Goal: Task Accomplishment & Management: Manage account settings

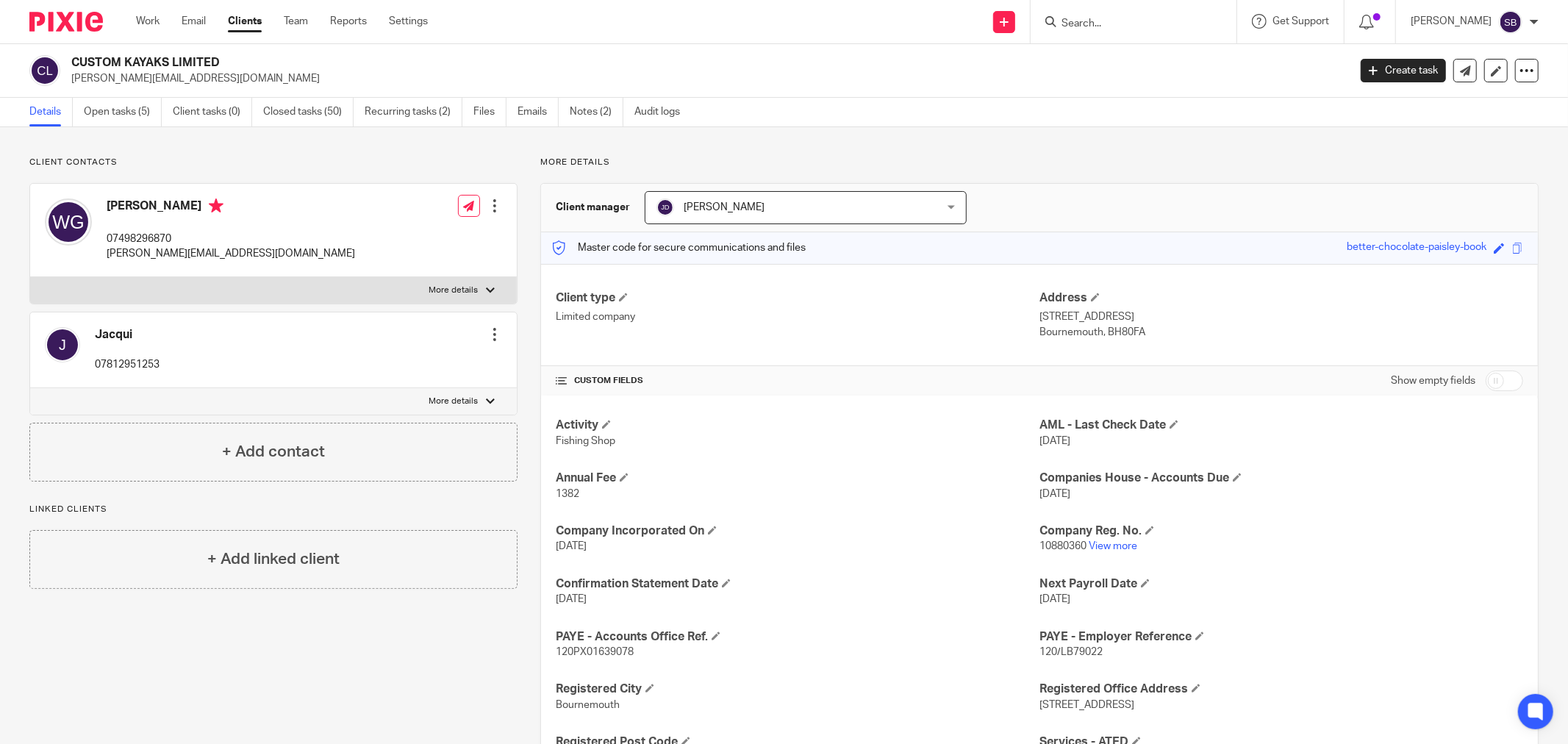
click at [1112, 25] on input "Search" at bounding box center [1125, 23] width 132 height 13
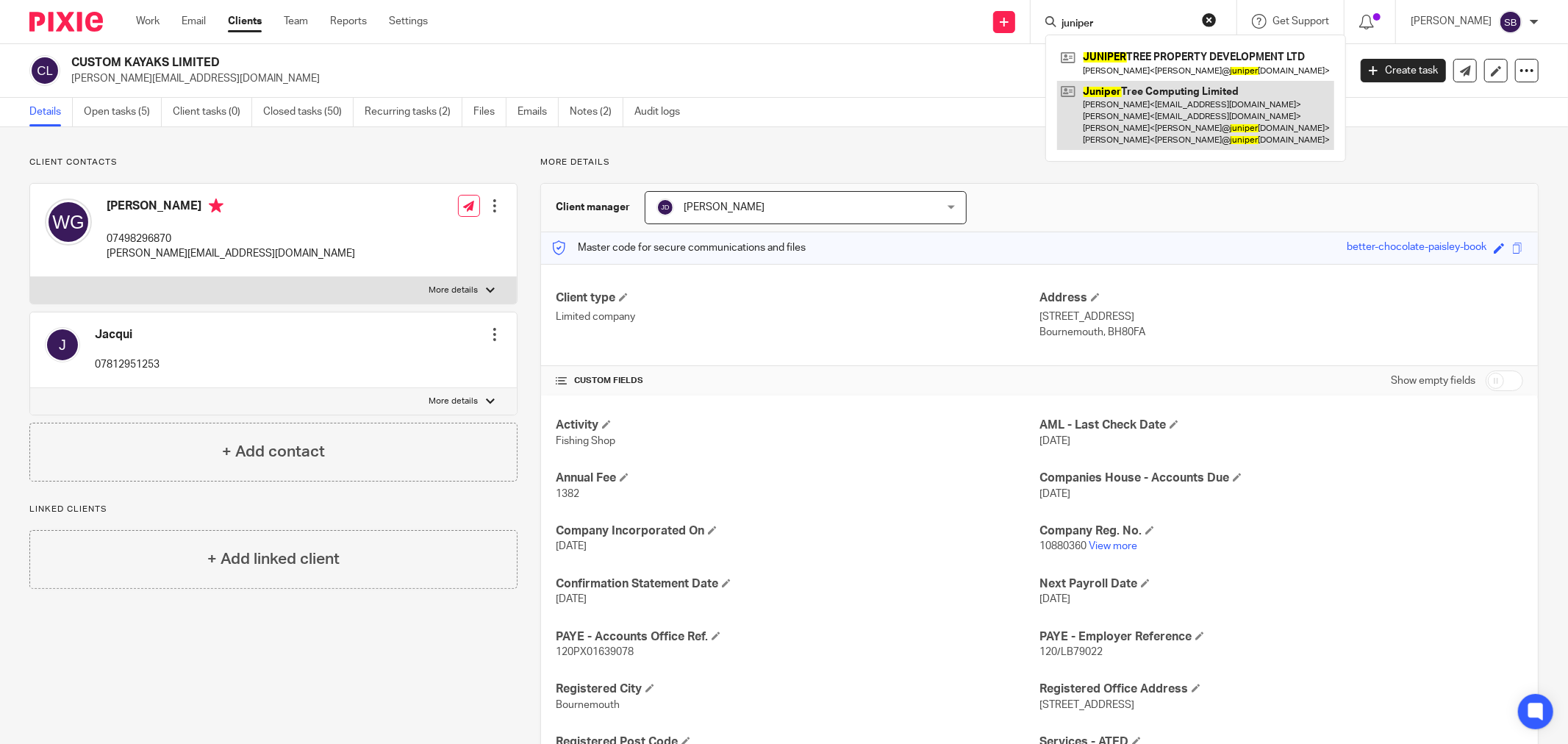
type input "juniper"
click at [1186, 101] on link at bounding box center [1195, 116] width 277 height 70
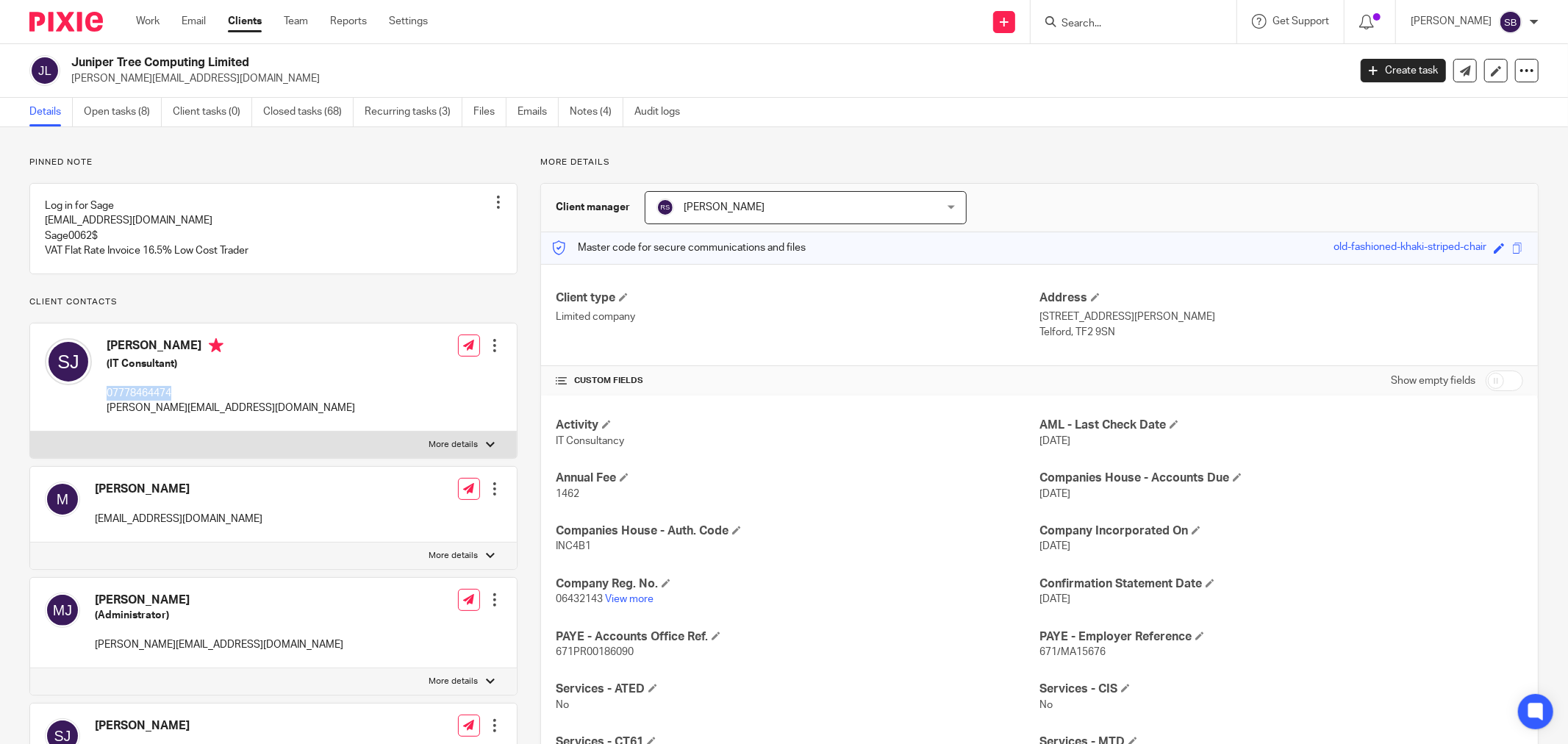
drag, startPoint x: 105, startPoint y: 406, endPoint x: 177, endPoint y: 405, distance: 72.0
click at [177, 405] on div "Steve Johnson (IT Consultant) 07778464474 steve@junipertree.org.uk" at bounding box center [200, 377] width 310 height 92
copy p "07778464474"
drag, startPoint x: 104, startPoint y: 424, endPoint x: 258, endPoint y: 424, distance: 154.0
click at [258, 424] on div "Steve Johnson (IT Consultant) 07778464474 steve@junipertree.org.uk Edit contact…" at bounding box center [273, 377] width 487 height 108
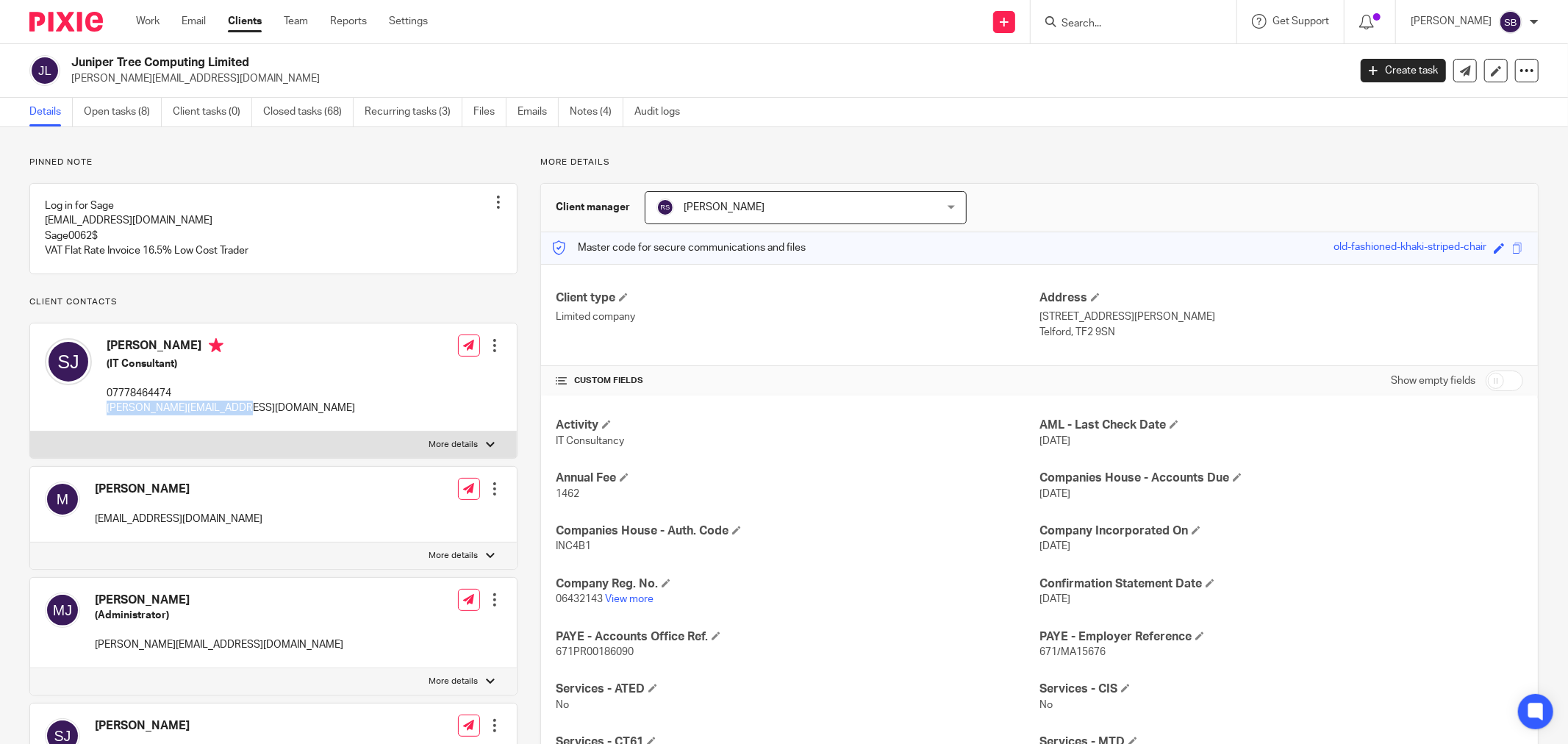
copy p "steve@junipertree.org.uk"
click at [1152, 16] on form at bounding box center [1138, 21] width 156 height 18
click at [1152, 21] on input "Search" at bounding box center [1125, 23] width 132 height 13
type input "o"
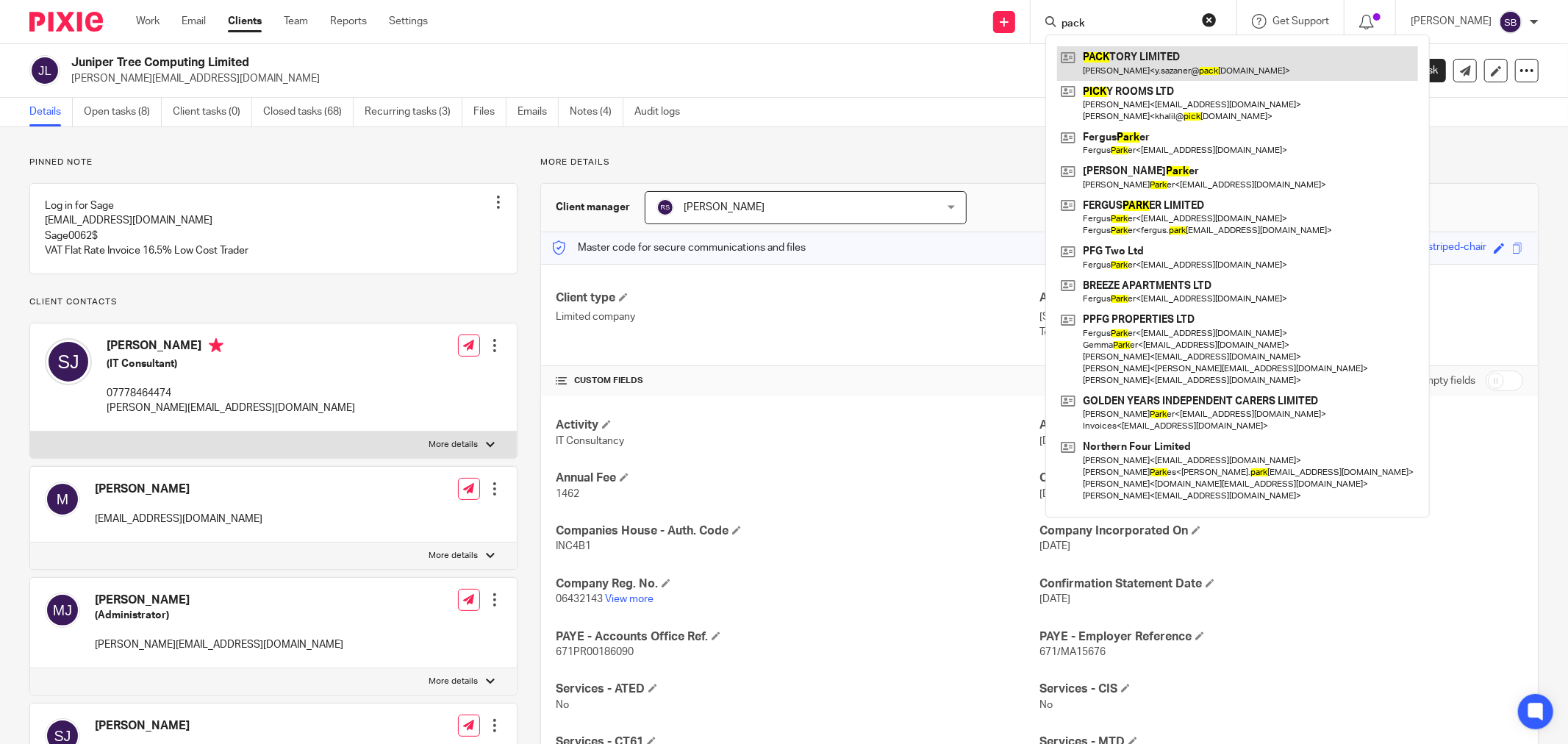
type input "pack"
click at [1149, 56] on link at bounding box center [1238, 63] width 361 height 34
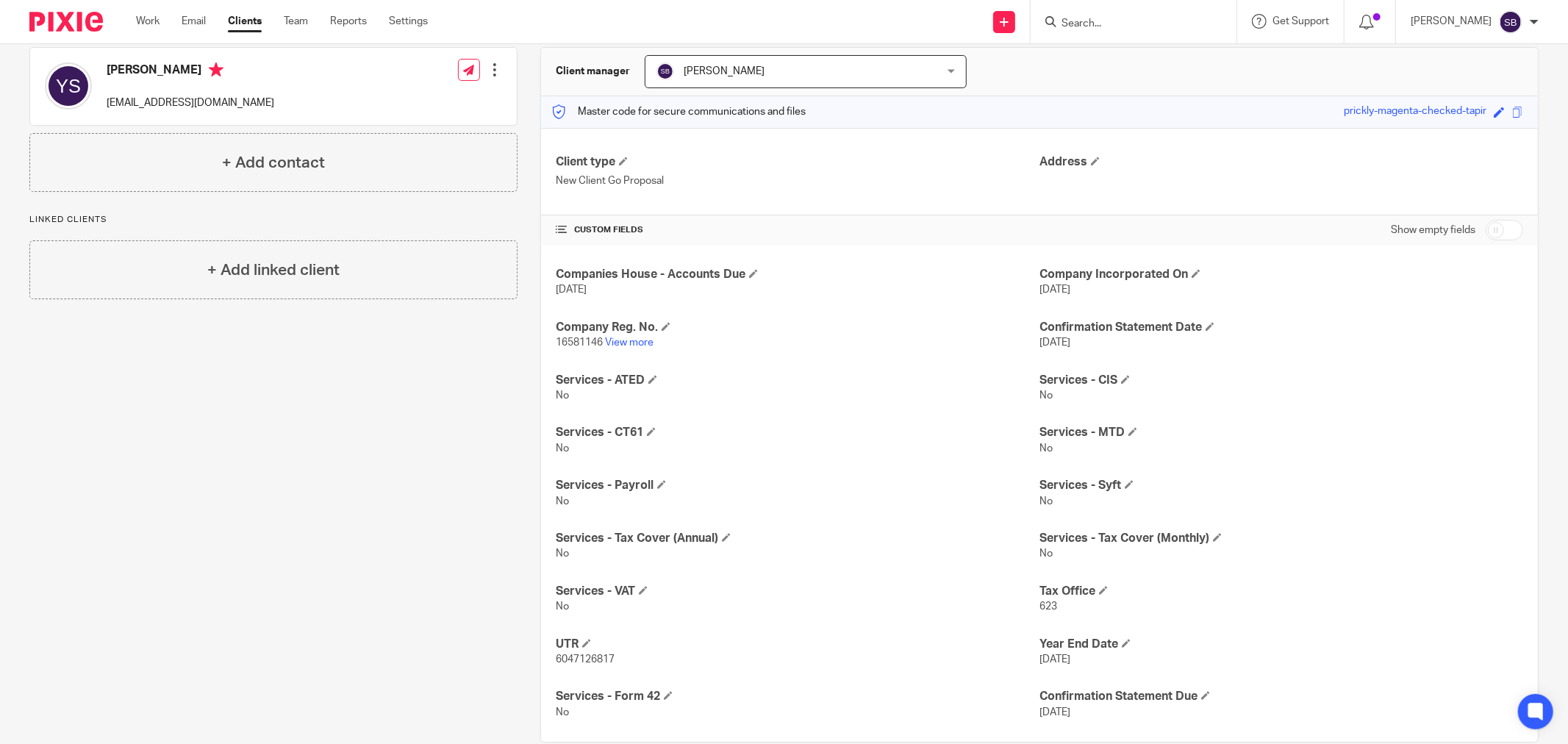
scroll to position [164, 0]
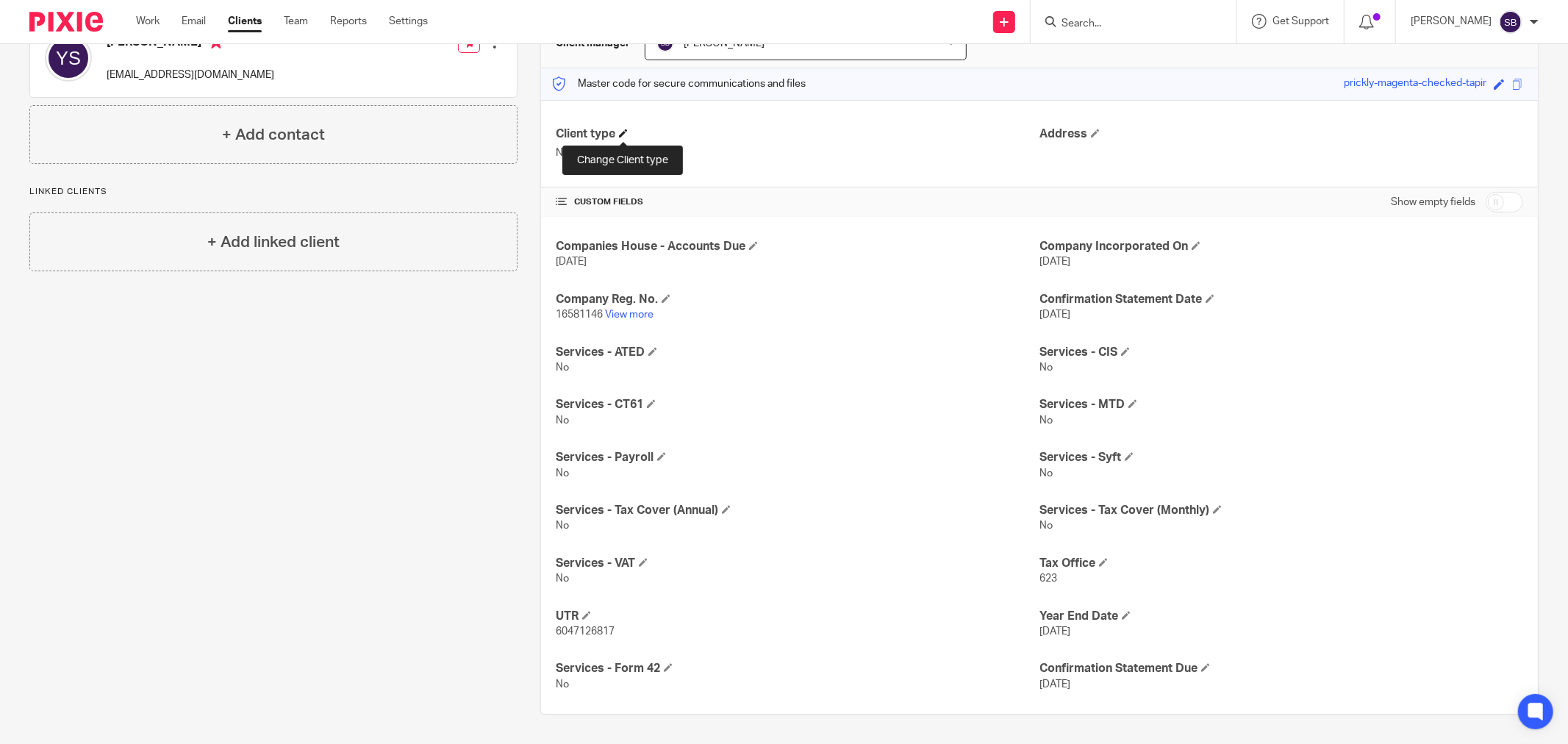
click at [619, 130] on span at bounding box center [623, 133] width 9 height 9
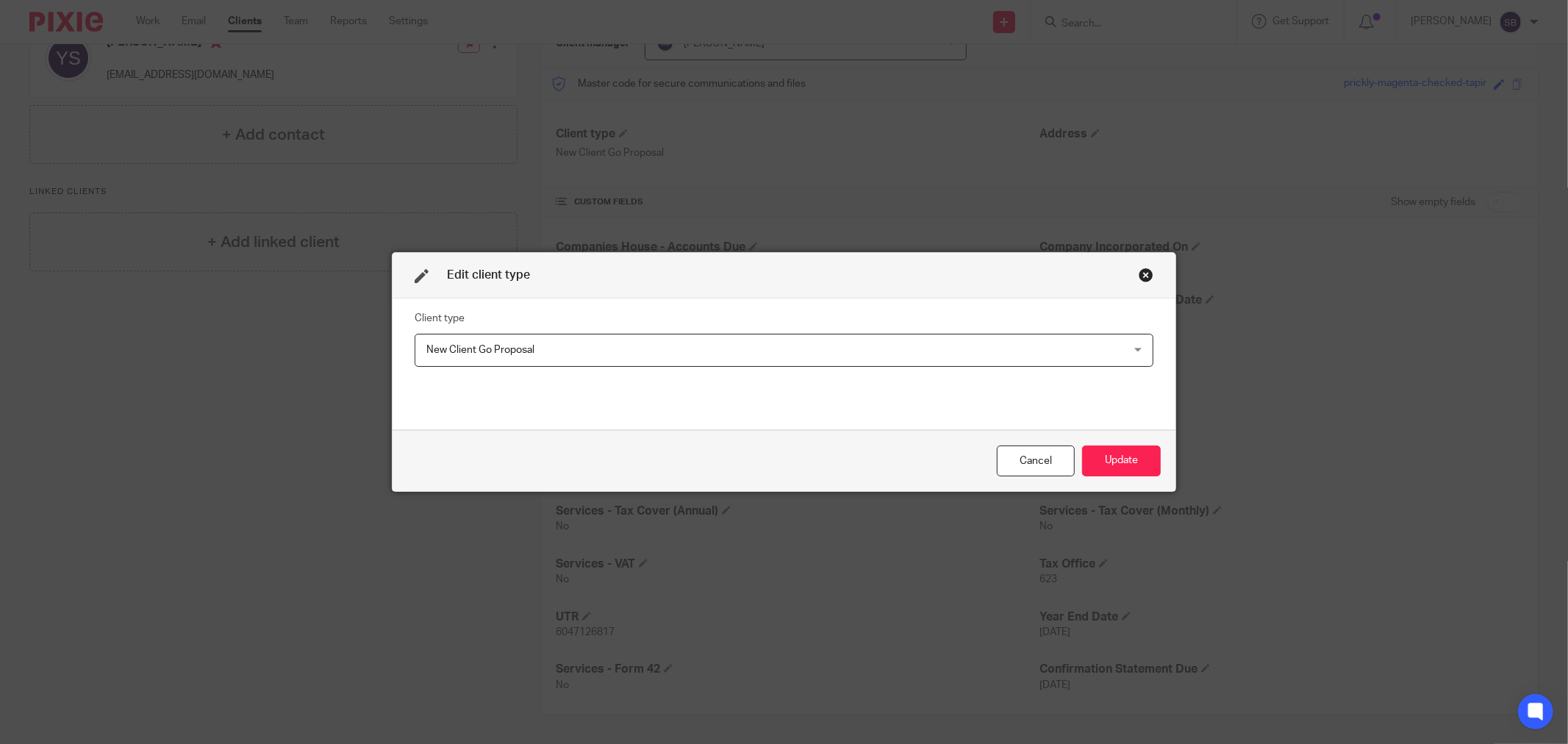
click at [530, 341] on span "New Client Go Proposal" at bounding box center [717, 350] width 581 height 31
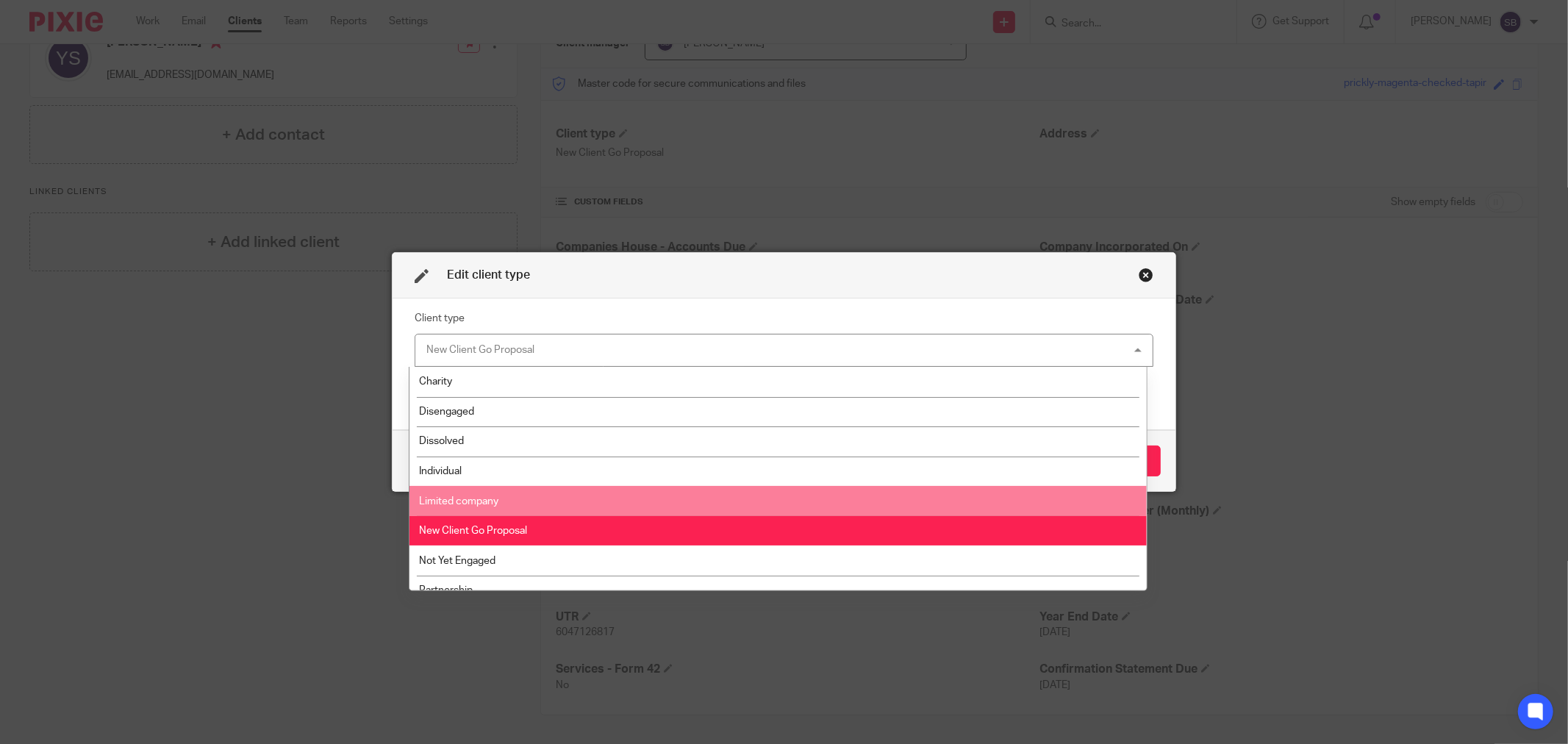
click at [516, 494] on li "Limited company" at bounding box center [778, 500] width 736 height 30
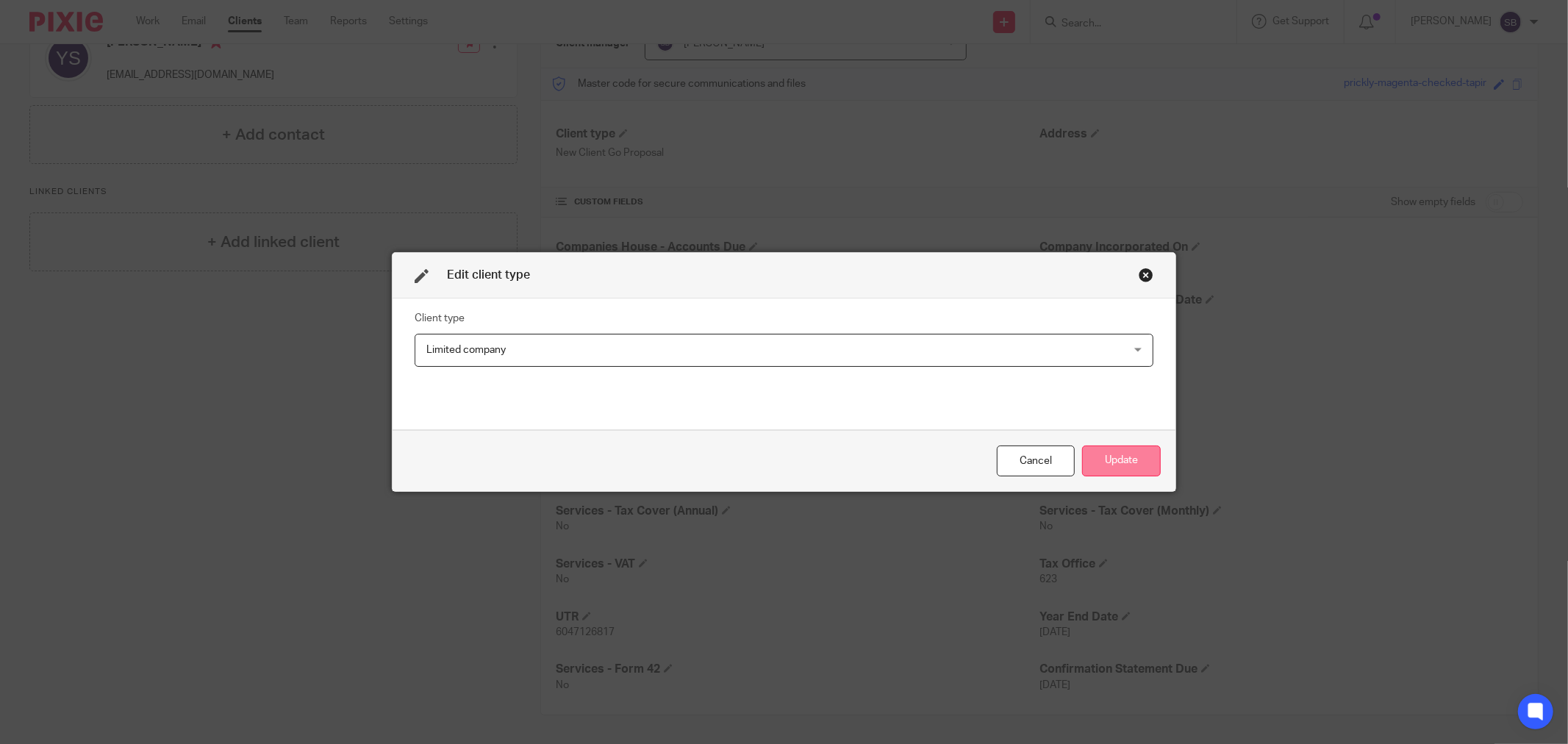
click at [1134, 457] on button "Update" at bounding box center [1121, 461] width 79 height 32
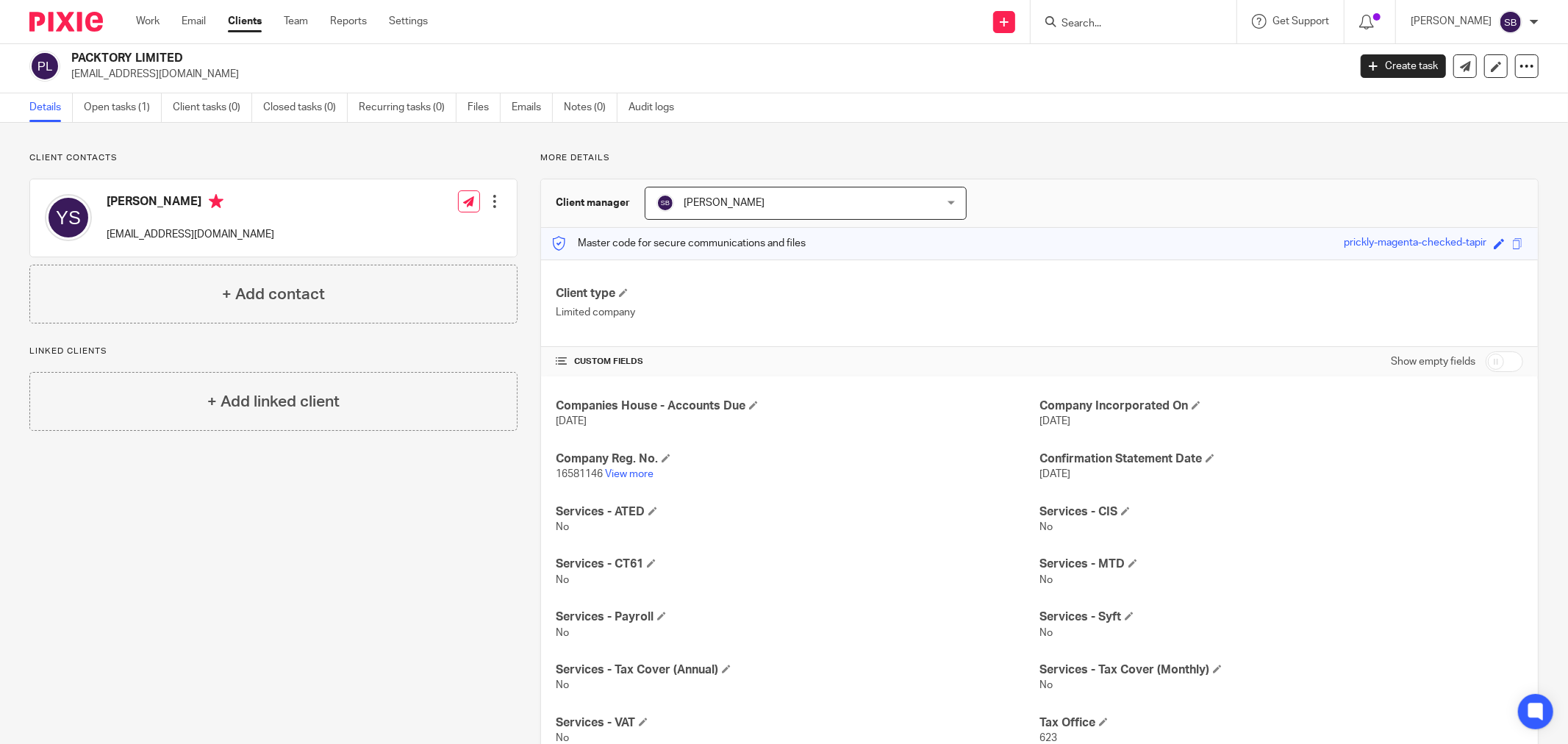
scroll to position [0, 0]
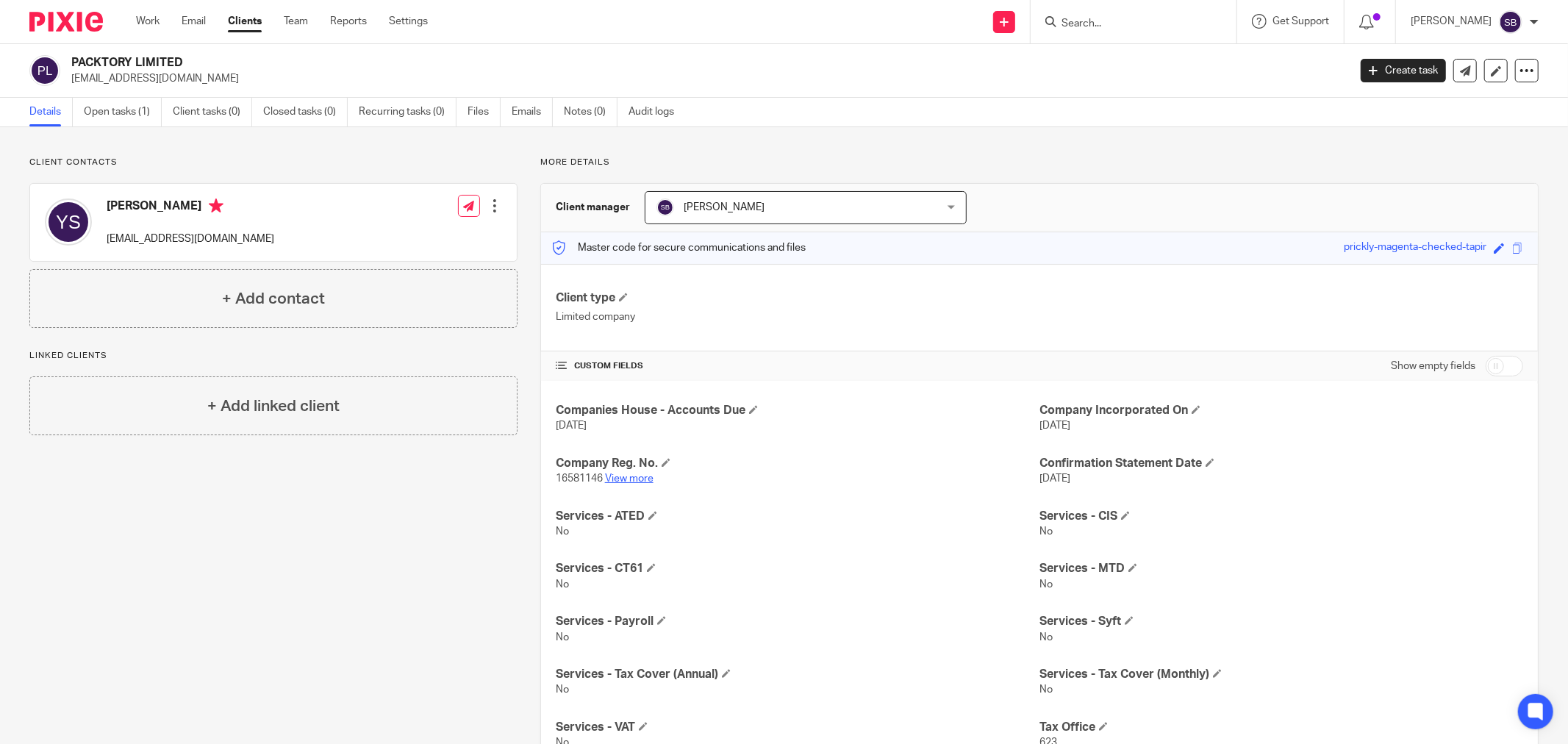
click at [640, 481] on link "View more" at bounding box center [629, 479] width 48 height 10
drag, startPoint x: 105, startPoint y: 239, endPoint x: 291, endPoint y: 238, distance: 186.0
click at [291, 238] on div "Yener Sazaner y.sazaner@packtory.com.tr Edit contact Create client from contact…" at bounding box center [273, 222] width 487 height 77
copy p "y.sazaner@packtory.com.tr"
click at [1134, 25] on input "Search" at bounding box center [1125, 23] width 132 height 13
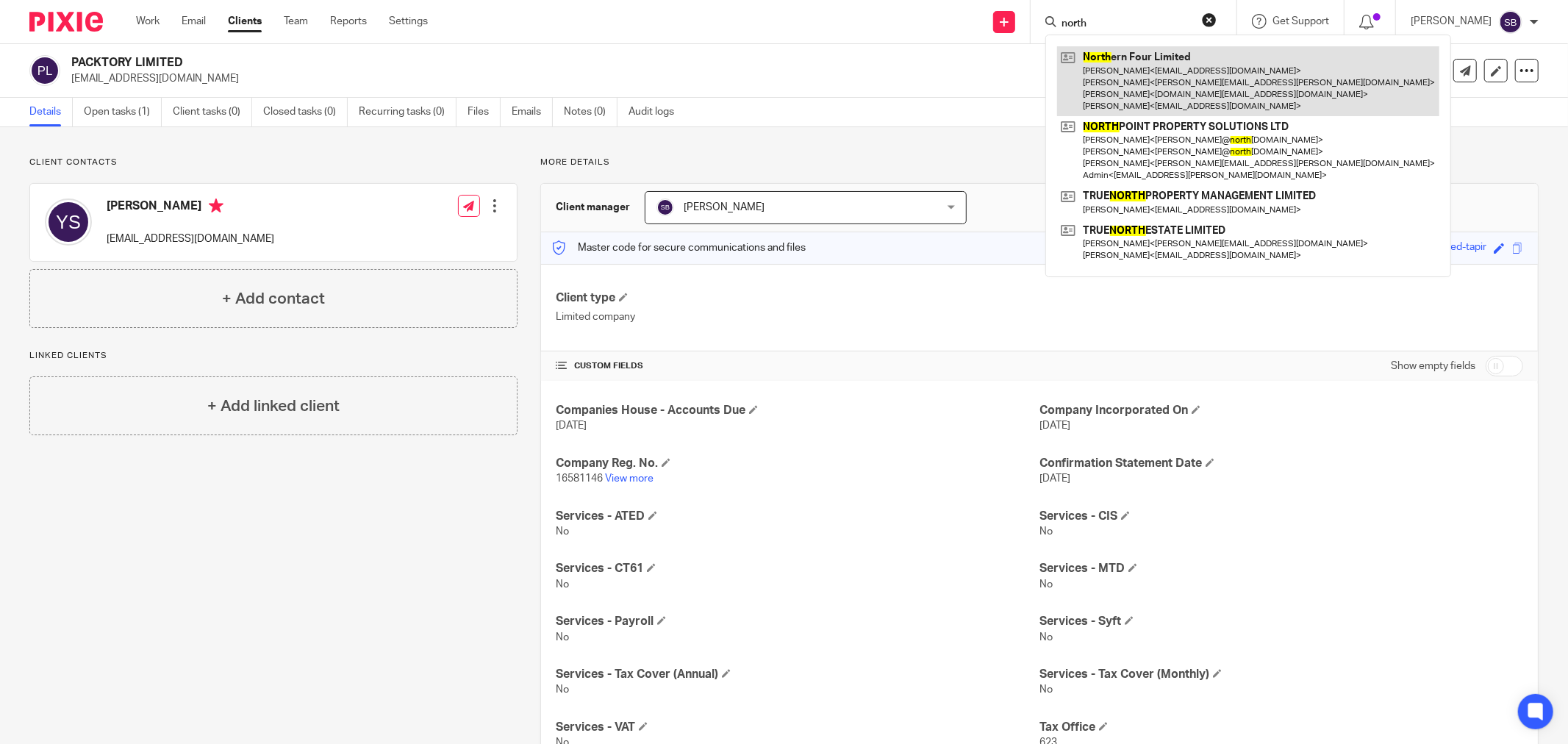
type input "north"
click at [1158, 90] on link at bounding box center [1248, 81] width 382 height 70
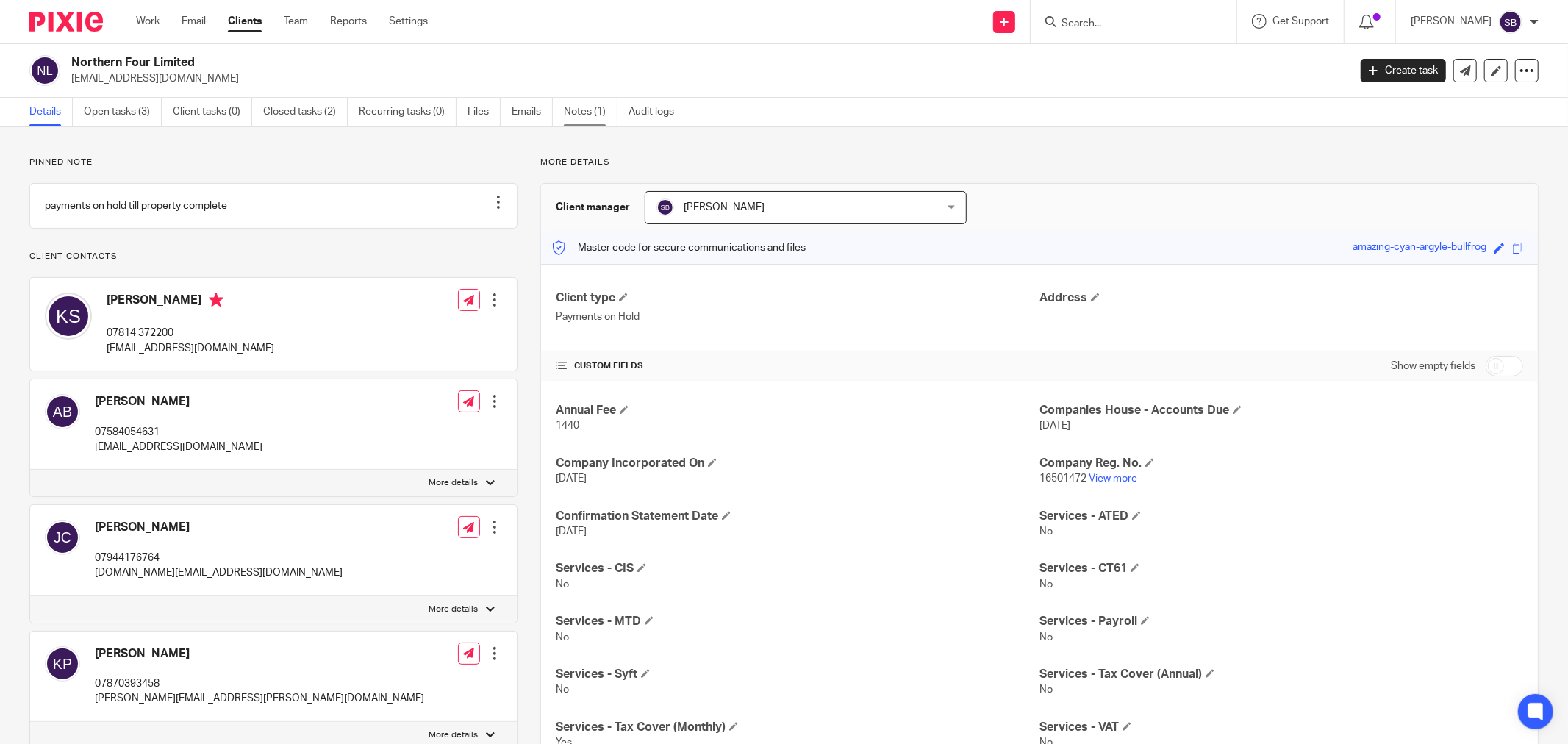
click at [589, 116] on link "Notes (1)" at bounding box center [590, 111] width 54 height 29
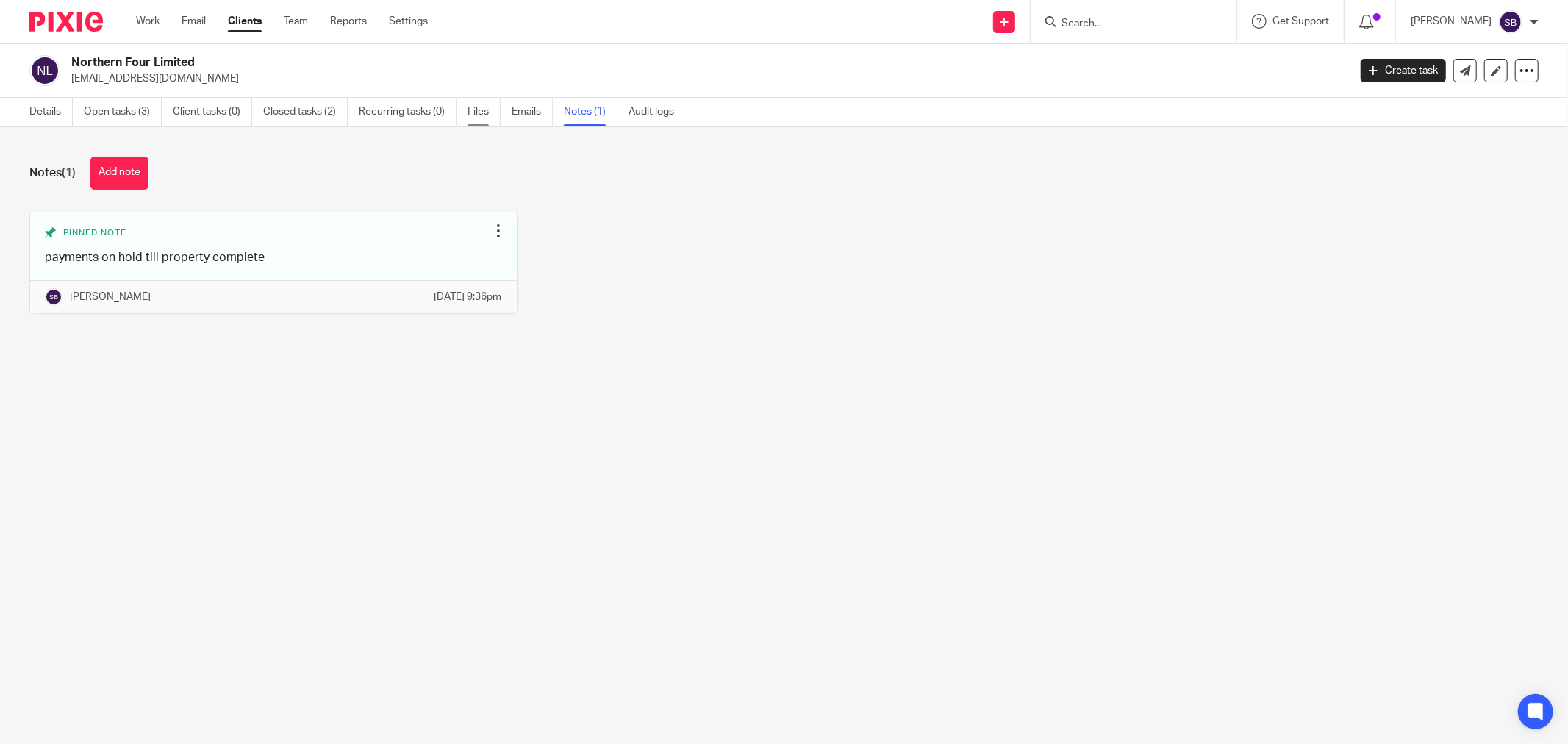
click at [479, 113] on link "Files" at bounding box center [484, 111] width 33 height 29
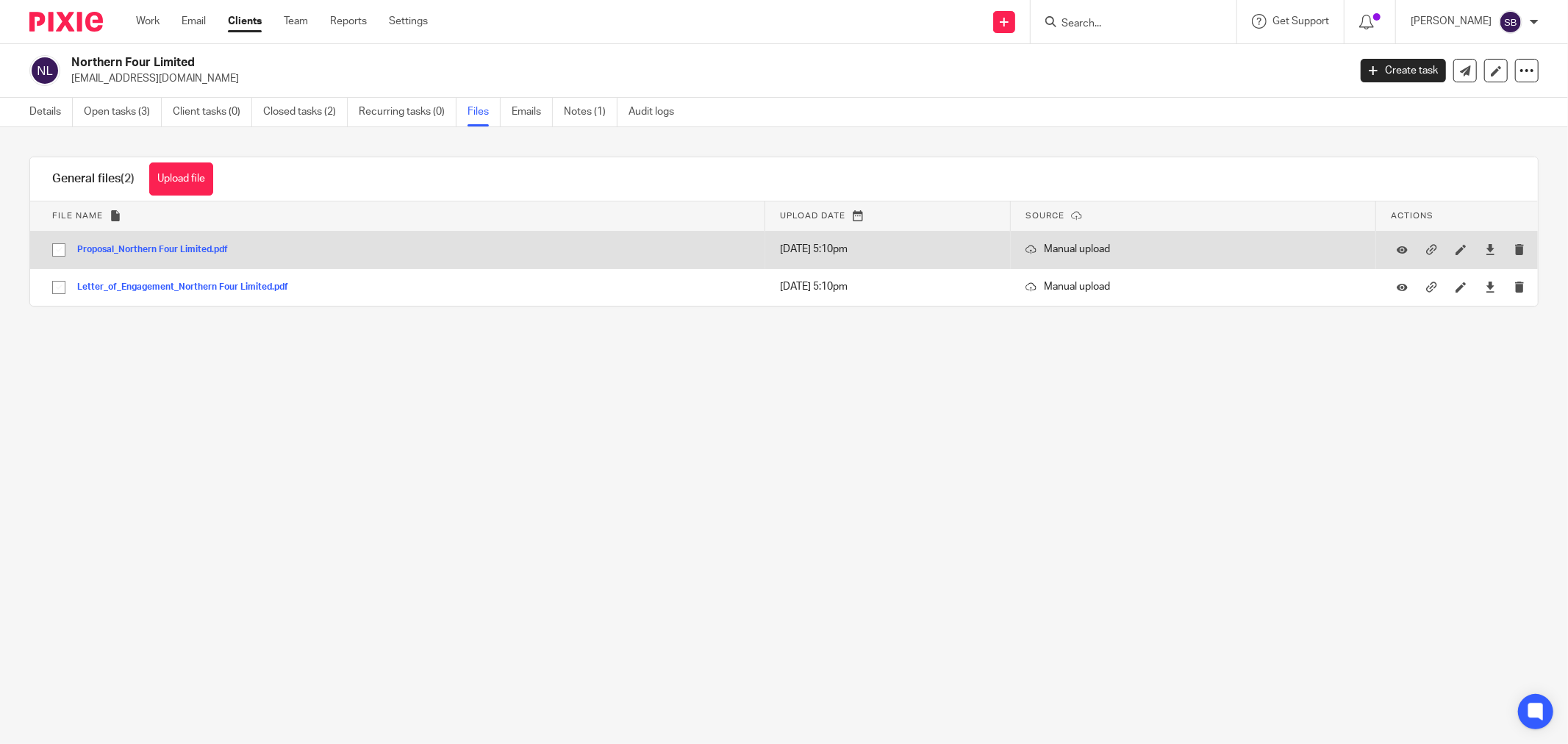
click at [162, 253] on button "Proposal_Northern Four Limited.pdf" at bounding box center [157, 250] width 162 height 10
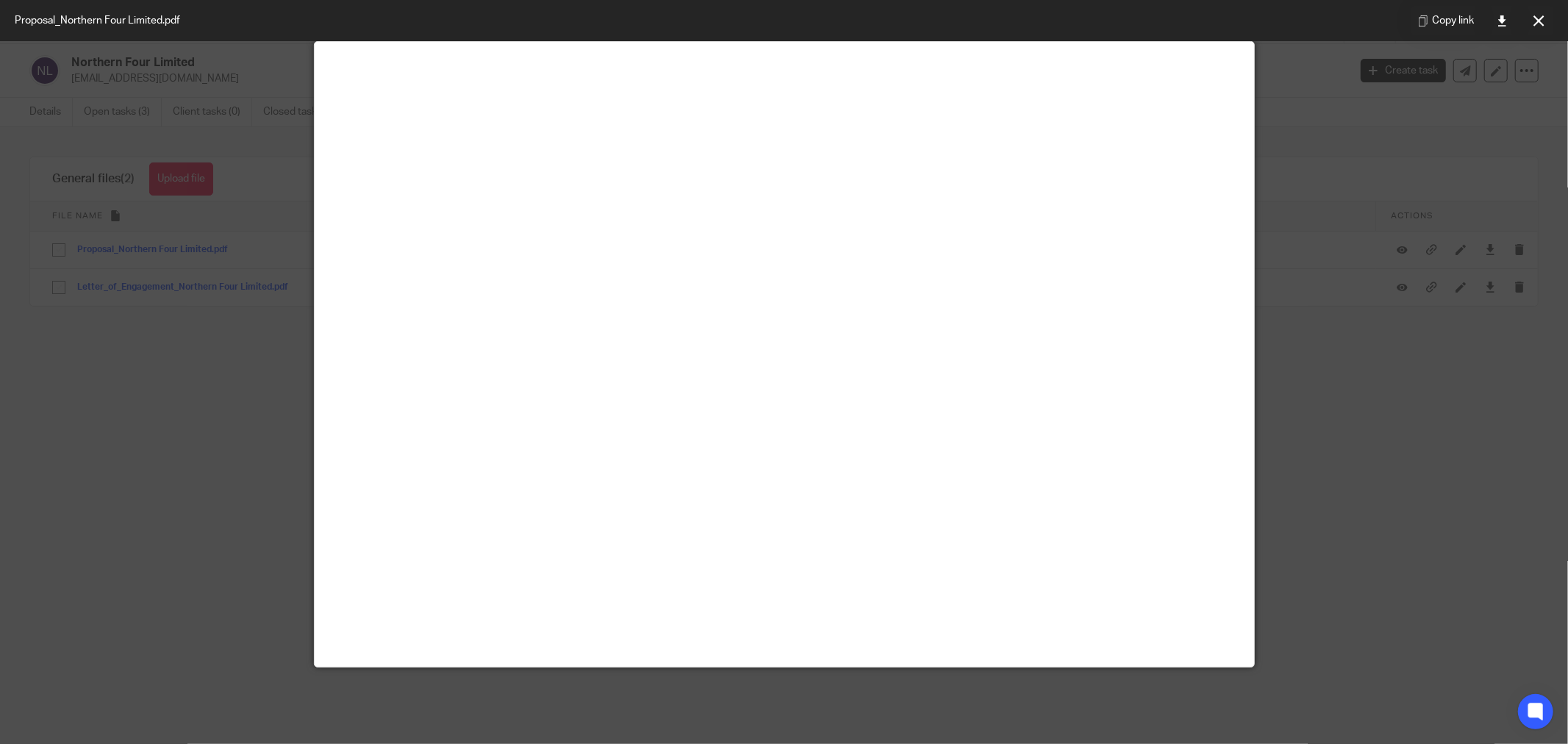
scroll to position [103, 0]
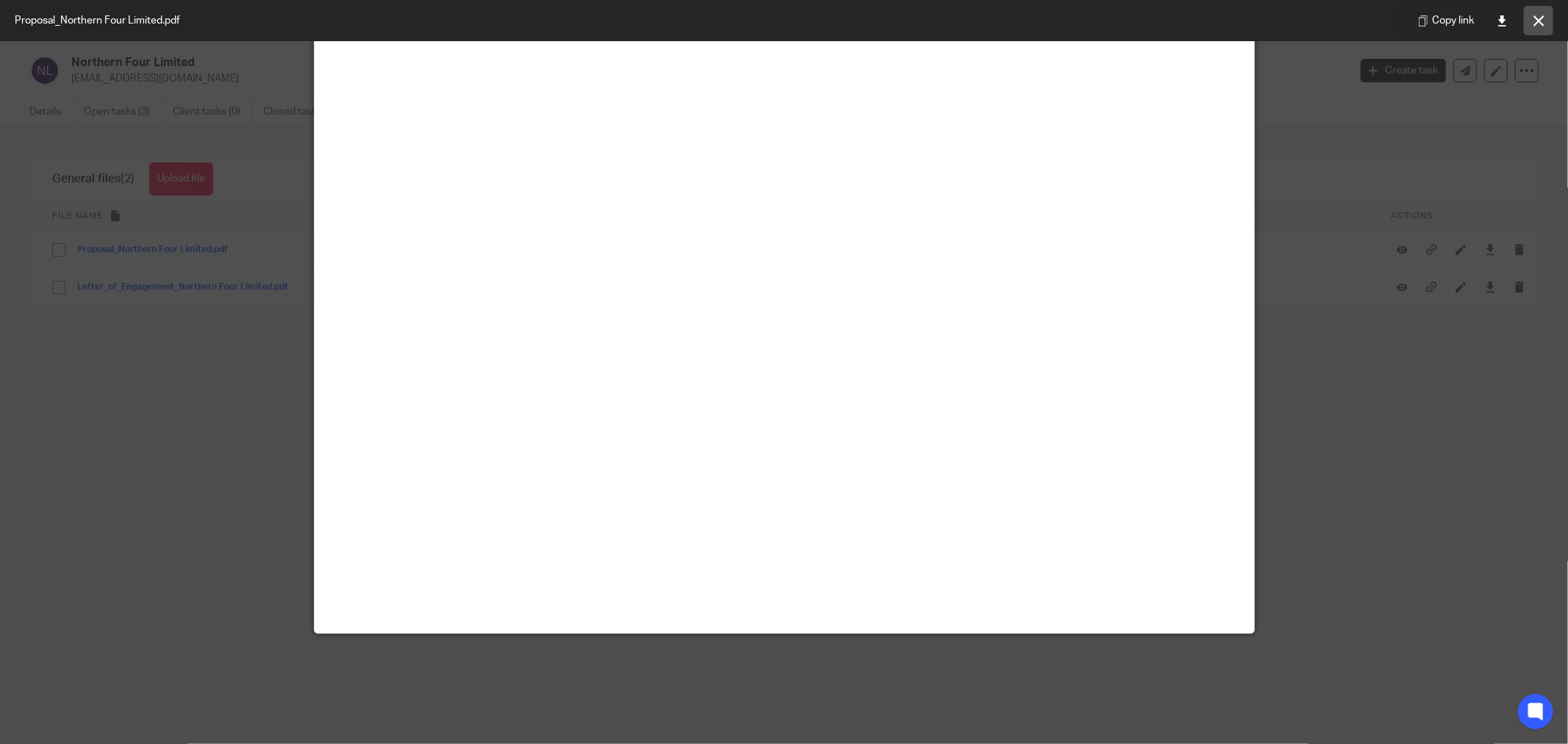
click at [1542, 22] on icon at bounding box center [1539, 21] width 11 height 11
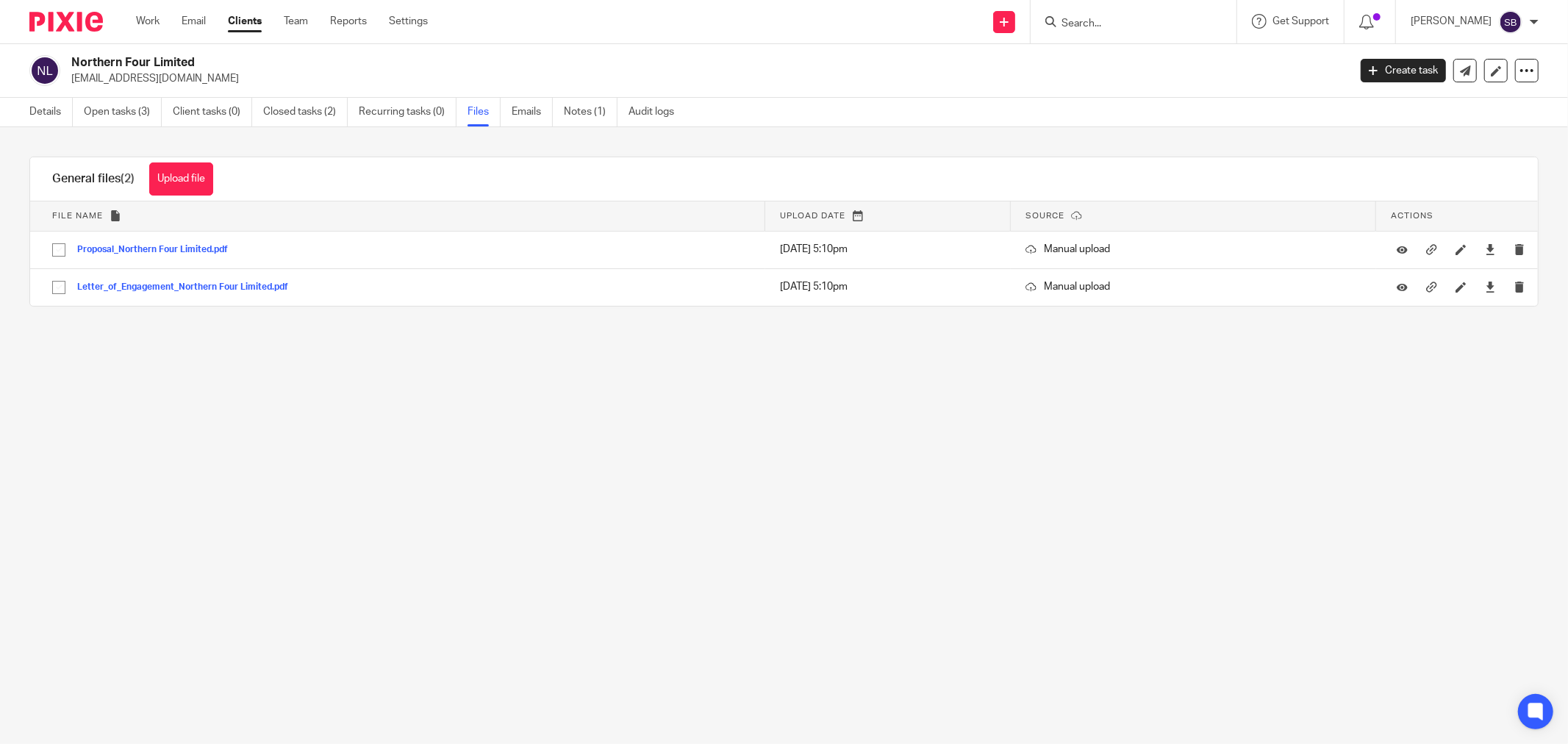
click at [1118, 16] on form at bounding box center [1138, 21] width 156 height 18
click at [1108, 29] on input "Search" at bounding box center [1125, 23] width 132 height 13
type input "o"
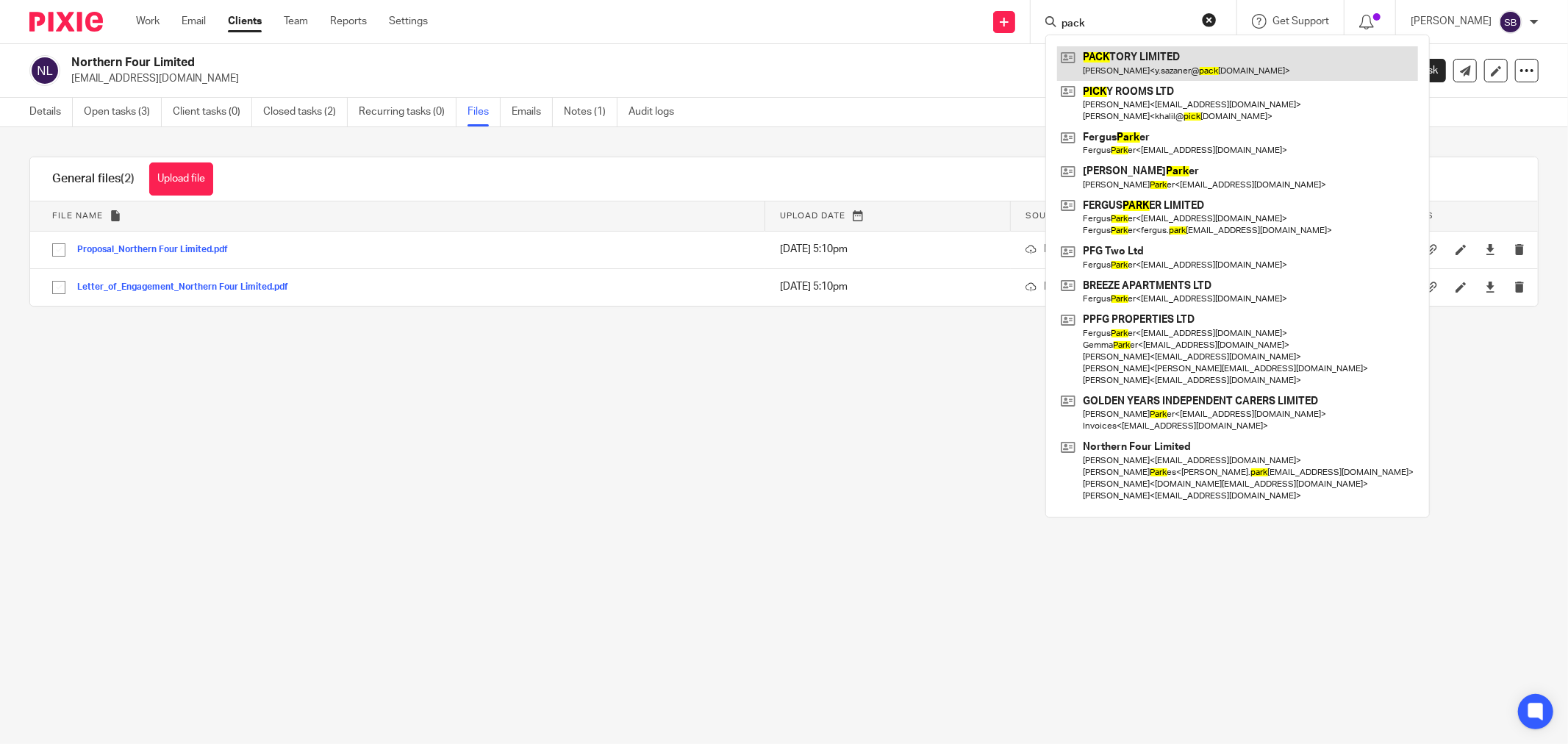
type input "pack"
click at [1118, 77] on link at bounding box center [1238, 63] width 361 height 34
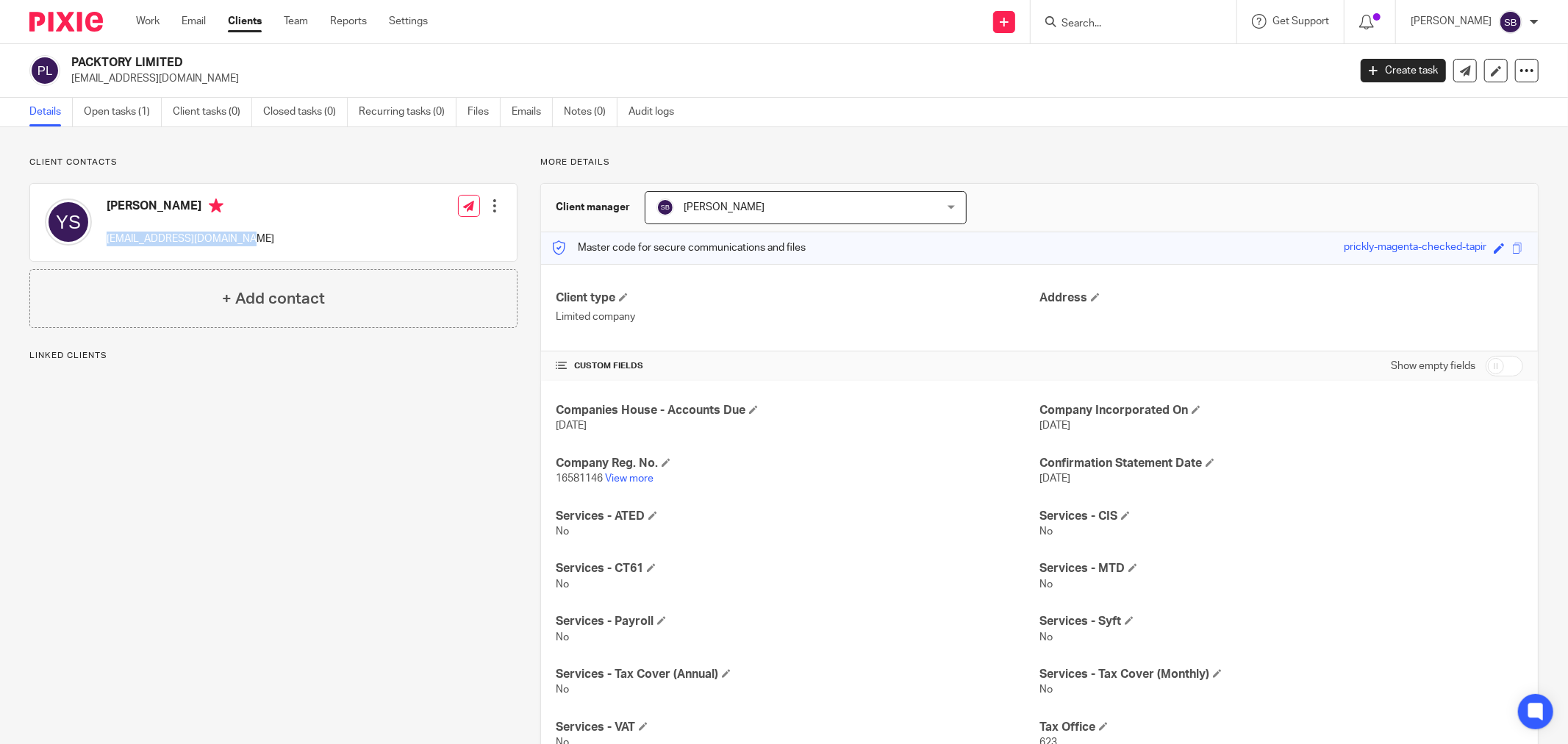
drag, startPoint x: 104, startPoint y: 237, endPoint x: 271, endPoint y: 229, distance: 167.2
click at [271, 229] on div "Yener Sazaner y.sazaner@packtory.com.tr Edit contact Create client from contact…" at bounding box center [273, 222] width 487 height 77
copy p "y.sazaner@packtory.com.tr"
click at [1504, 366] on input "checkbox" at bounding box center [1504, 366] width 37 height 21
checkbox input "true"
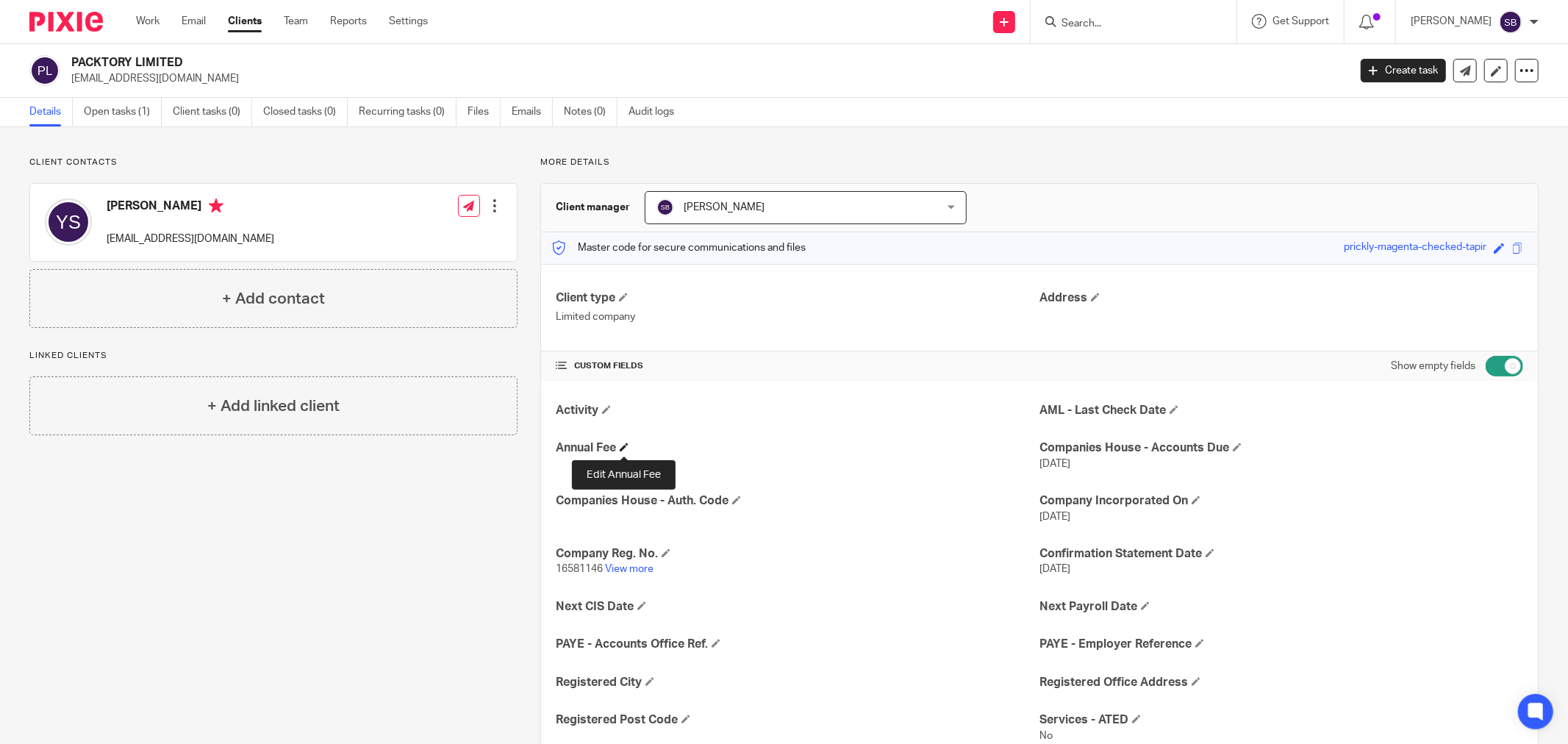
click at [622, 446] on span at bounding box center [624, 447] width 9 height 9
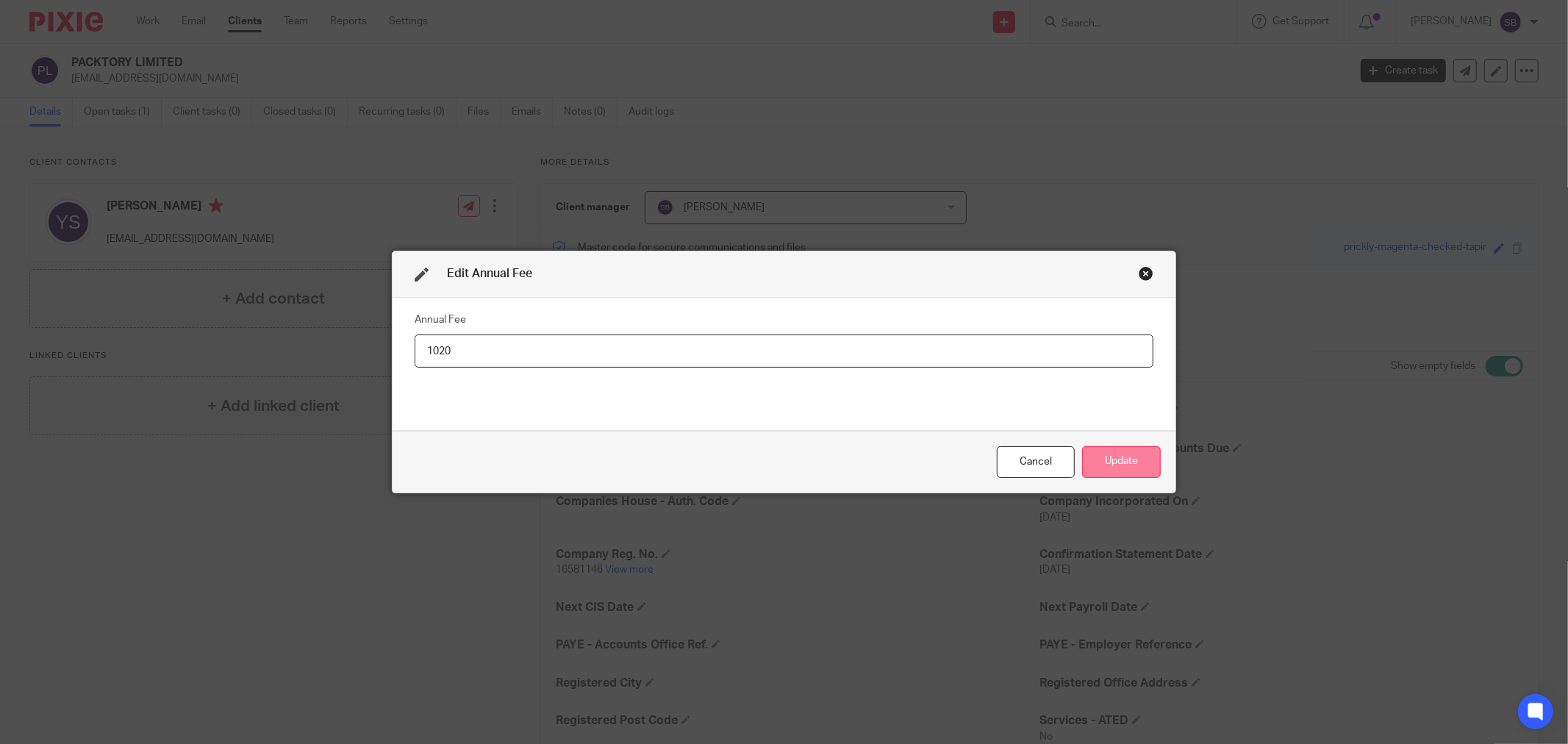
type input "1020"
click at [1113, 467] on button "Update" at bounding box center [1121, 461] width 79 height 32
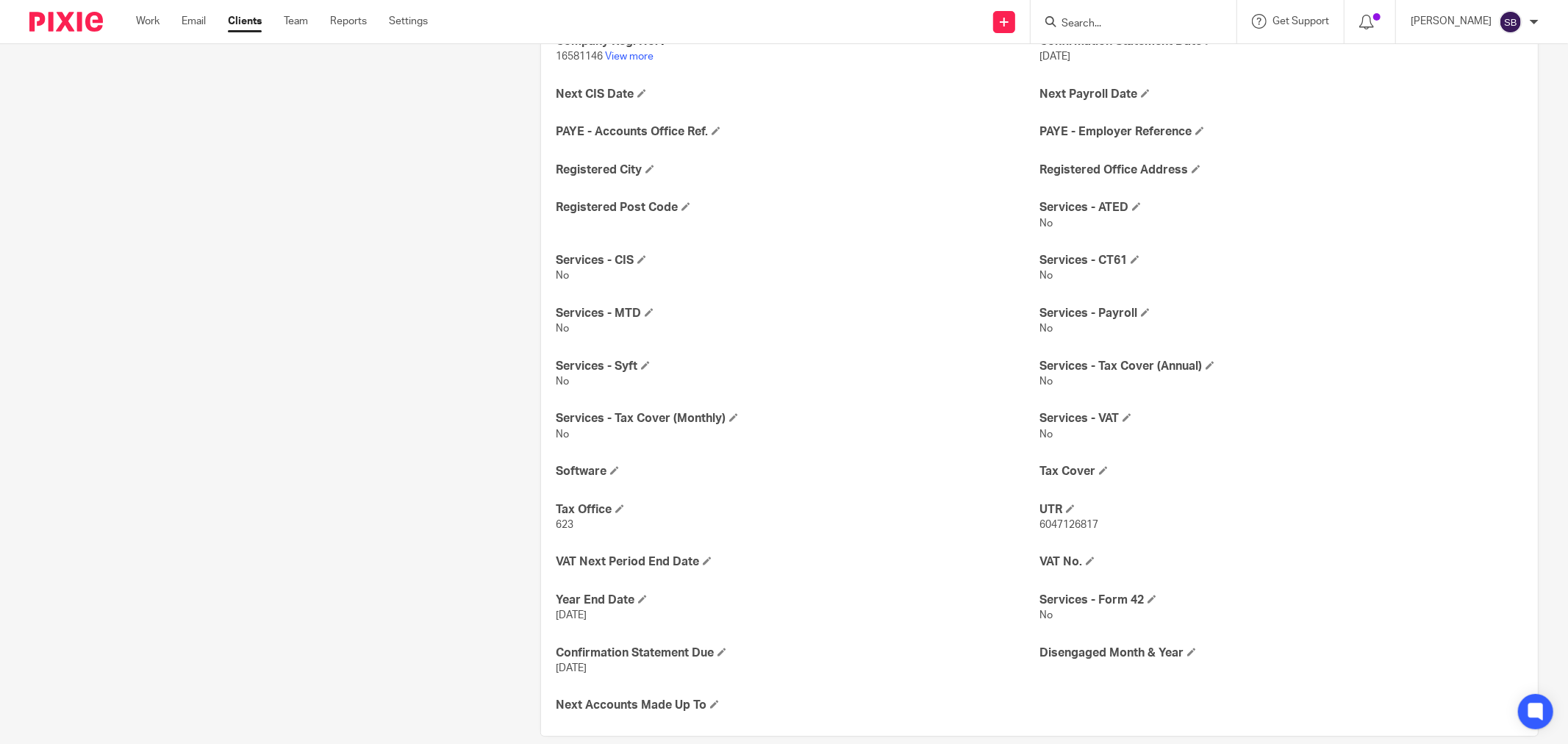
scroll to position [534, 0]
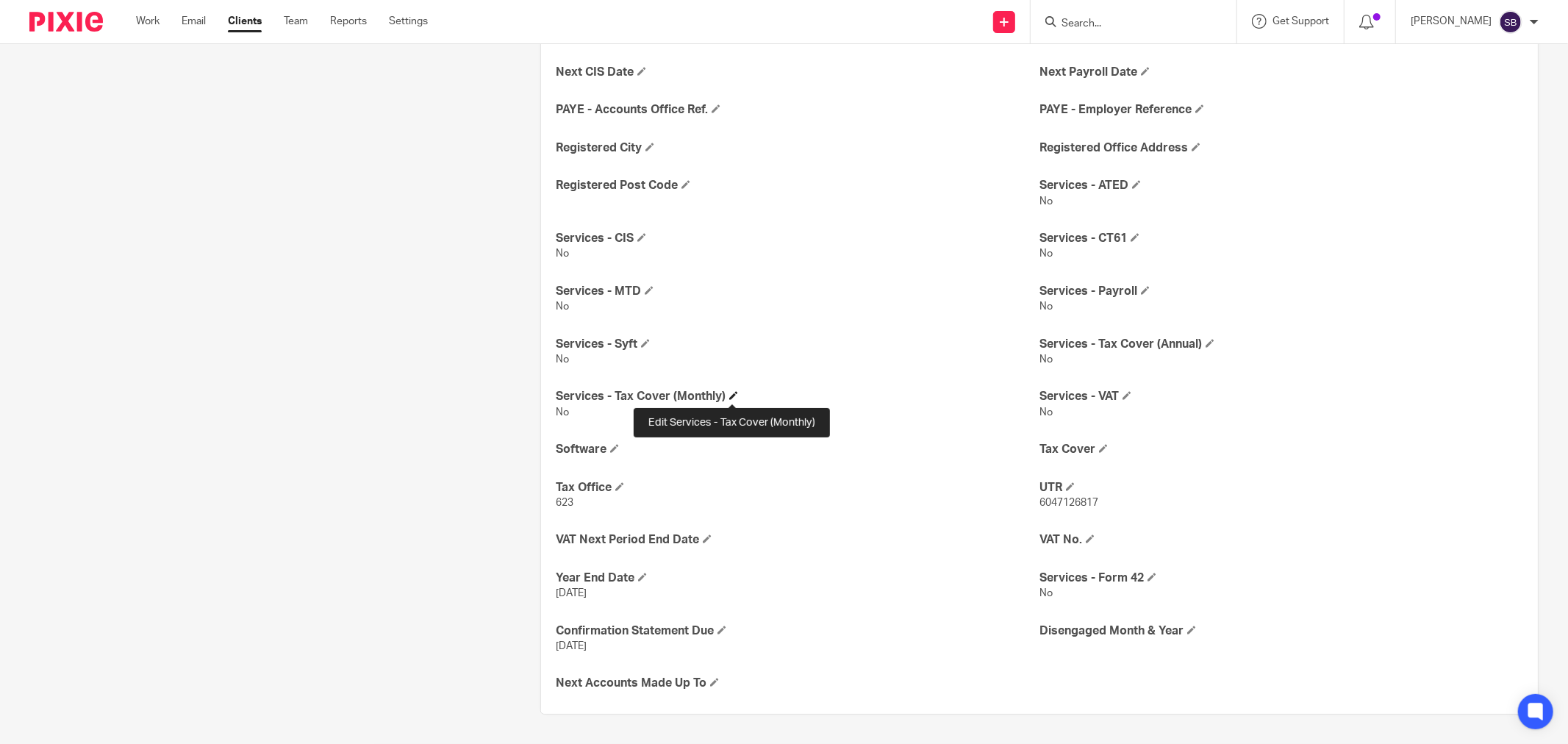
click at [730, 392] on span at bounding box center [734, 395] width 9 height 9
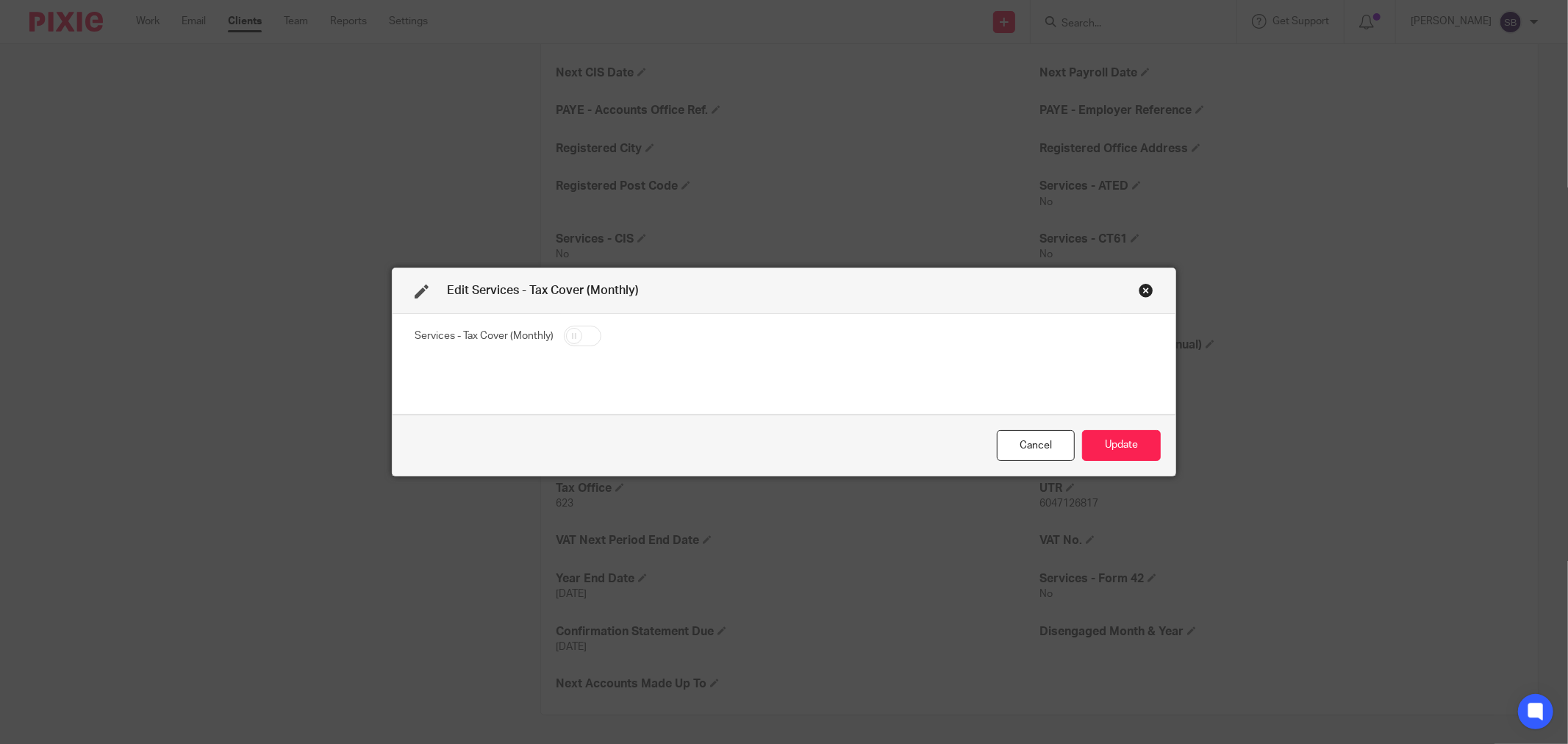
click at [584, 337] on input "checkbox" at bounding box center [582, 336] width 37 height 21
checkbox input "true"
click at [1127, 443] on button "Update" at bounding box center [1121, 446] width 79 height 32
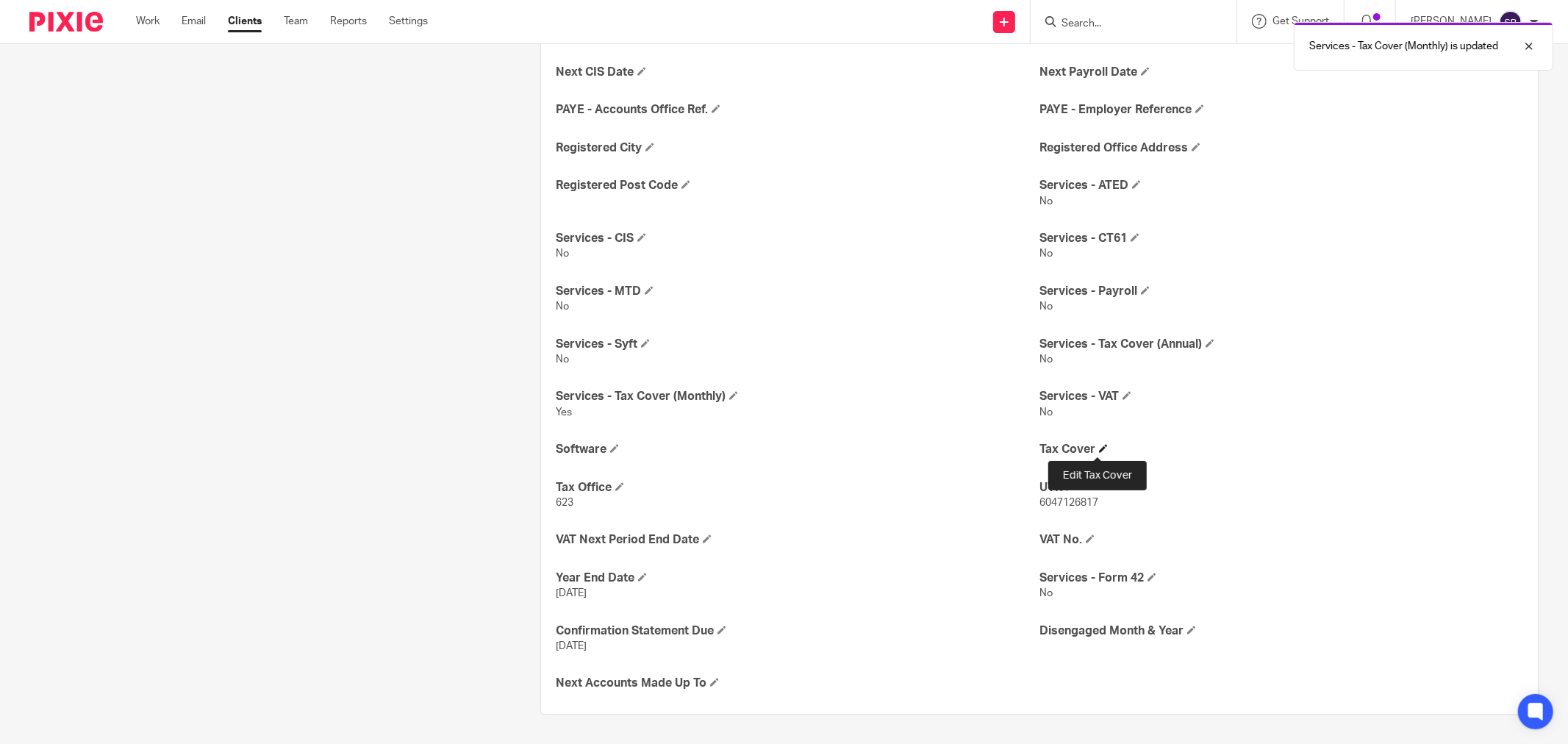
click at [1100, 444] on span at bounding box center [1104, 448] width 9 height 9
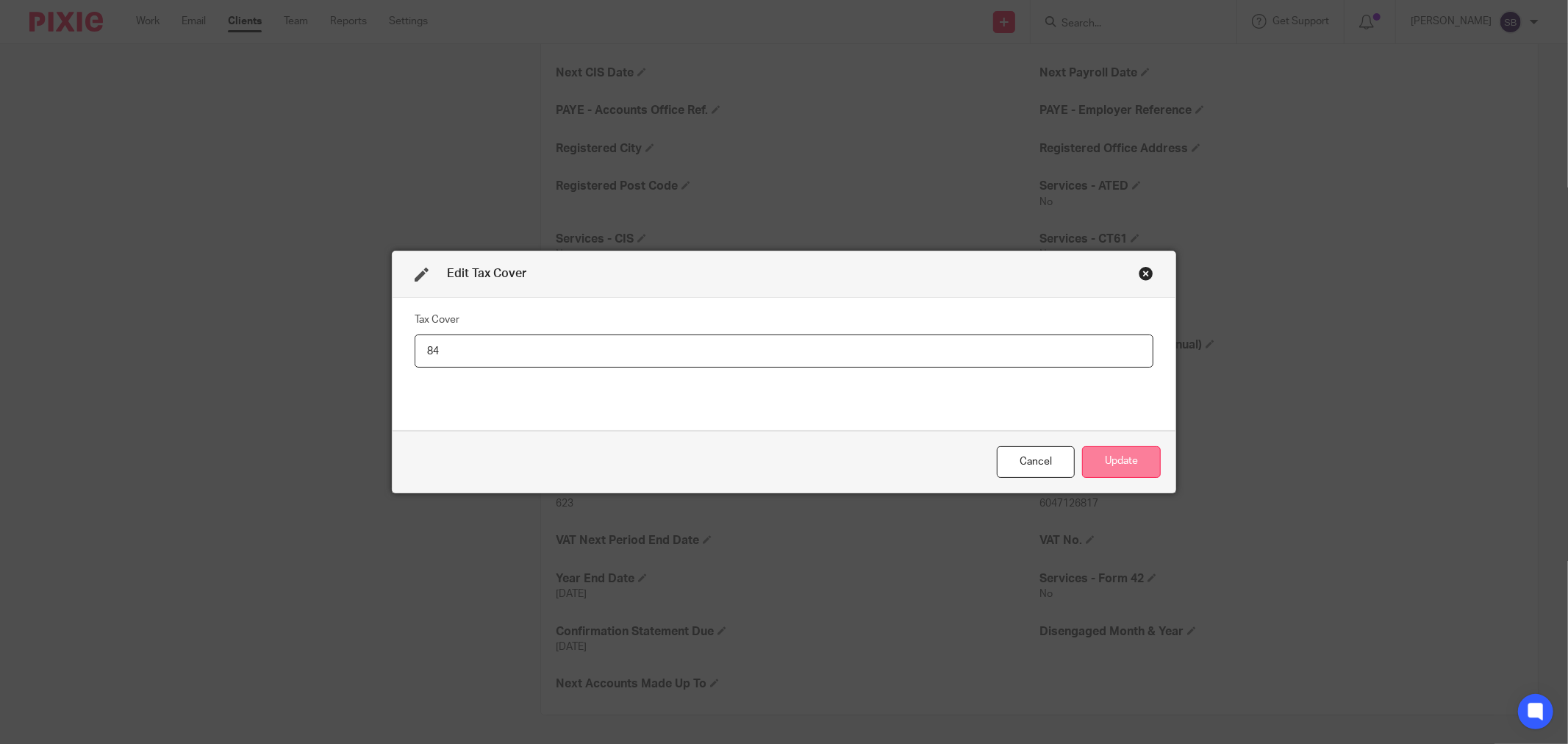
type input "84"
click at [1121, 466] on button "Update" at bounding box center [1121, 461] width 79 height 32
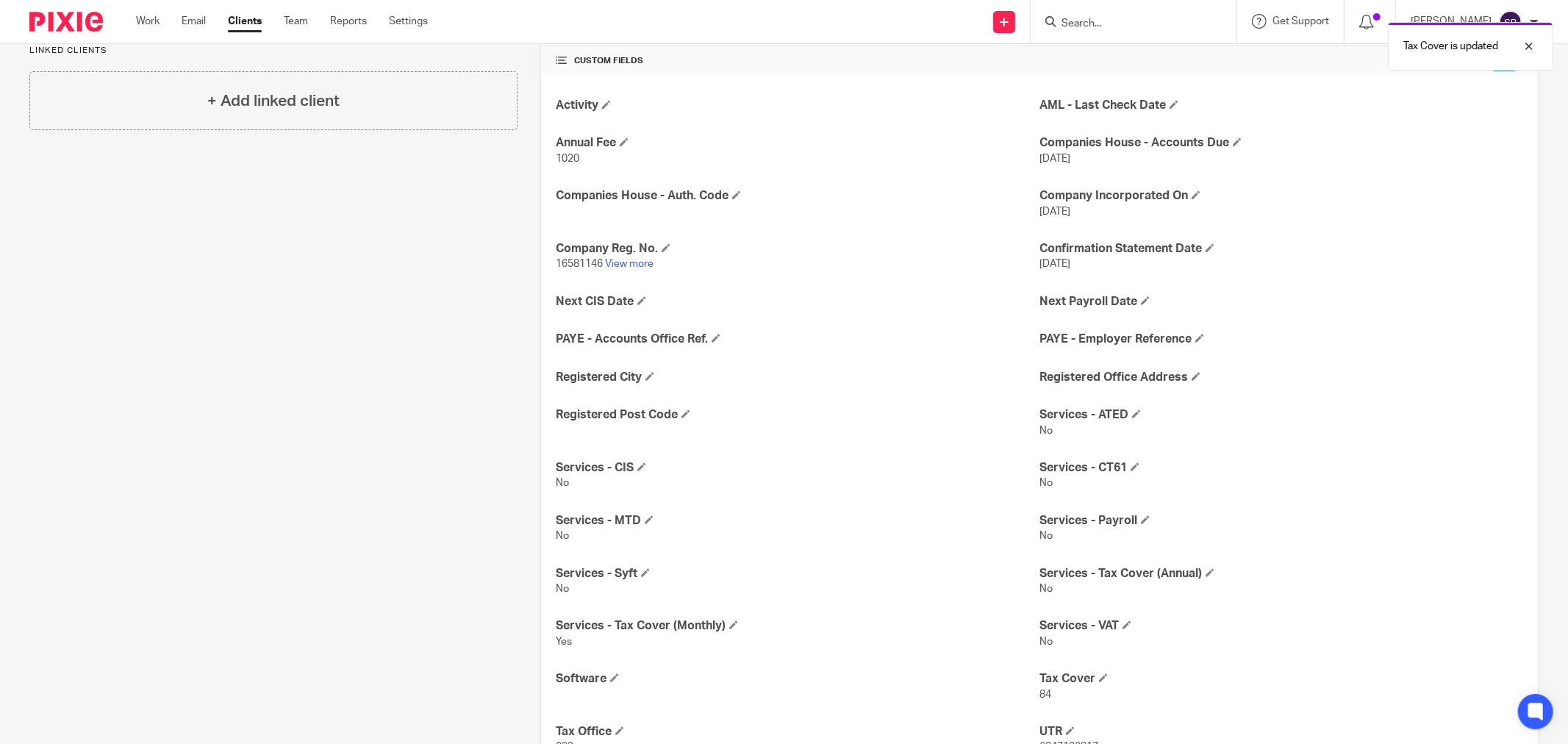
scroll to position [372, 0]
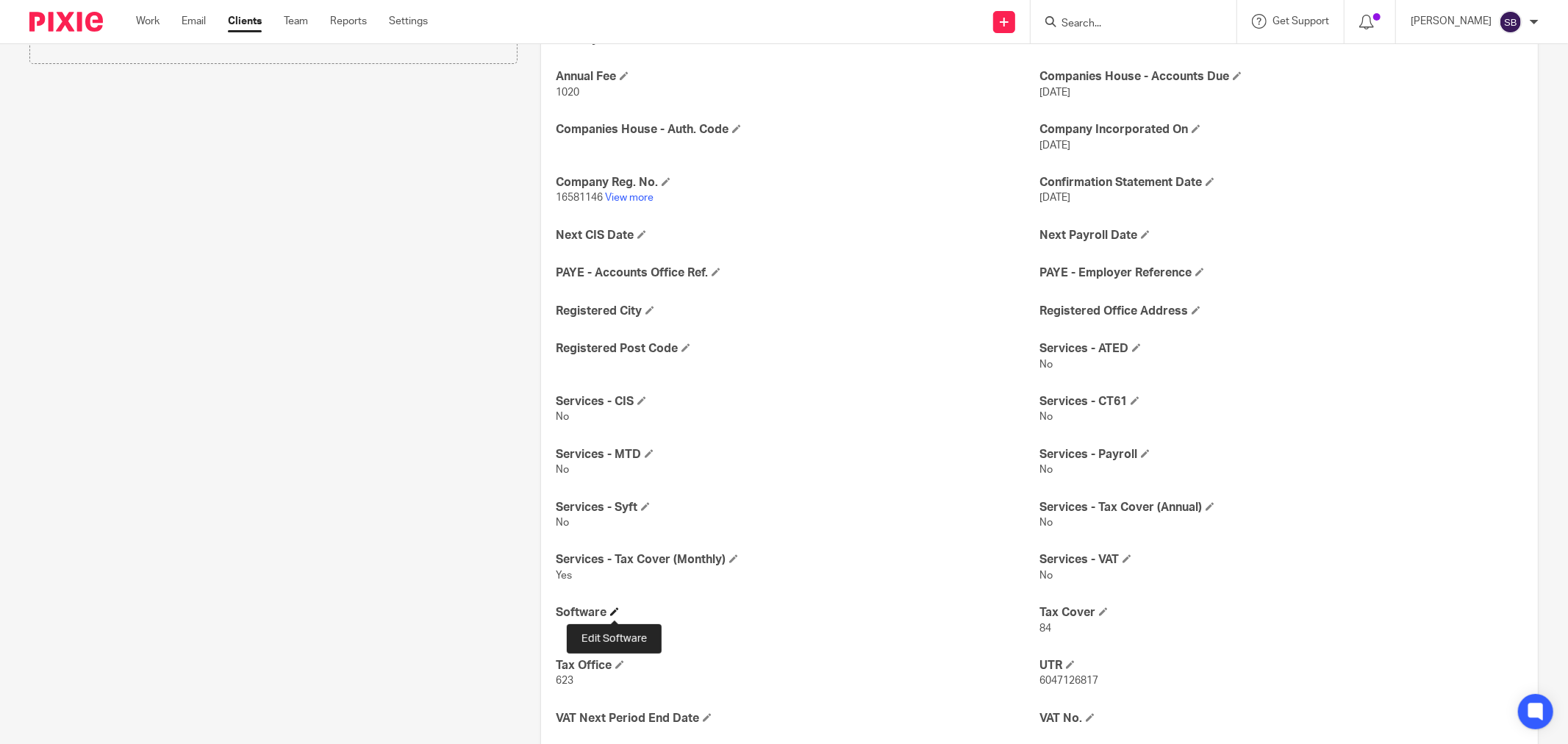
click at [613, 614] on span at bounding box center [615, 612] width 9 height 9
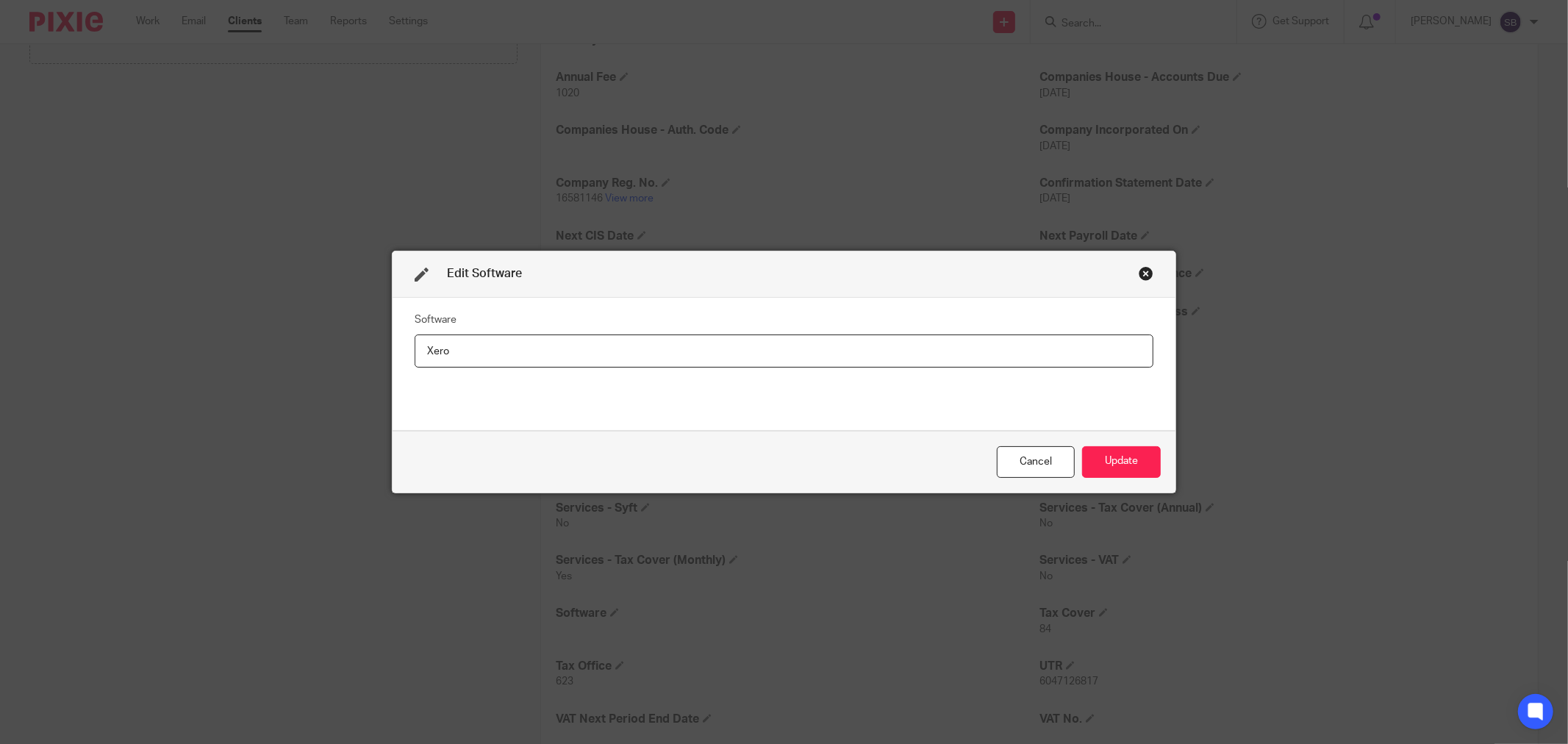
type input "Xero"
click at [1129, 479] on div "Cancel Update" at bounding box center [784, 461] width 783 height 61
click at [1113, 460] on button "Update" at bounding box center [1121, 461] width 79 height 32
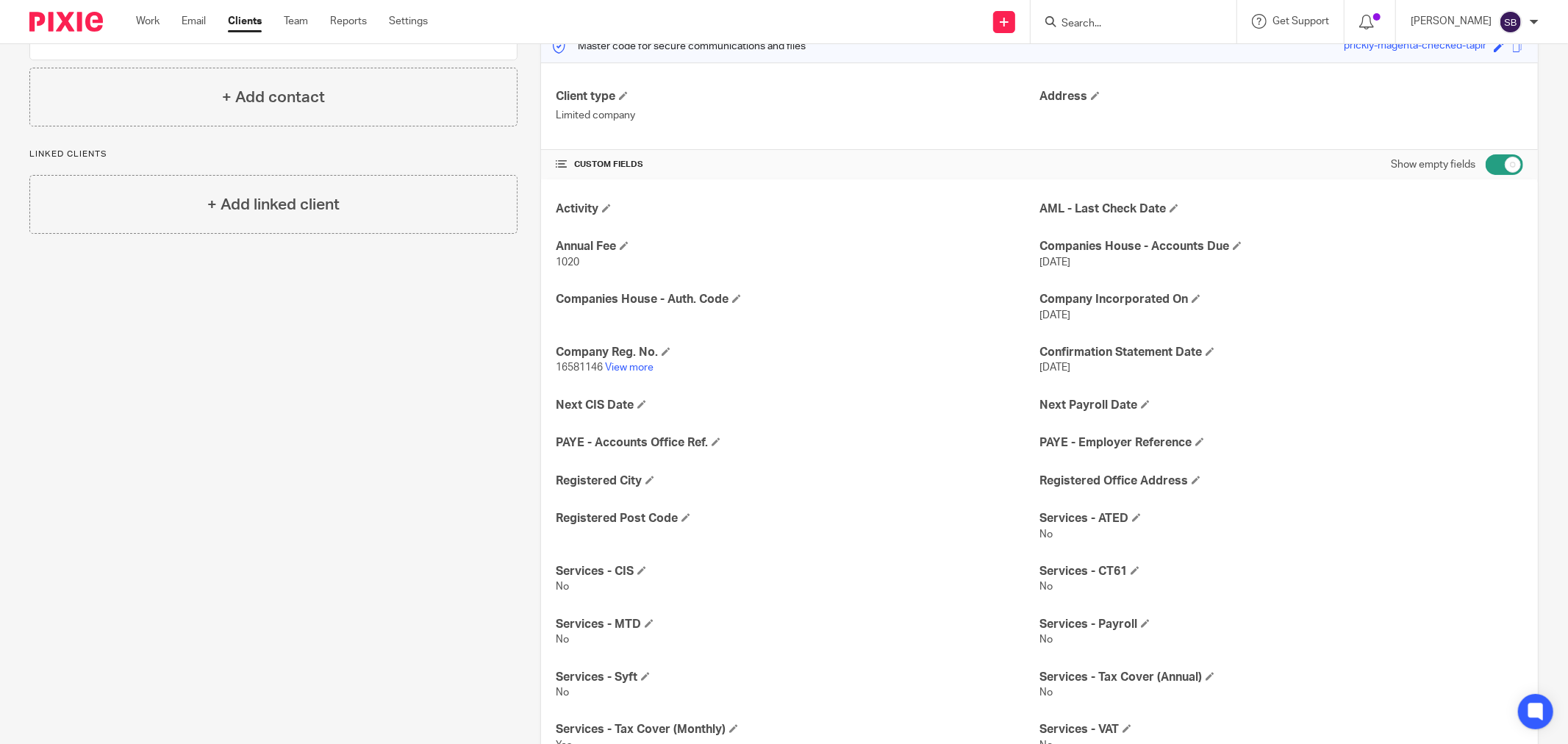
scroll to position [0, 0]
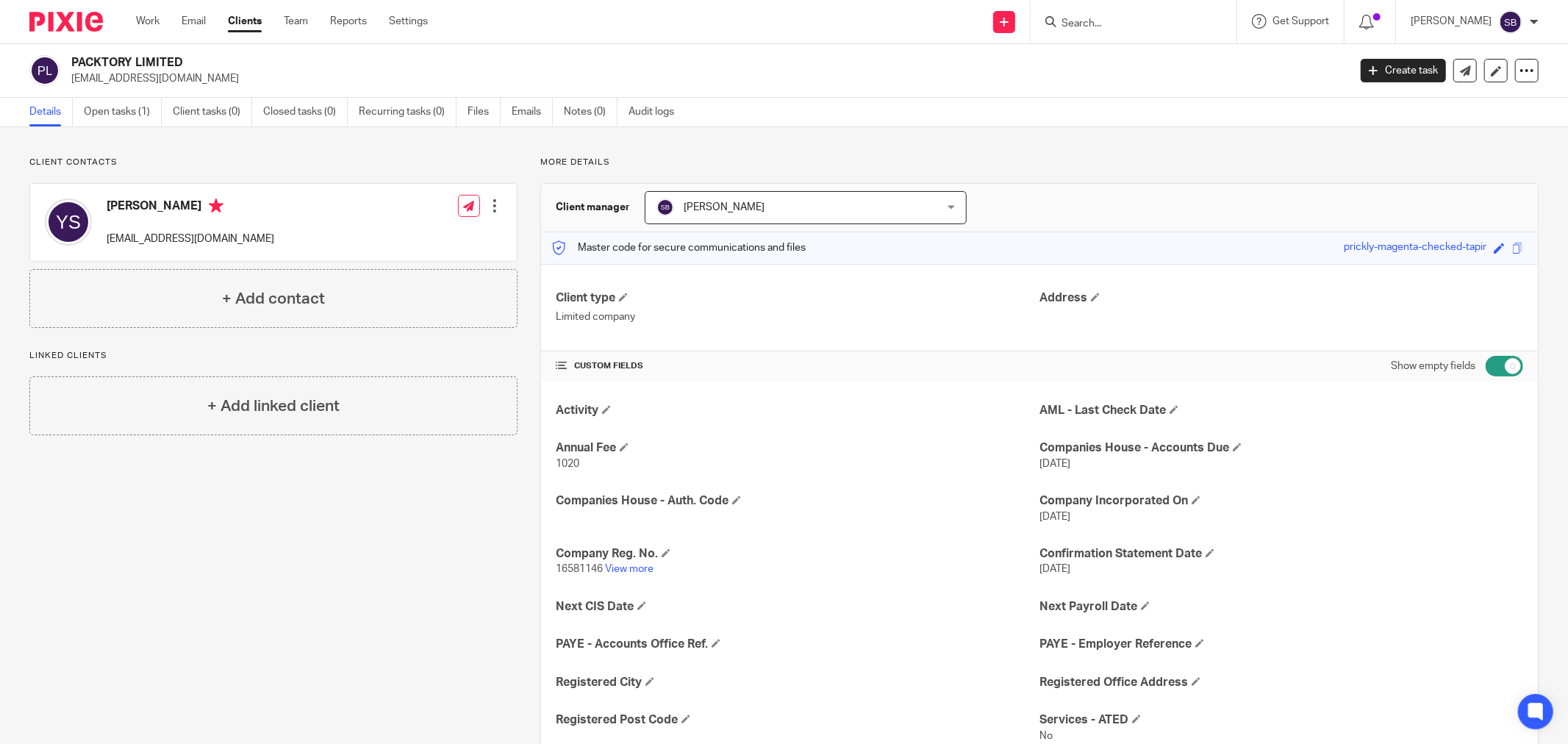
click at [1128, 17] on input "Search" at bounding box center [1125, 23] width 132 height 13
type input "birch"
click at [1152, 75] on link at bounding box center [1181, 63] width 248 height 34
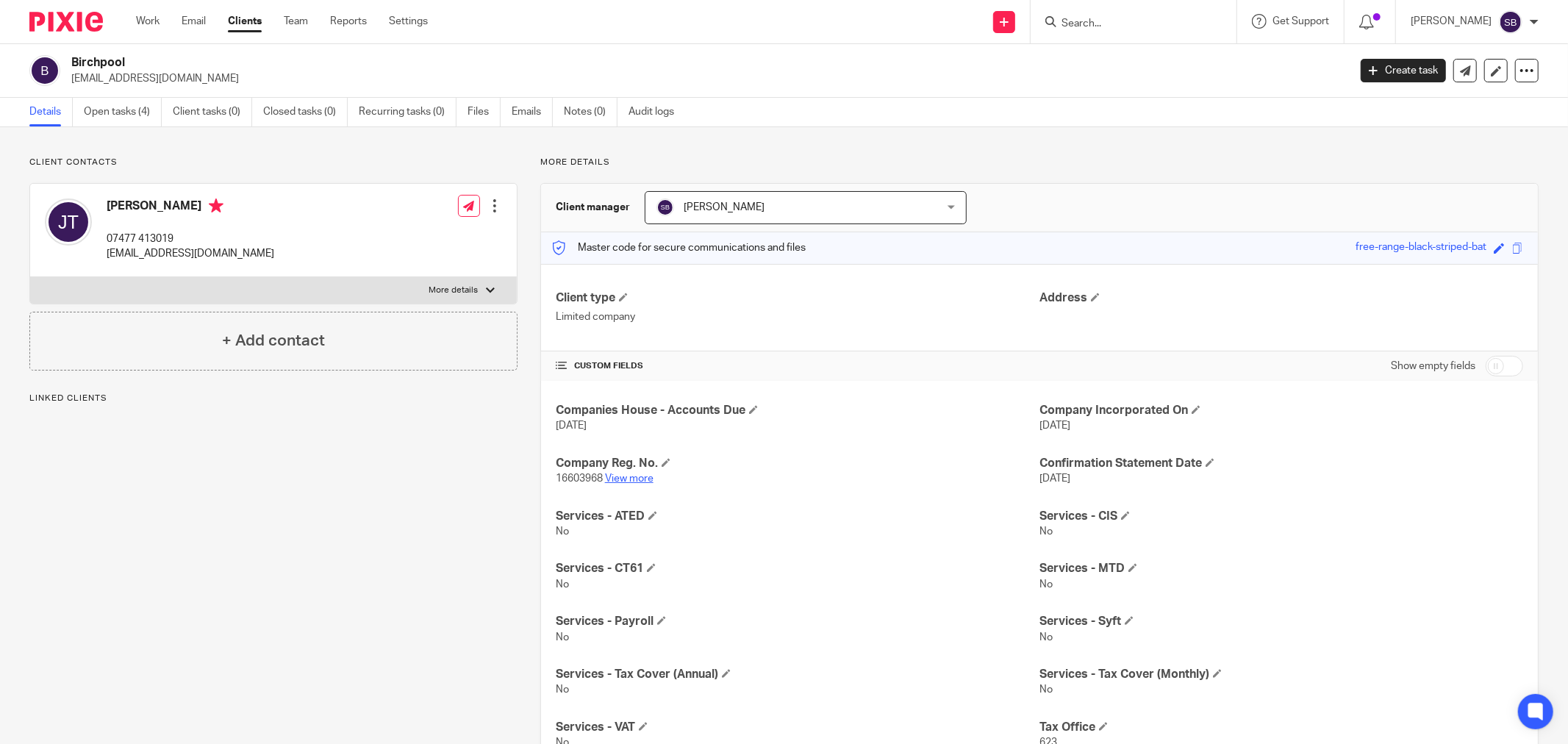
click at [612, 475] on link "View more" at bounding box center [629, 479] width 48 height 10
drag, startPoint x: 101, startPoint y: 253, endPoint x: 283, endPoint y: 254, distance: 182.0
click at [283, 254] on div "[PERSON_NAME] 07477 413019 [EMAIL_ADDRESS][DOMAIN_NAME] Edit contact Create cli…" at bounding box center [273, 231] width 487 height 93
copy p "[EMAIL_ADDRESS][DOMAIN_NAME]"
drag, startPoint x: 101, startPoint y: 238, endPoint x: 214, endPoint y: 225, distance: 113.7
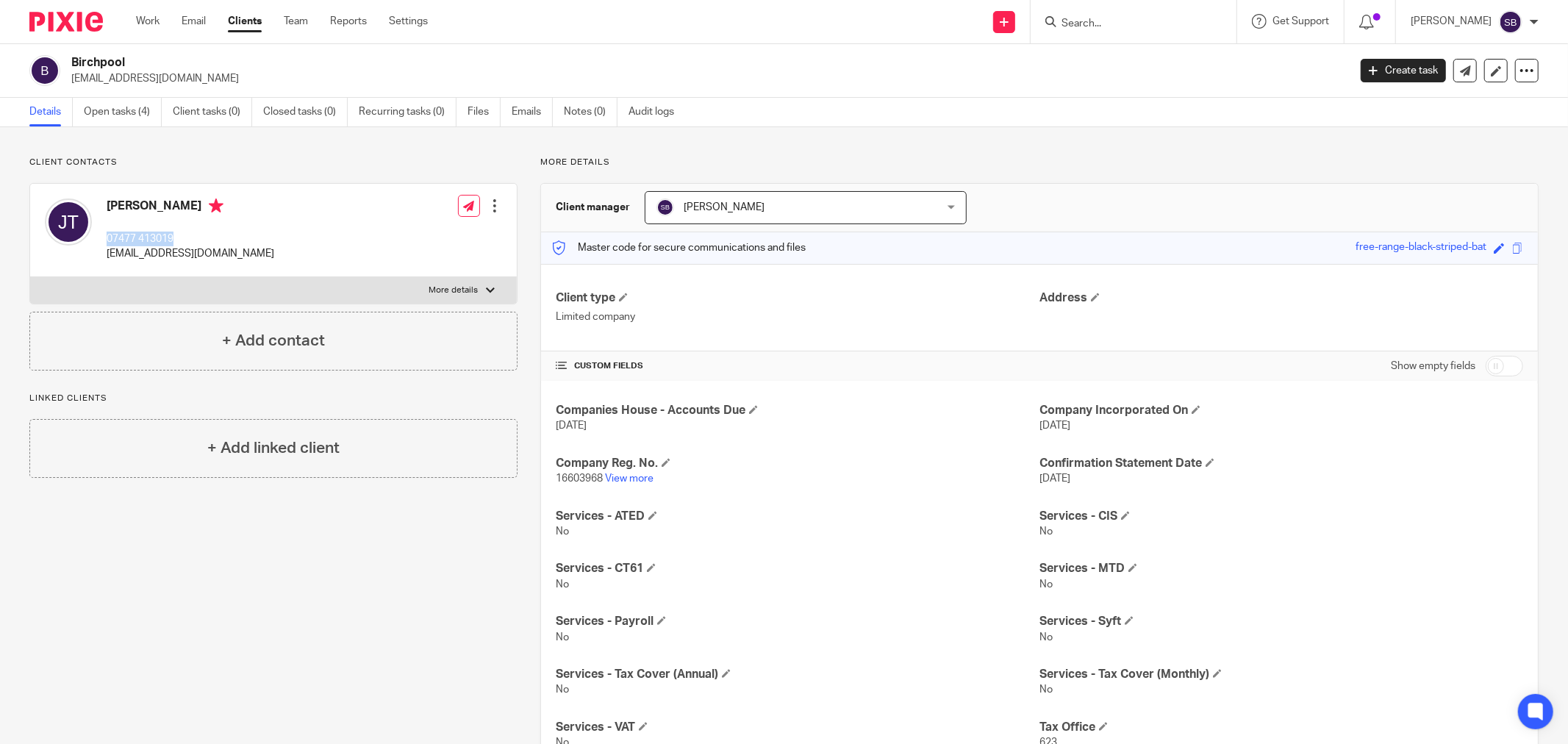
click at [214, 225] on div "Jay Timberlake 07477 413019 j.timberlake13@icloud.com" at bounding box center [159, 230] width 229 height 78
copy p "07477 413019"
drag, startPoint x: 103, startPoint y: 253, endPoint x: 277, endPoint y: 255, distance: 174.0
click at [277, 255] on div "Jay Timberlake 07477 413019 j.timberlake13@icloud.com Edit contact Create clien…" at bounding box center [273, 231] width 487 height 93
copy p "[EMAIL_ADDRESS][DOMAIN_NAME]"
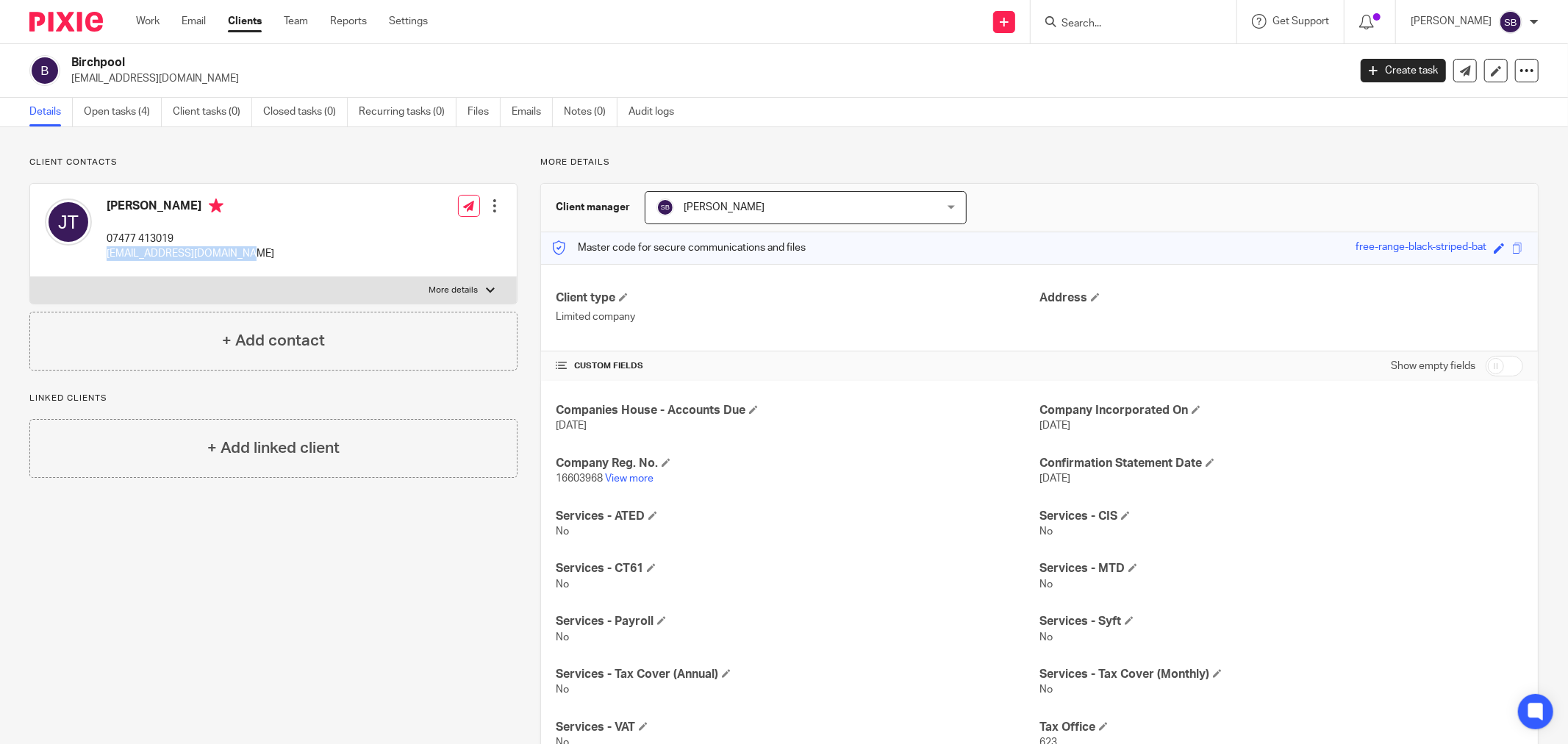
click at [1502, 369] on input "checkbox" at bounding box center [1504, 366] width 37 height 21
checkbox input "true"
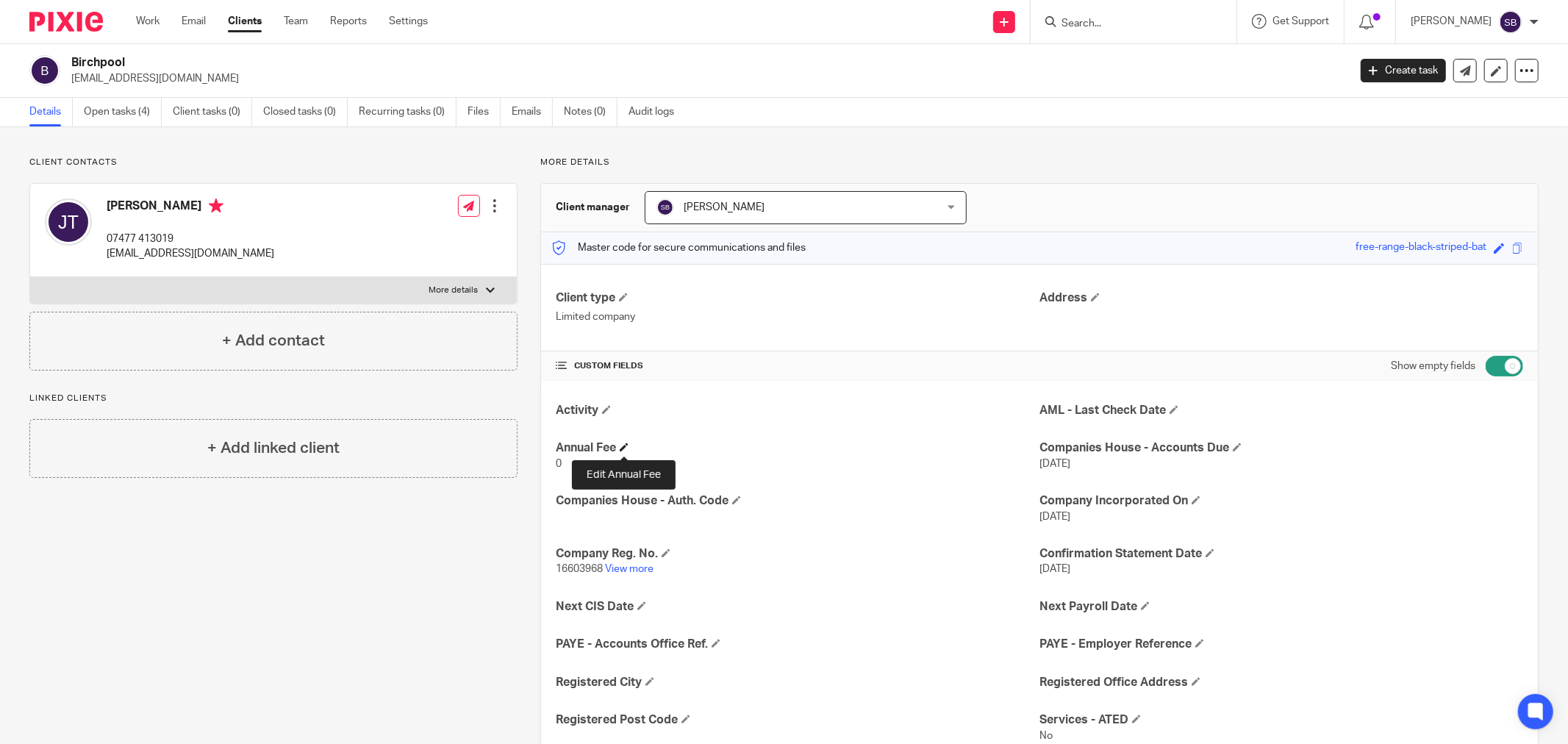
click at [628, 446] on span at bounding box center [624, 447] width 9 height 9
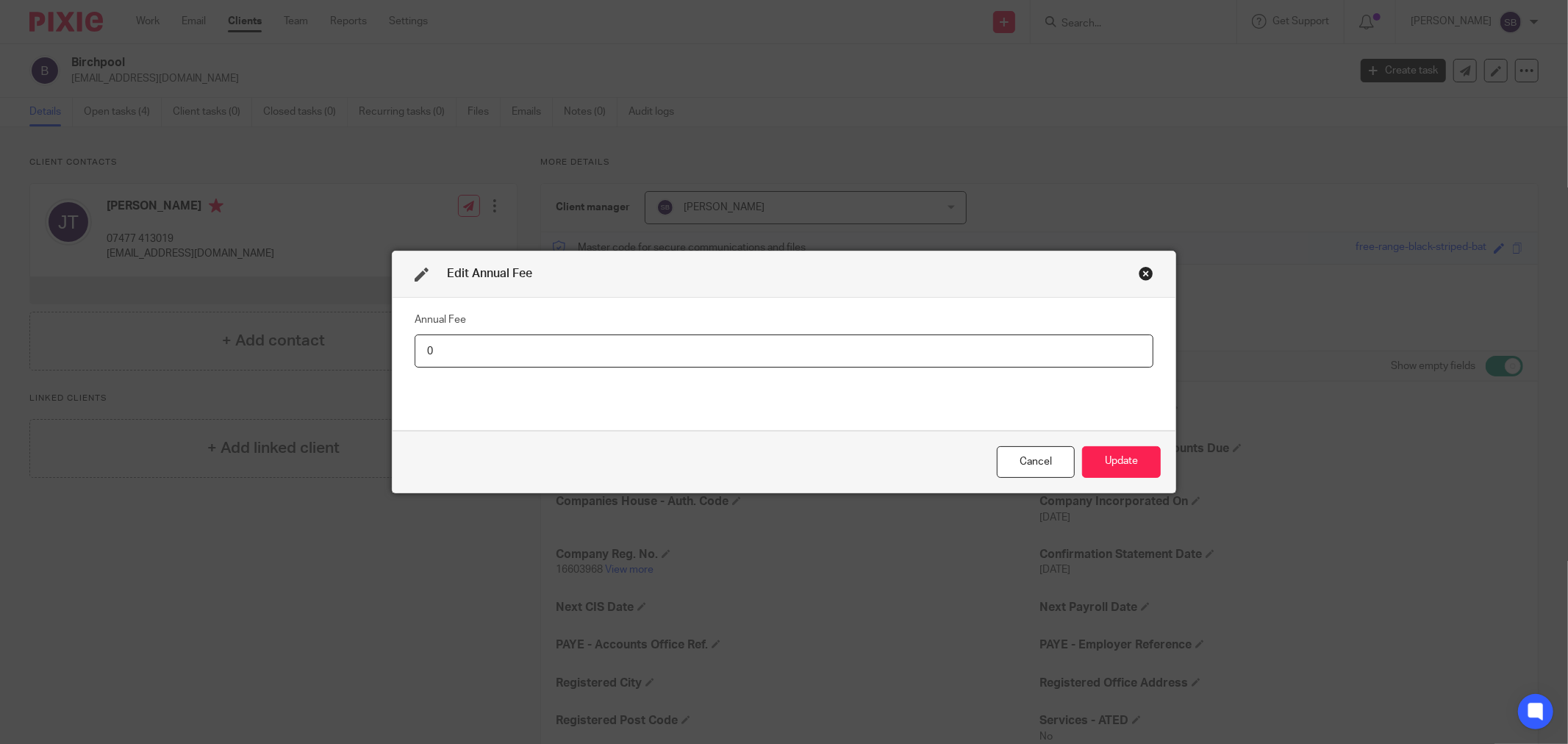
drag, startPoint x: 417, startPoint y: 351, endPoint x: 449, endPoint y: 347, distance: 32.2
click at [449, 347] on input "0" at bounding box center [784, 351] width 739 height 33
type input "588"
click at [1124, 457] on button "Update" at bounding box center [1121, 461] width 79 height 32
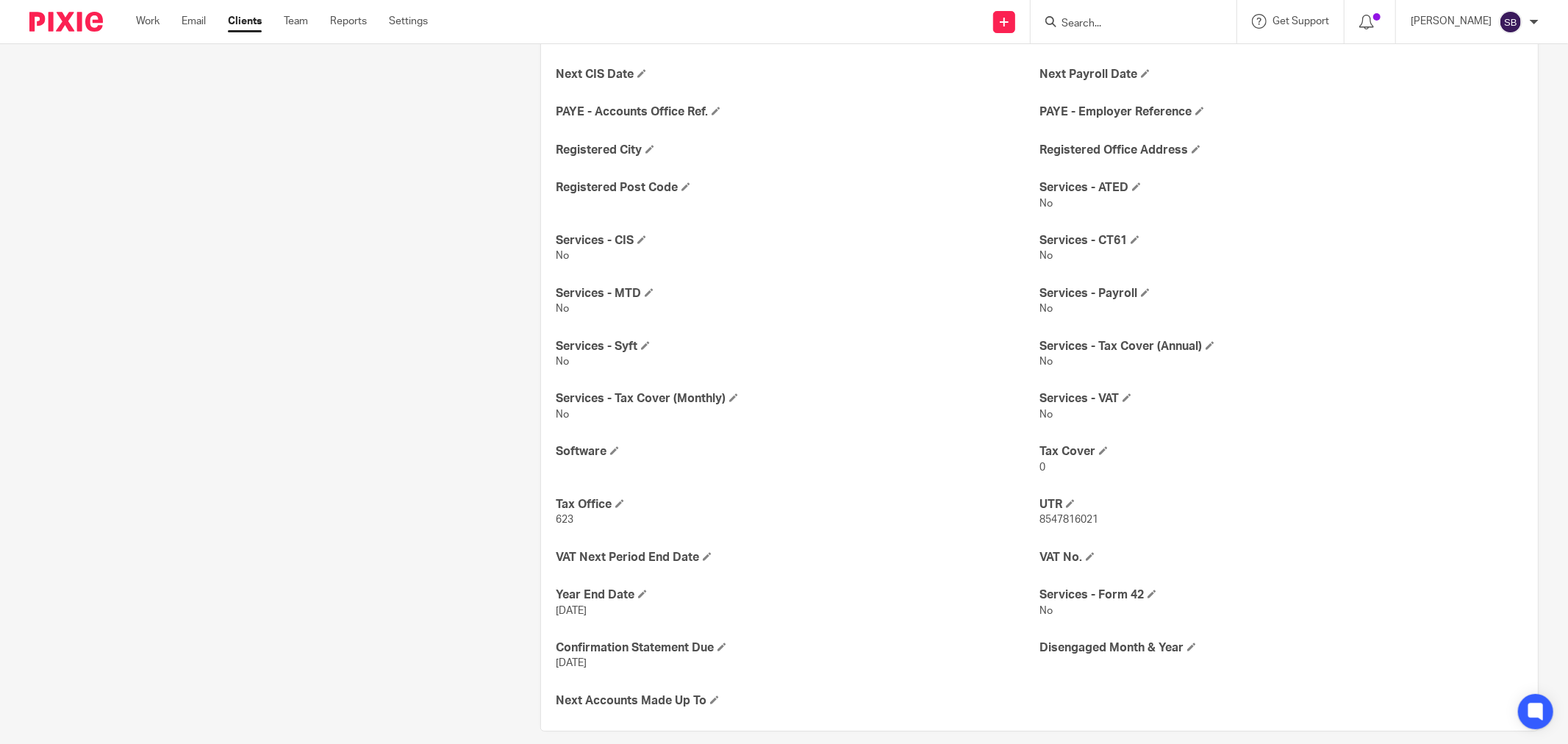
scroll to position [549, 0]
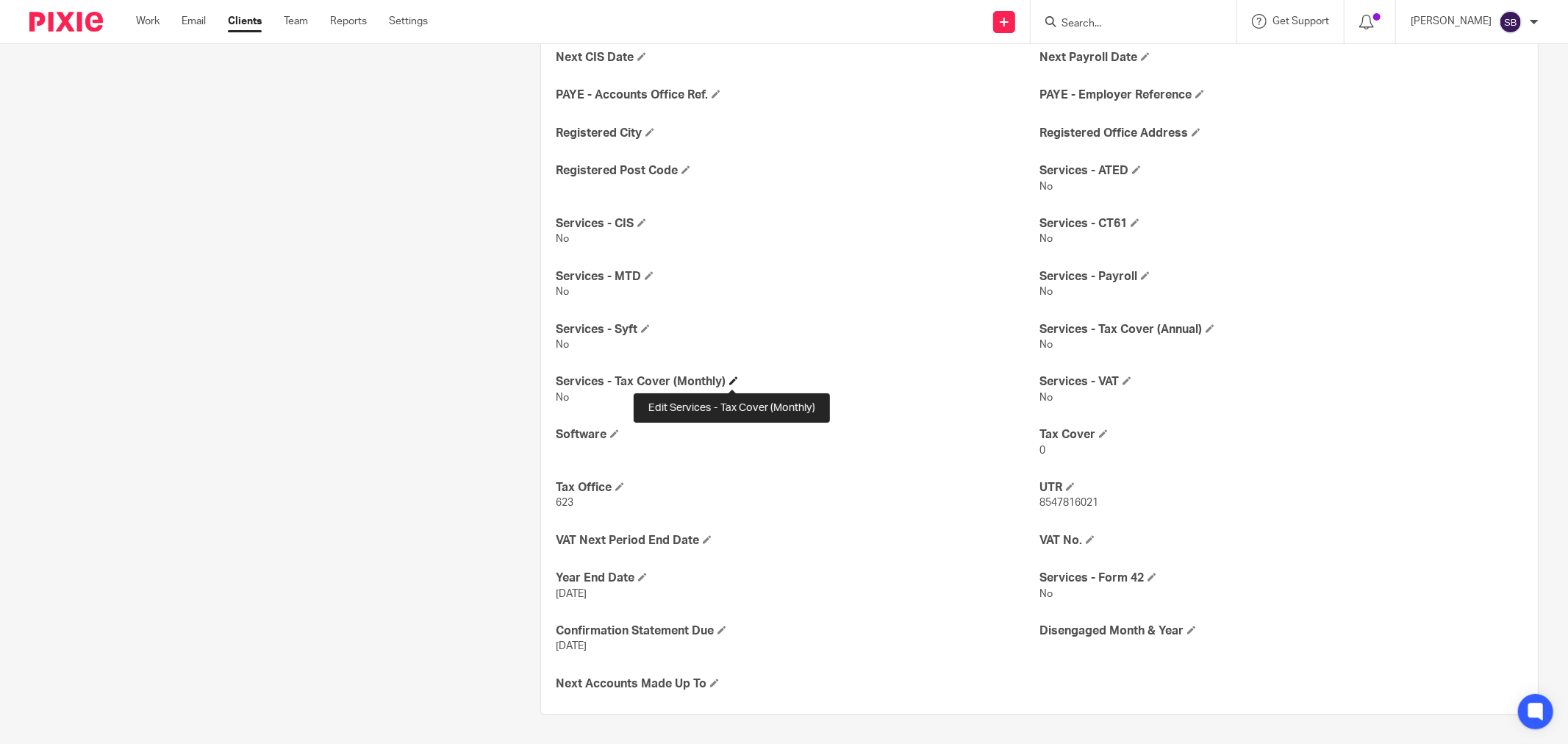
click at [734, 382] on span at bounding box center [734, 380] width 9 height 9
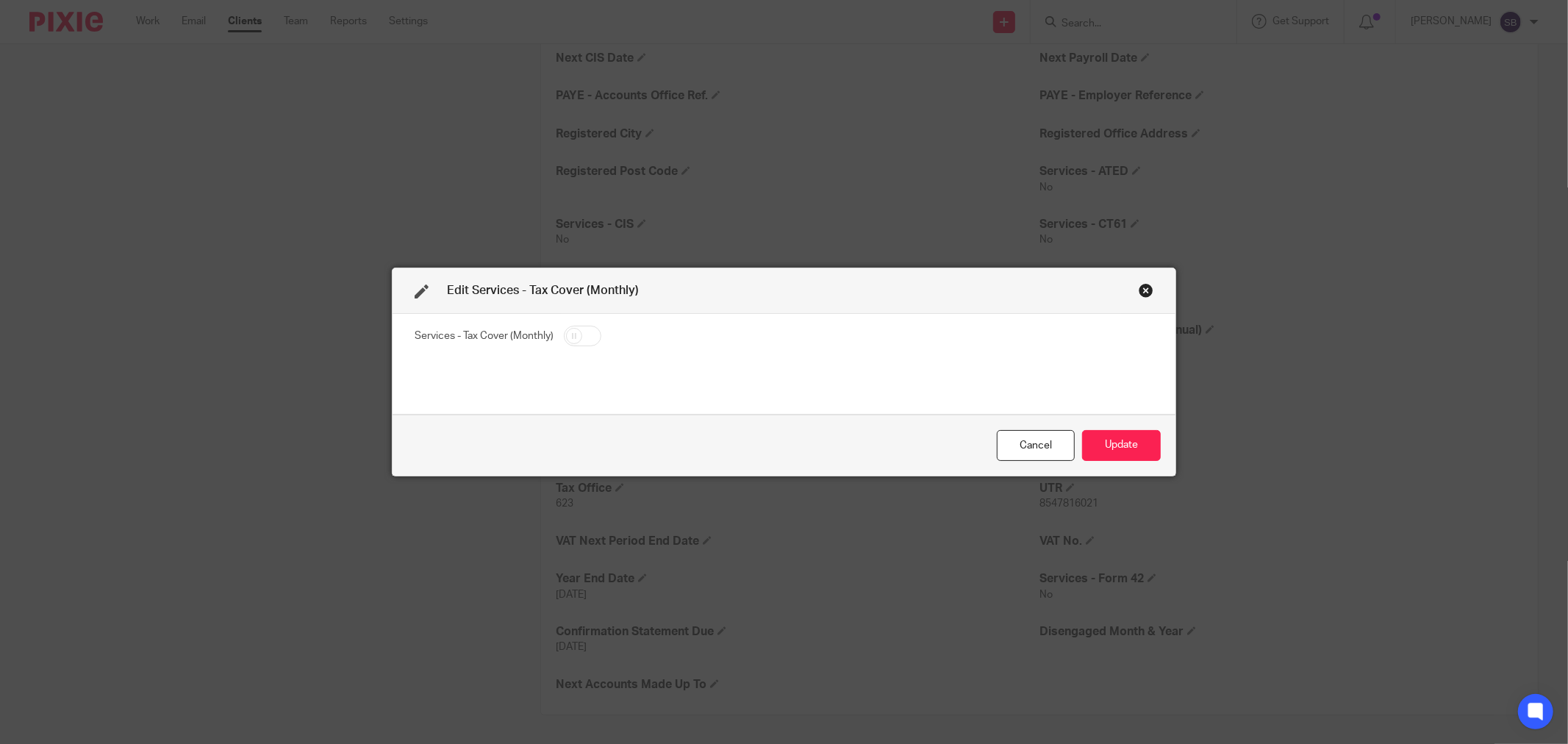
click at [590, 338] on input "checkbox" at bounding box center [582, 336] width 37 height 21
checkbox input "true"
click at [1131, 438] on button "Update" at bounding box center [1121, 446] width 79 height 32
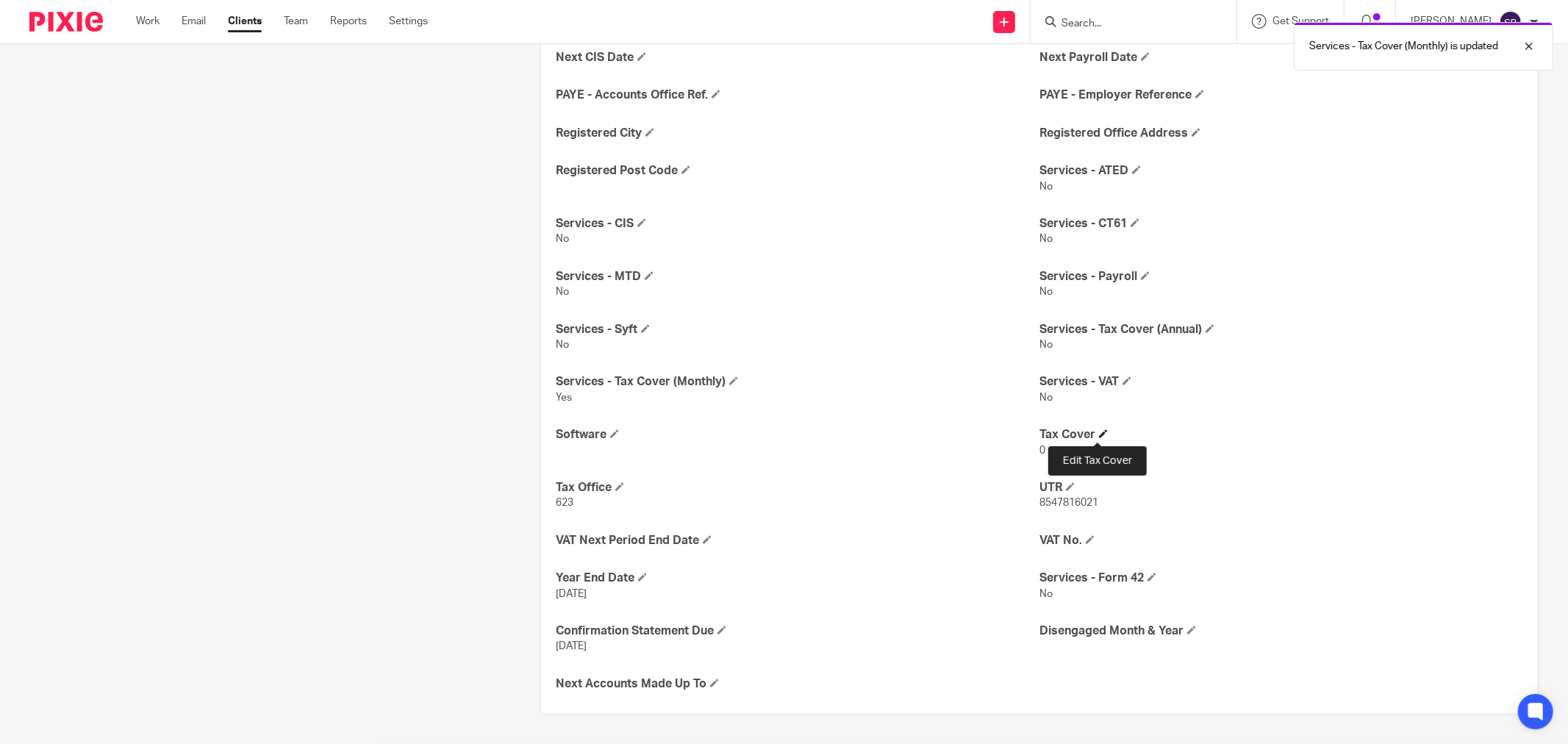
click at [1100, 436] on span at bounding box center [1104, 434] width 9 height 9
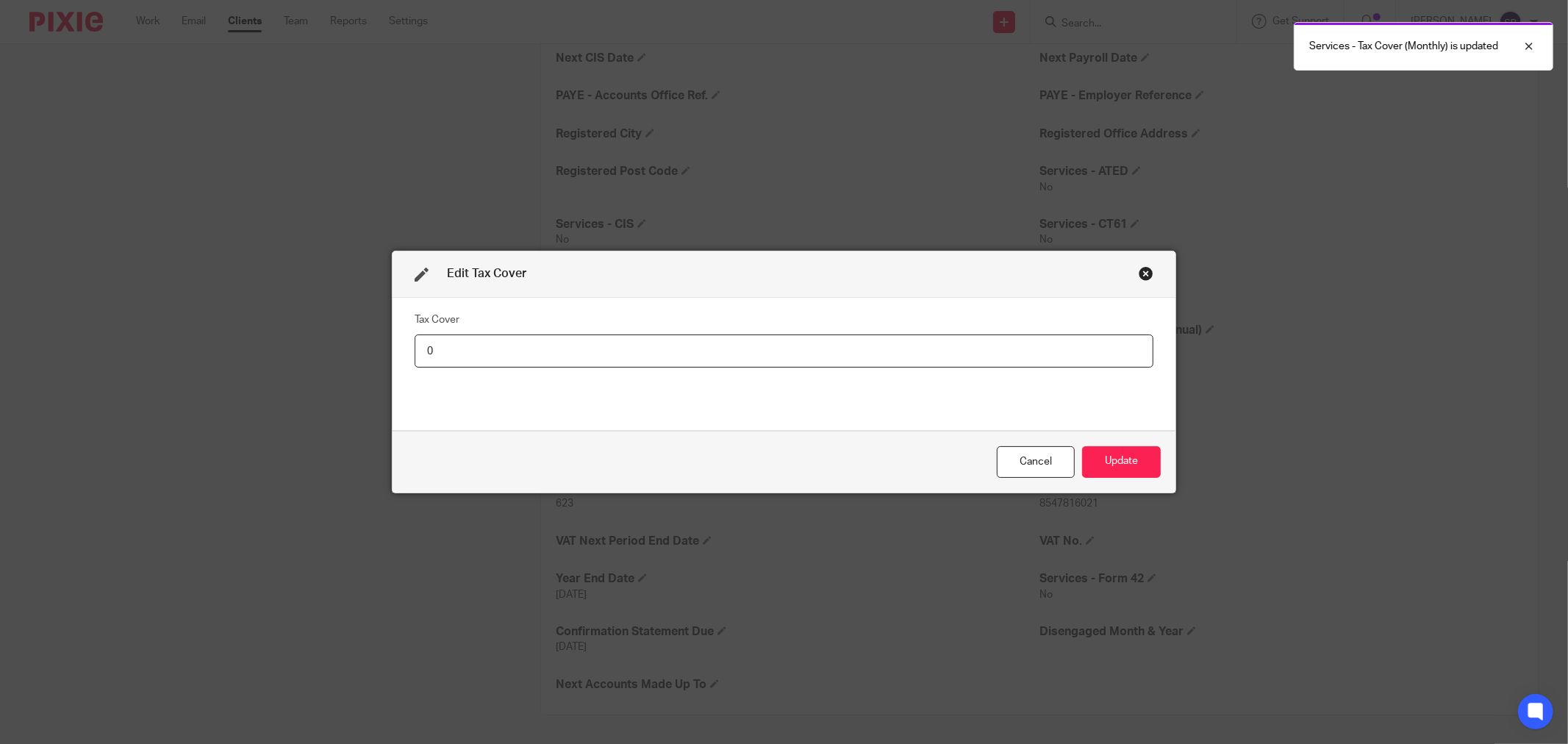
drag, startPoint x: 422, startPoint y: 351, endPoint x: 440, endPoint y: 349, distance: 18.1
click at [440, 349] on input "0" at bounding box center [784, 351] width 739 height 33
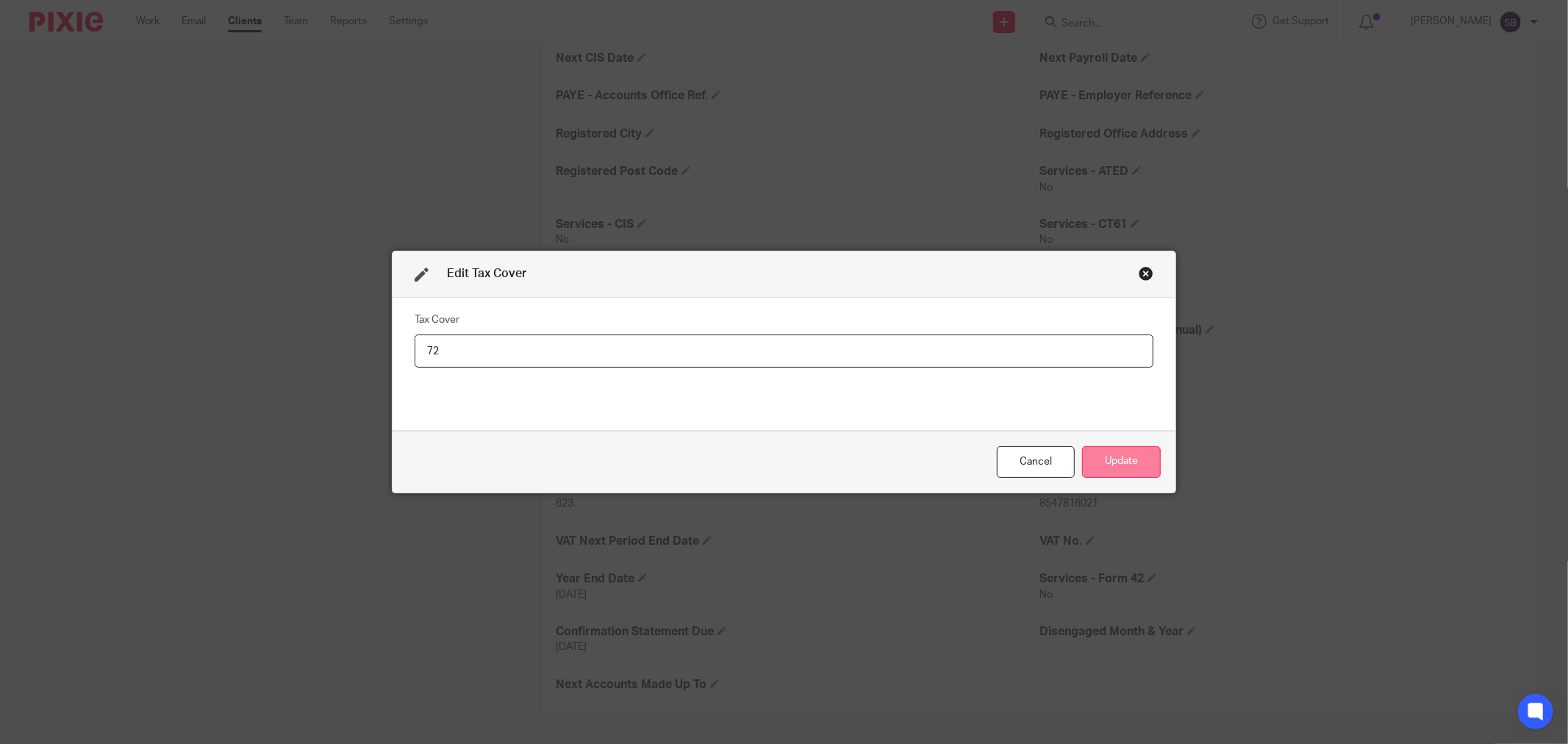
type input "72"
click at [1114, 454] on button "Update" at bounding box center [1121, 461] width 79 height 32
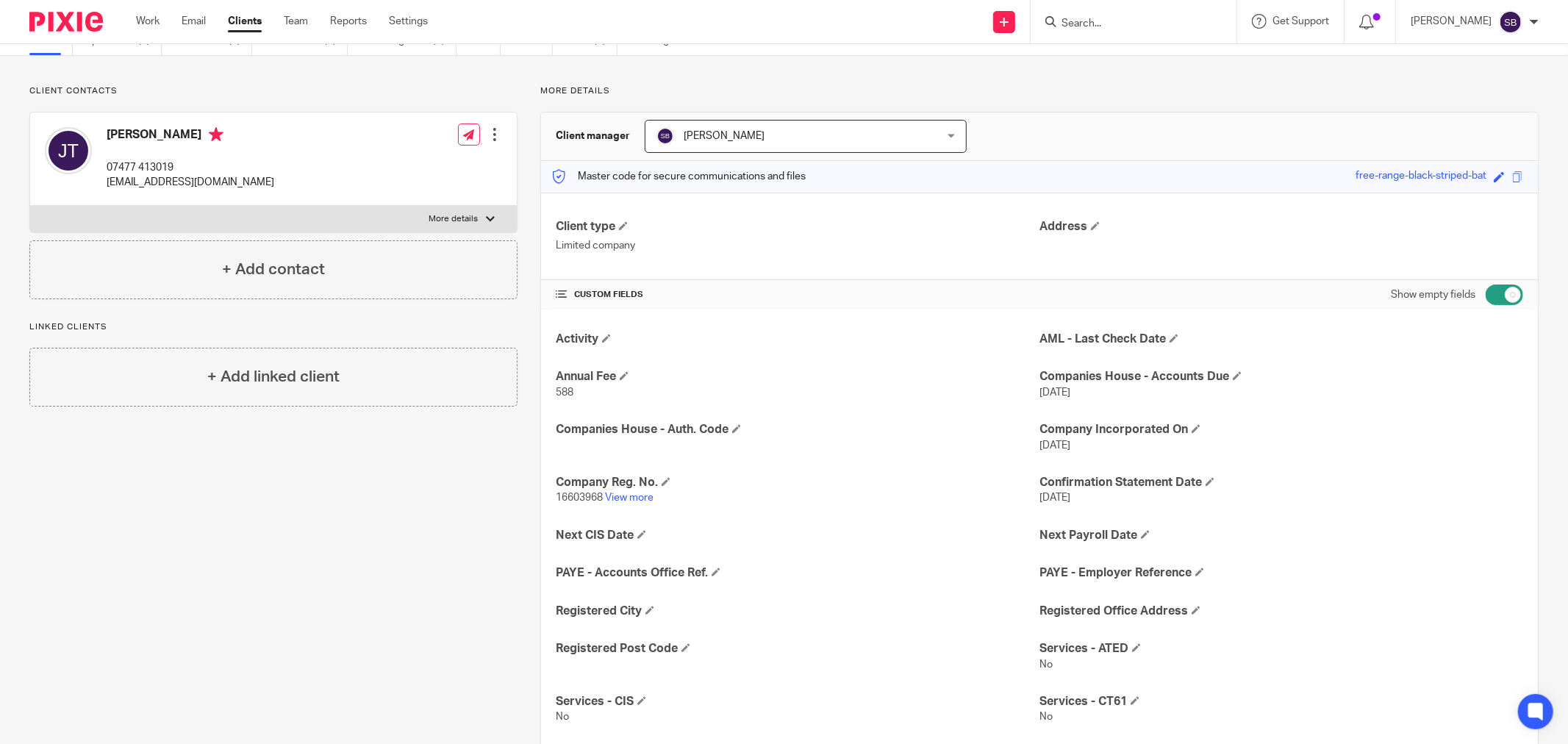
scroll to position [0, 0]
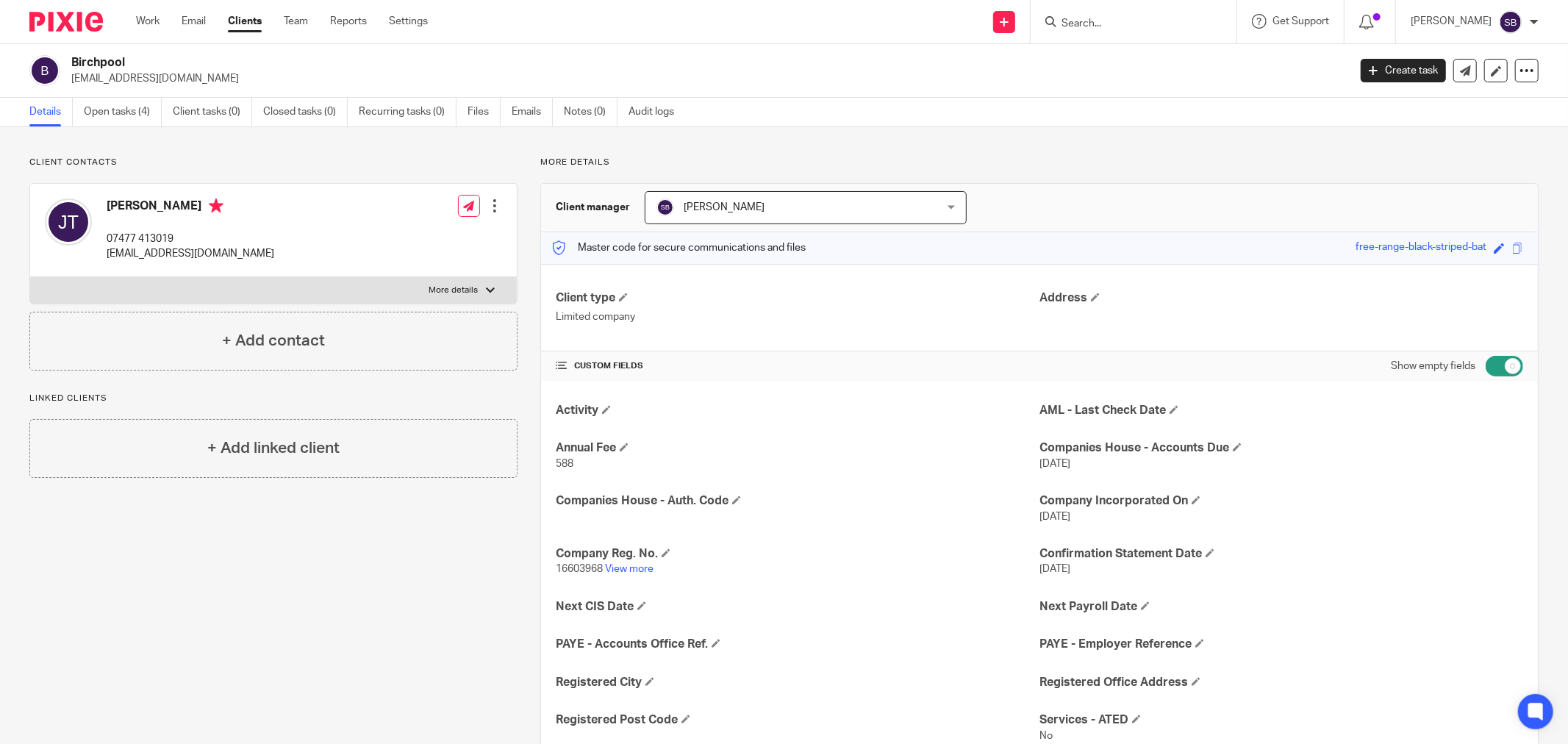
click at [1166, 19] on input "Search" at bounding box center [1125, 23] width 132 height 13
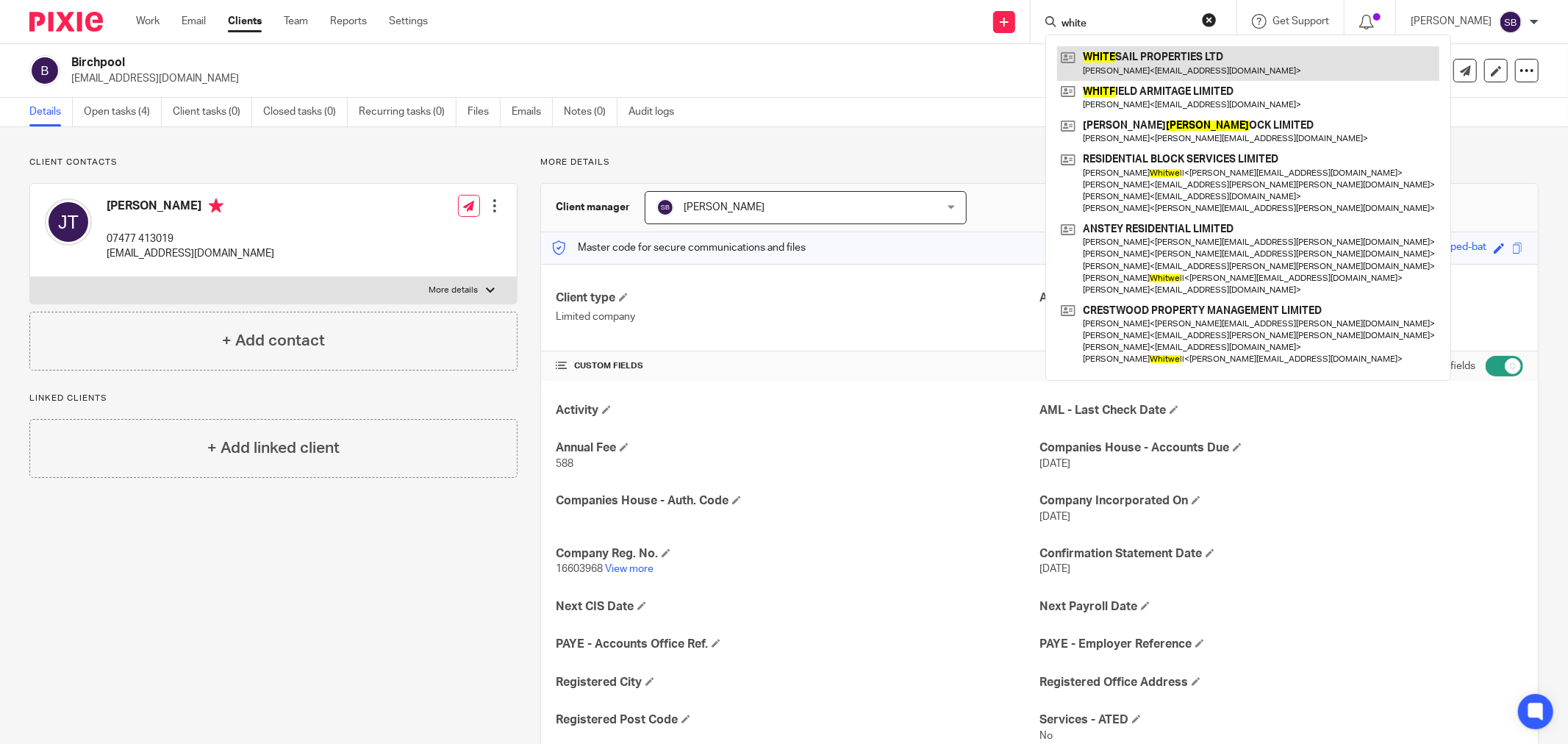
type input "white"
click at [1214, 68] on link at bounding box center [1248, 63] width 382 height 34
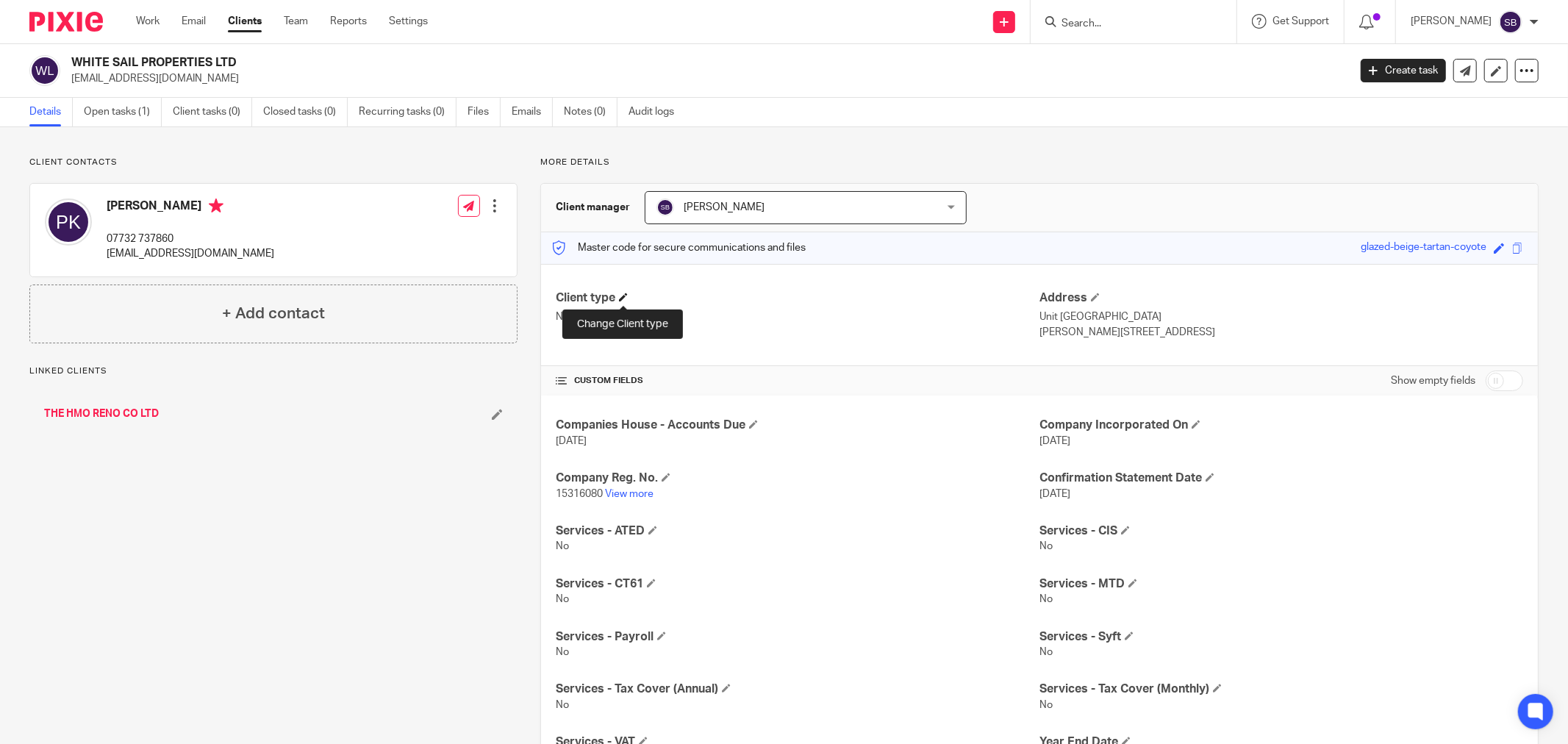
click at [625, 295] on span at bounding box center [623, 297] width 9 height 9
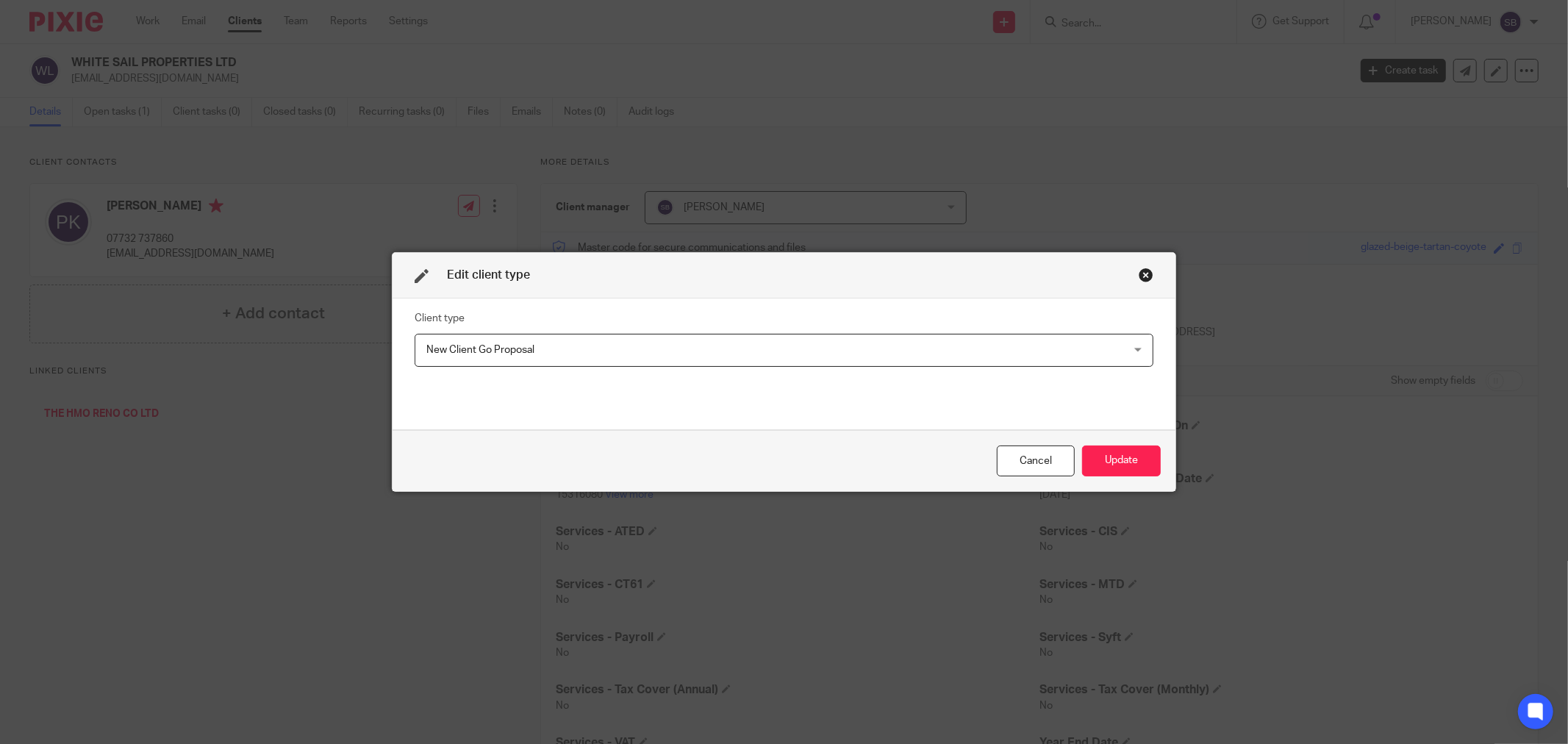
click at [564, 361] on span "New Client Go Proposal" at bounding box center [717, 350] width 581 height 31
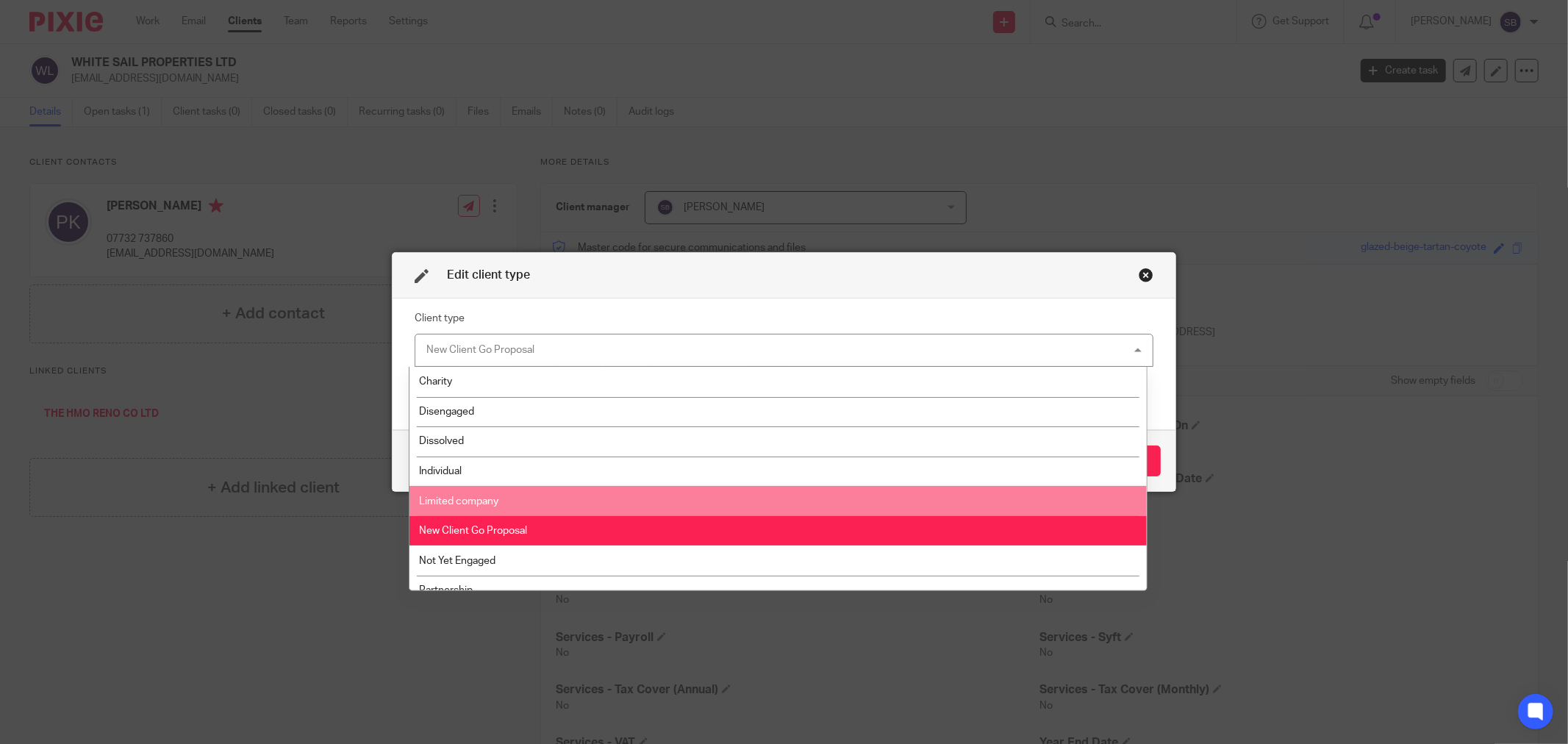
click at [553, 512] on li "Limited company" at bounding box center [778, 500] width 736 height 30
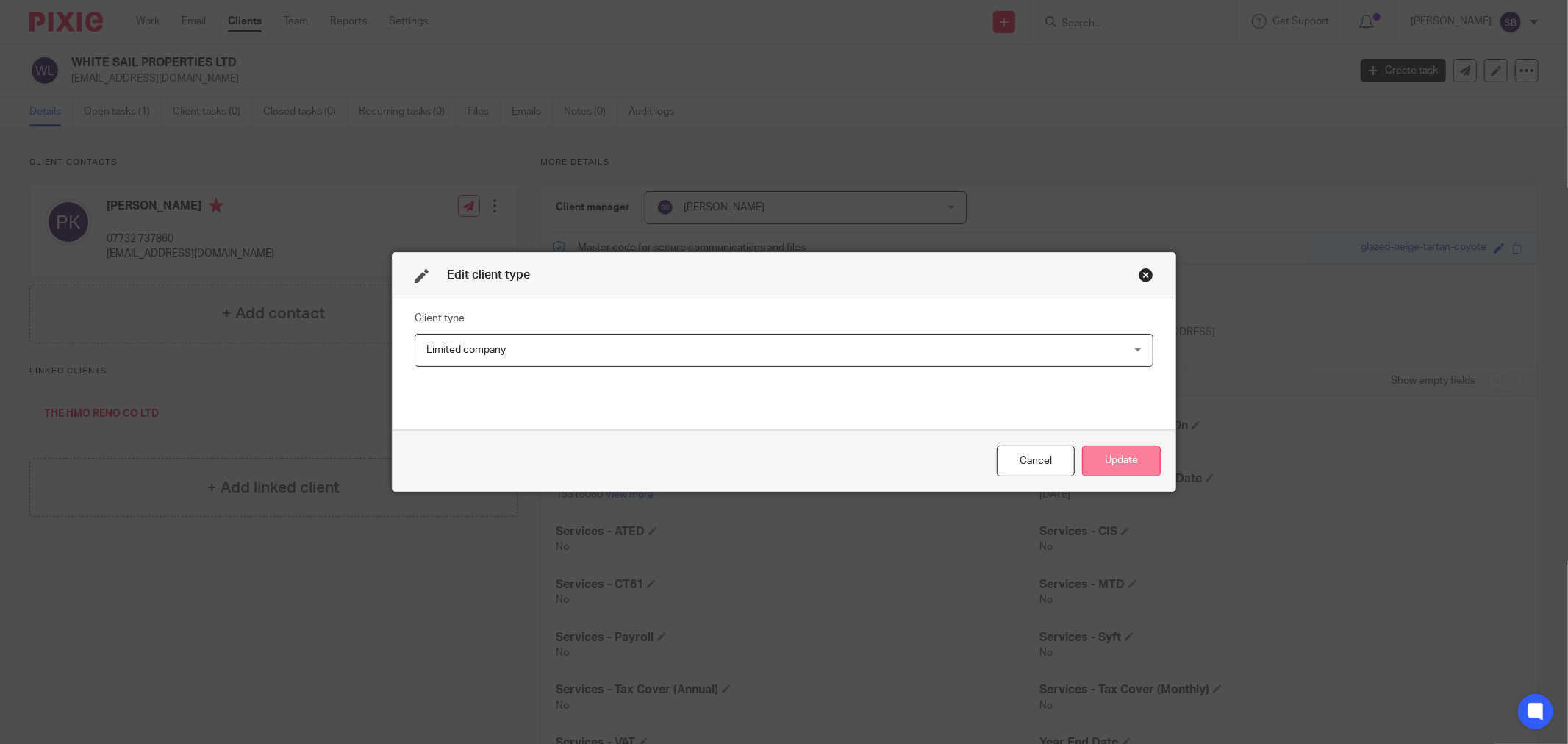
click at [1132, 461] on button "Update" at bounding box center [1121, 461] width 79 height 32
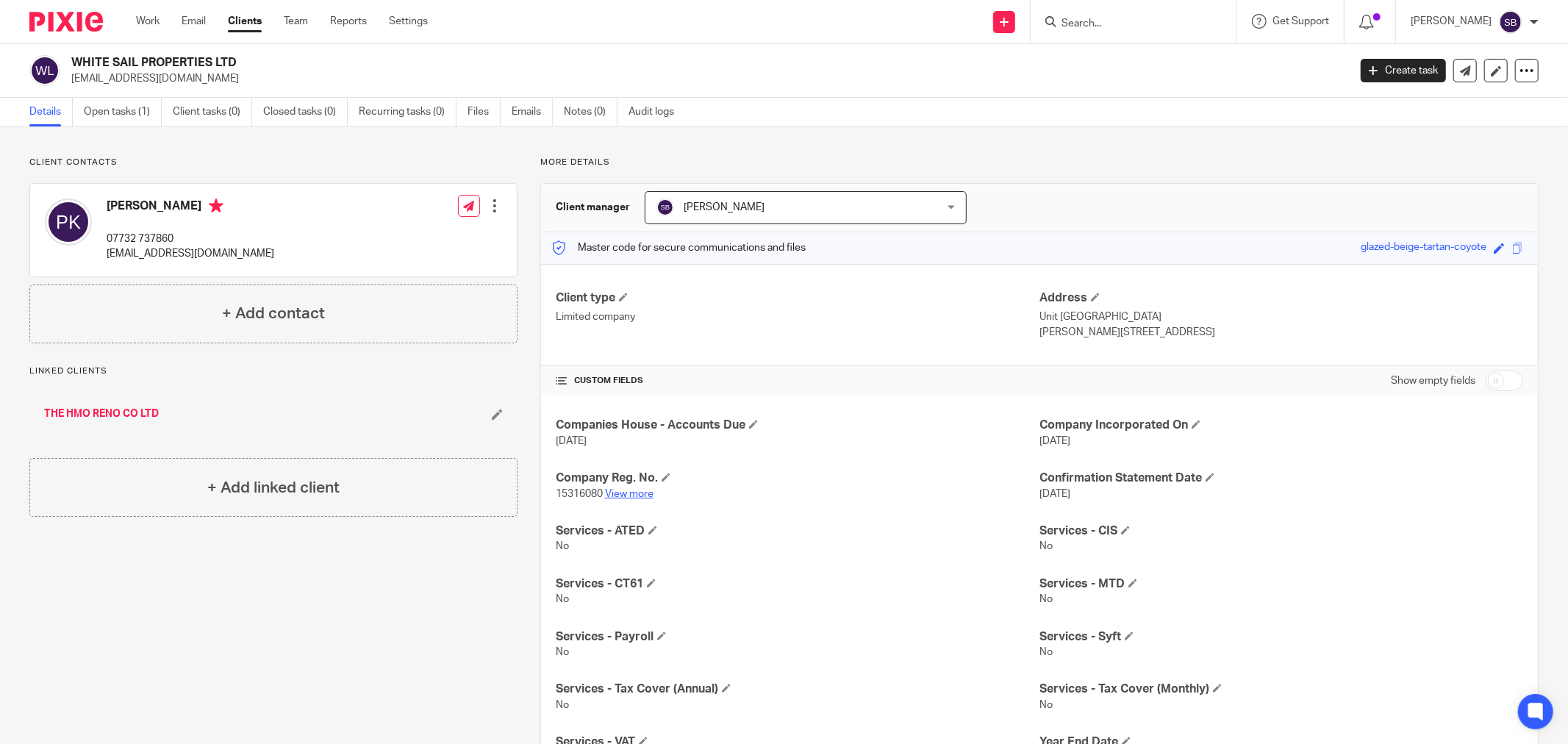
click at [620, 495] on link "View more" at bounding box center [629, 494] width 48 height 10
click at [107, 204] on h4 "[PERSON_NAME]" at bounding box center [190, 207] width 168 height 18
drag, startPoint x: 104, startPoint y: 256, endPoint x: 228, endPoint y: 259, distance: 124.0
click at [228, 259] on div "[PERSON_NAME] 07732 737860 [EMAIL_ADDRESS][DOMAIN_NAME] Edit contact Create cli…" at bounding box center [273, 230] width 487 height 92
copy p "[EMAIL_ADDRESS][DOMAIN_NAME]"
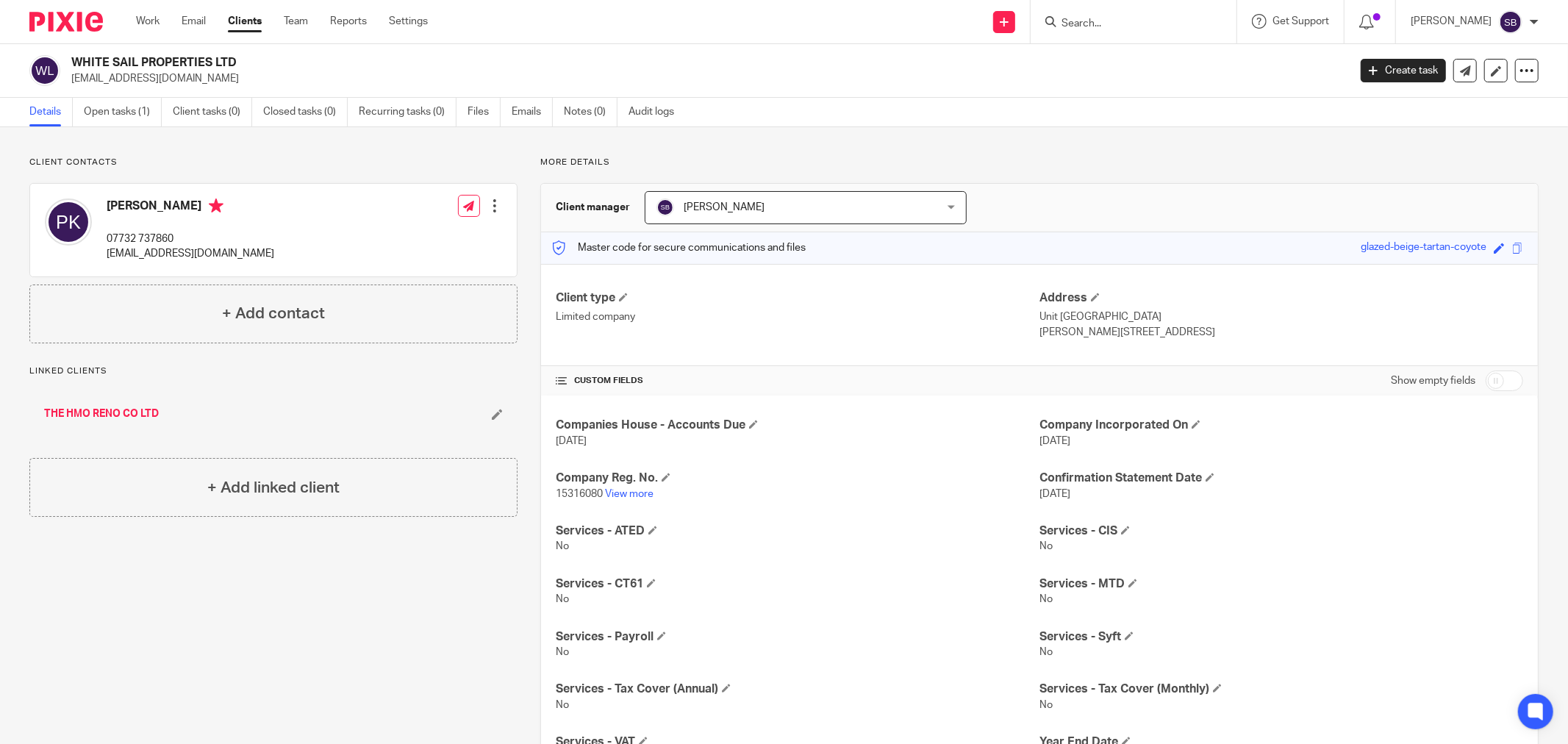
click at [630, 487] on p "15316080 View more" at bounding box center [798, 493] width 484 height 15
click at [620, 490] on link "View more" at bounding box center [629, 494] width 48 height 10
drag, startPoint x: 105, startPoint y: 235, endPoint x: 193, endPoint y: 235, distance: 88.0
click at [193, 235] on div "[PERSON_NAME] 07732 737860 [EMAIL_ADDRESS][DOMAIN_NAME]" at bounding box center [159, 230] width 229 height 78
copy p "07732 737860"
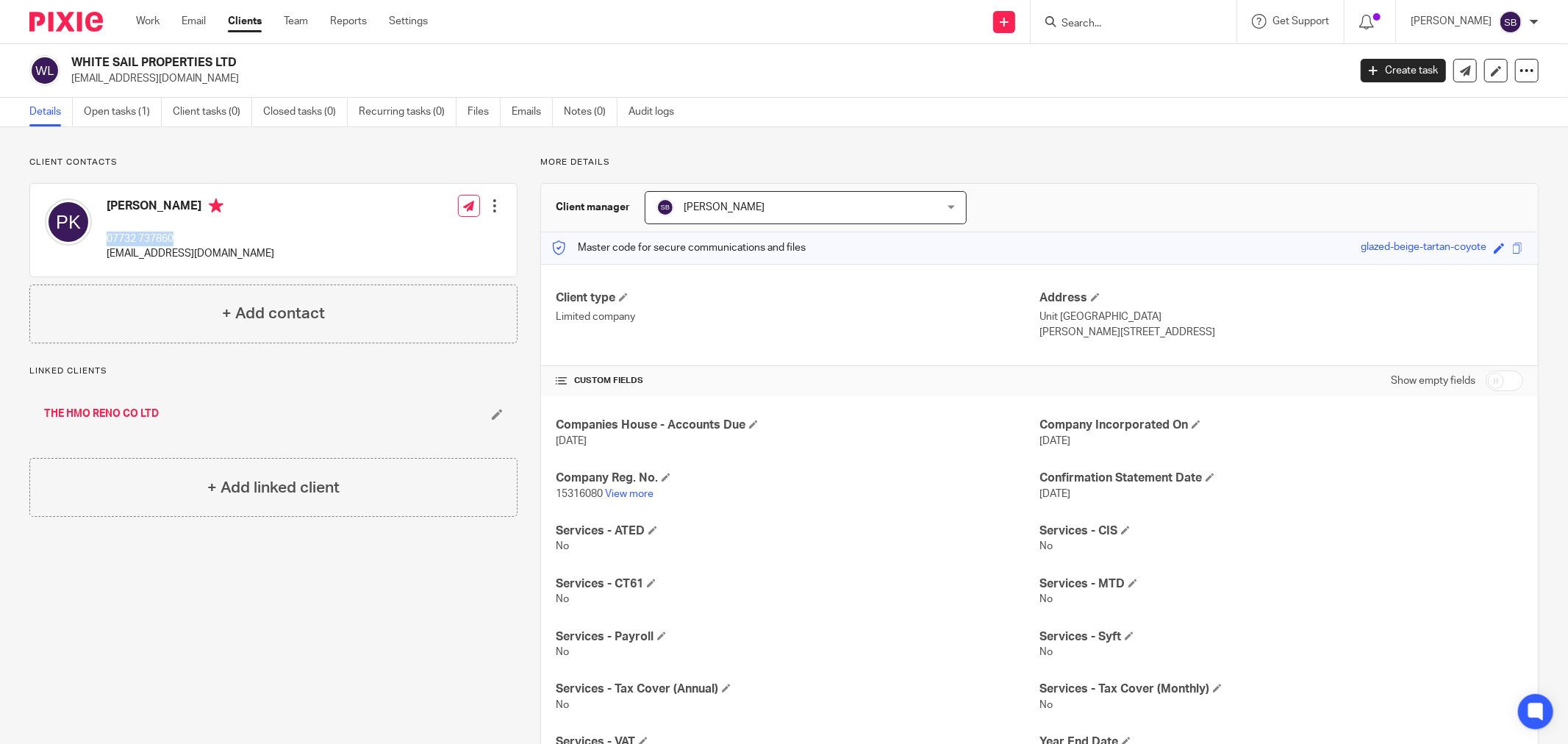
click at [1507, 383] on input "checkbox" at bounding box center [1504, 381] width 37 height 21
checkbox input "true"
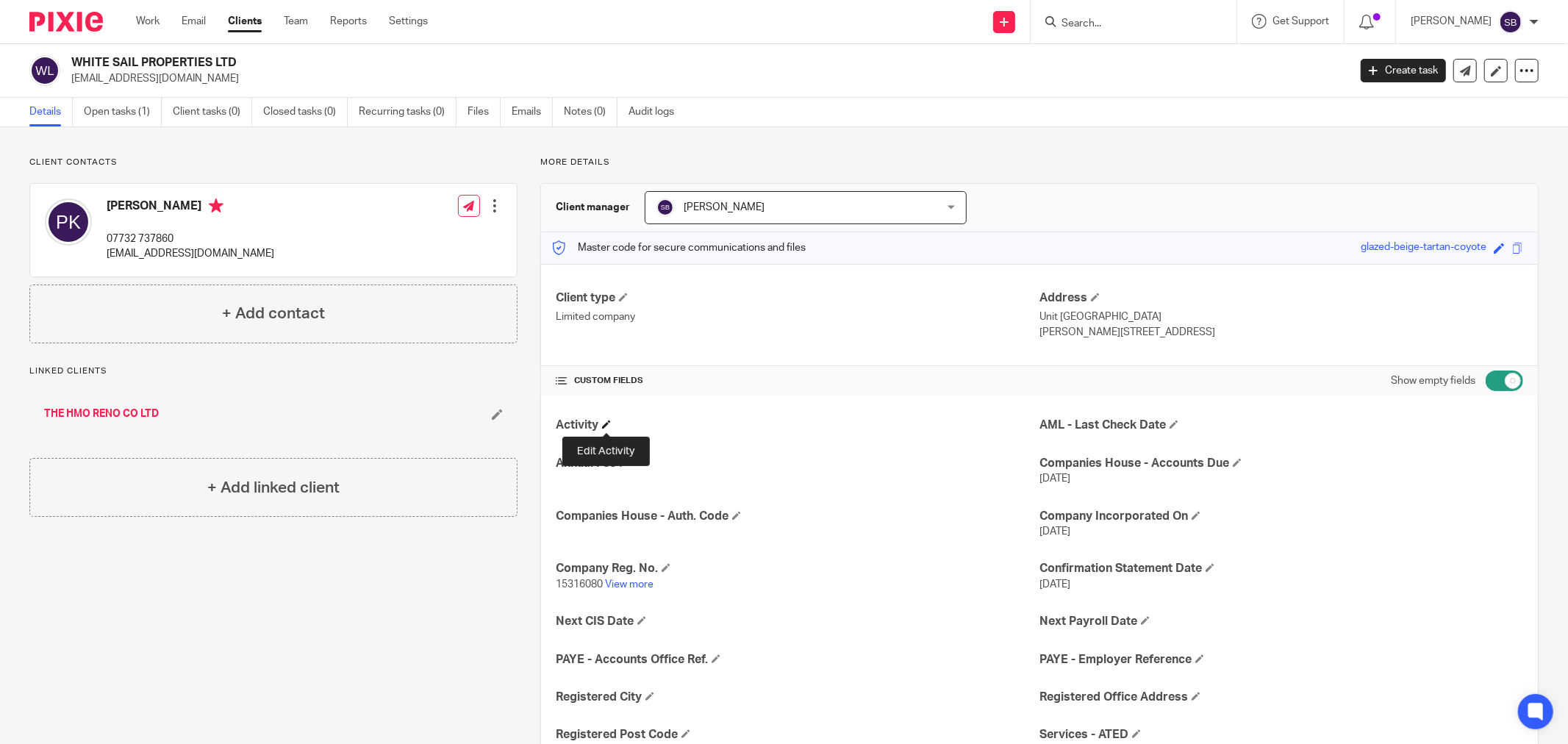
click at [603, 428] on span at bounding box center [607, 424] width 9 height 9
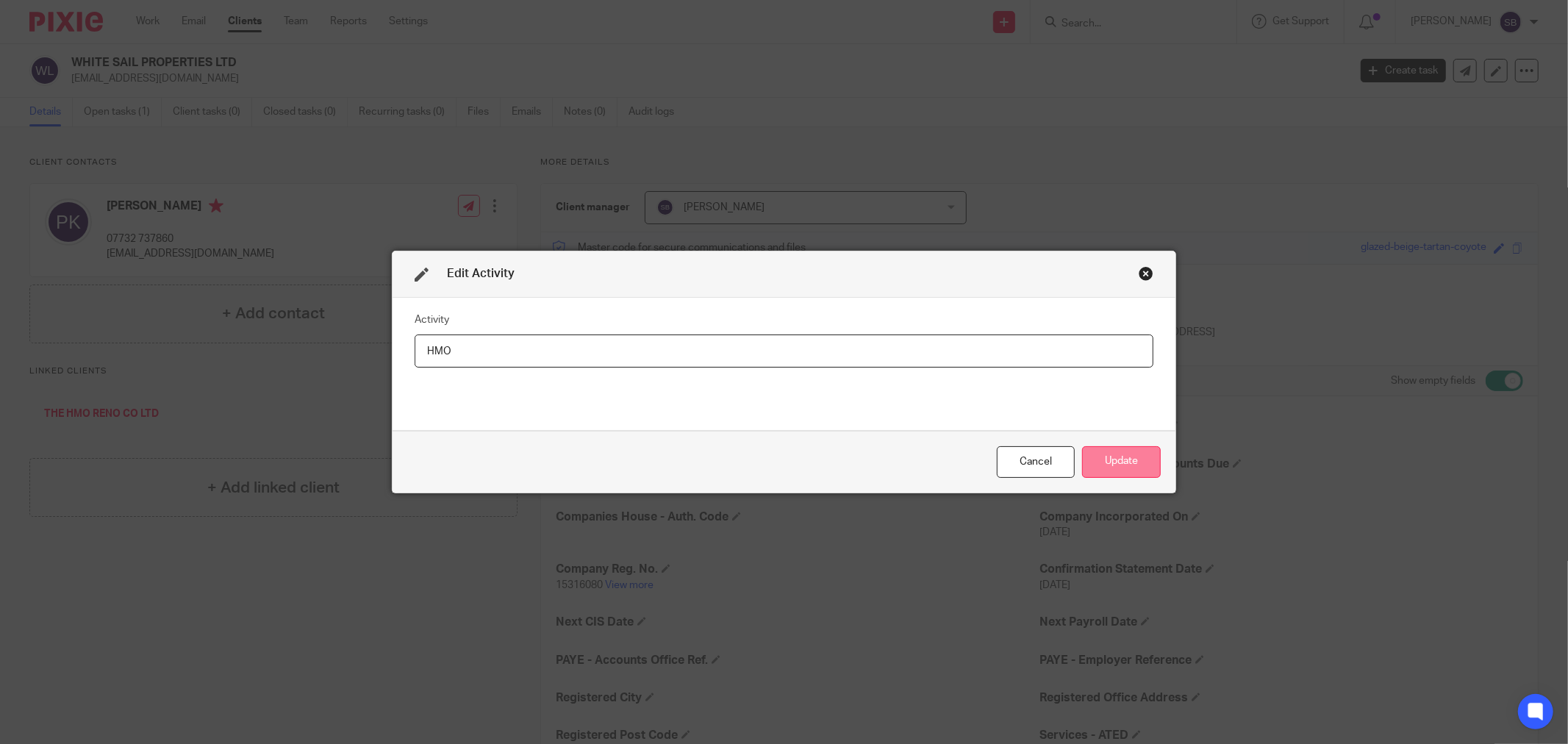
type input "HMO"
click at [1119, 456] on button "Update" at bounding box center [1121, 461] width 79 height 32
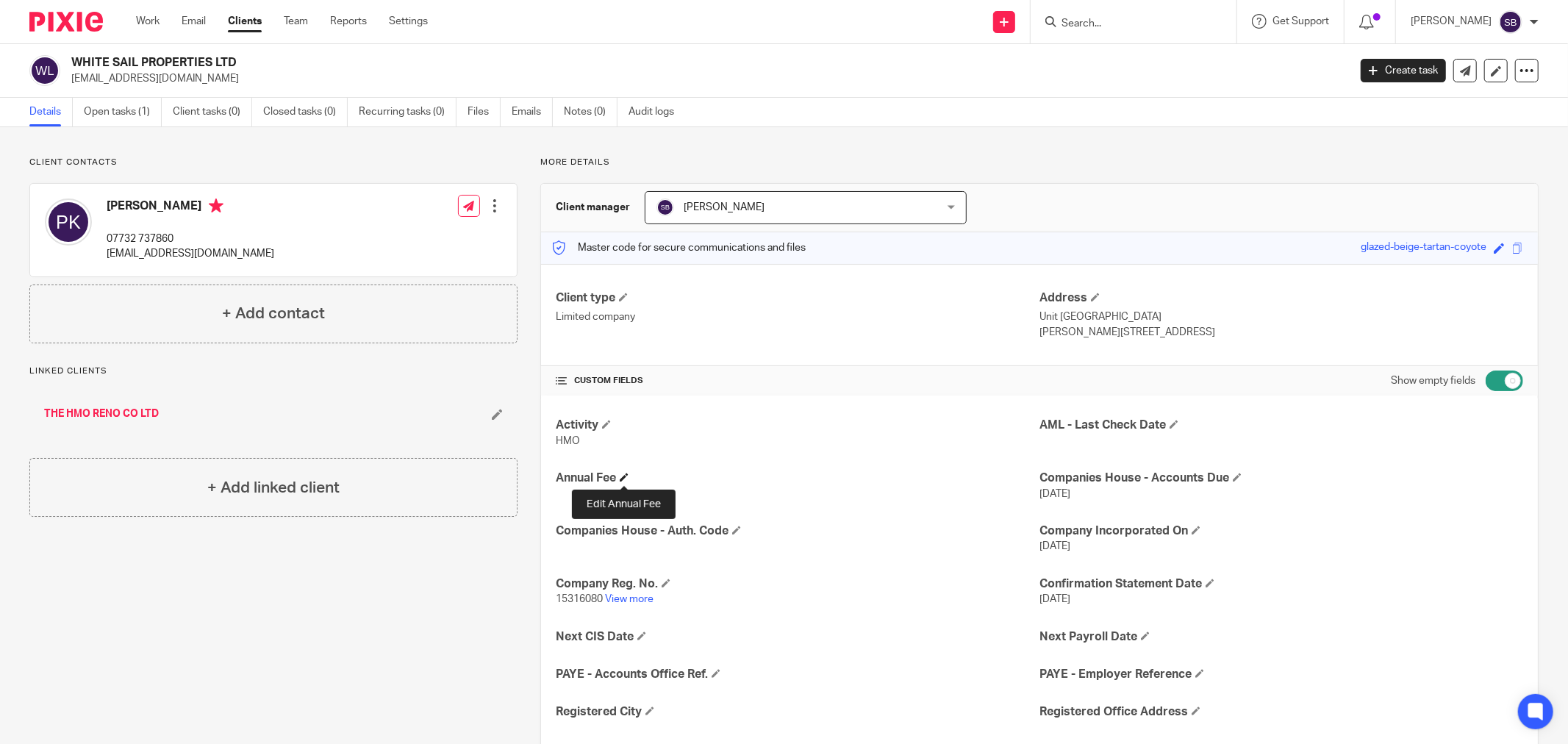
click at [625, 478] on span at bounding box center [624, 477] width 9 height 9
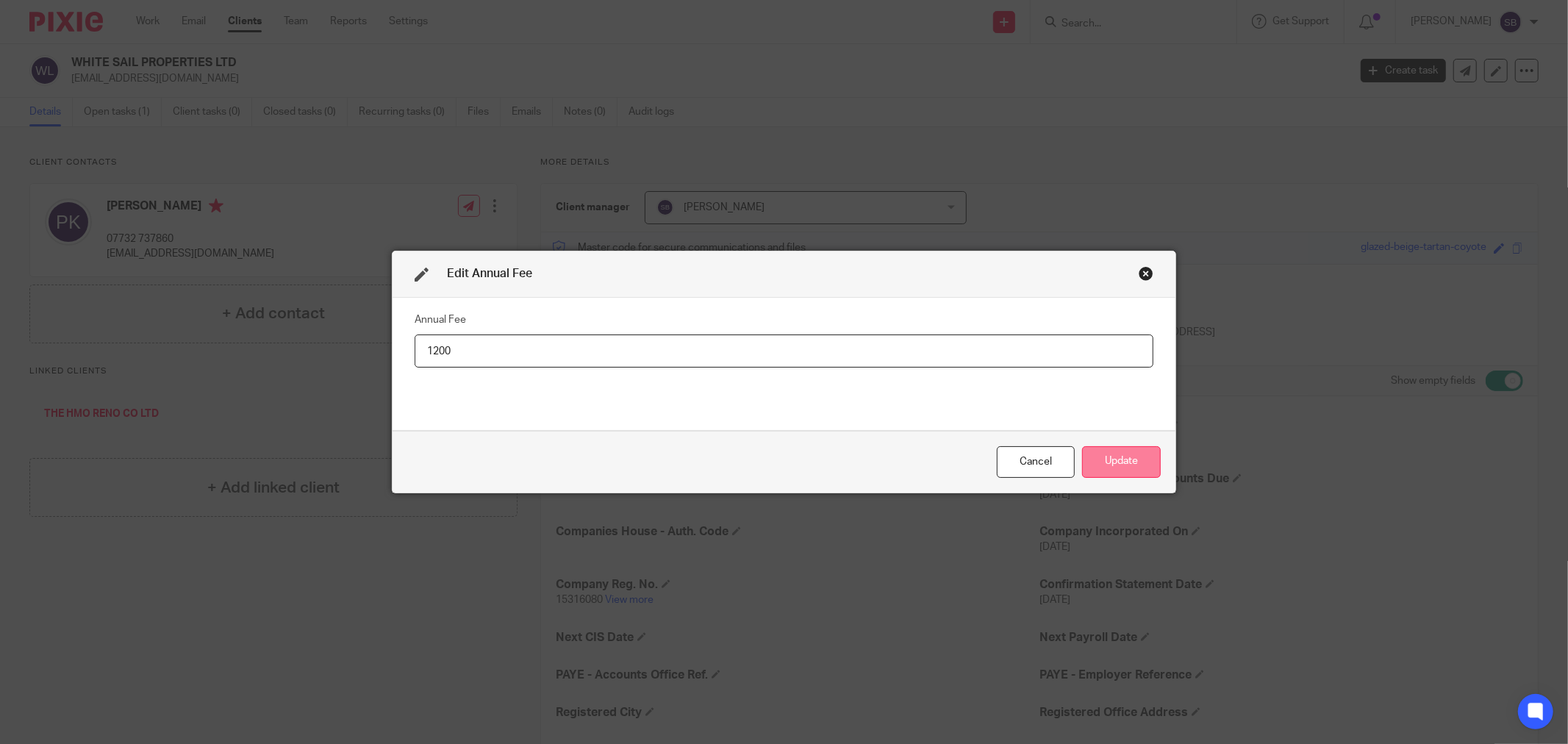
type input "1200"
click at [1119, 460] on button "Update" at bounding box center [1121, 461] width 79 height 32
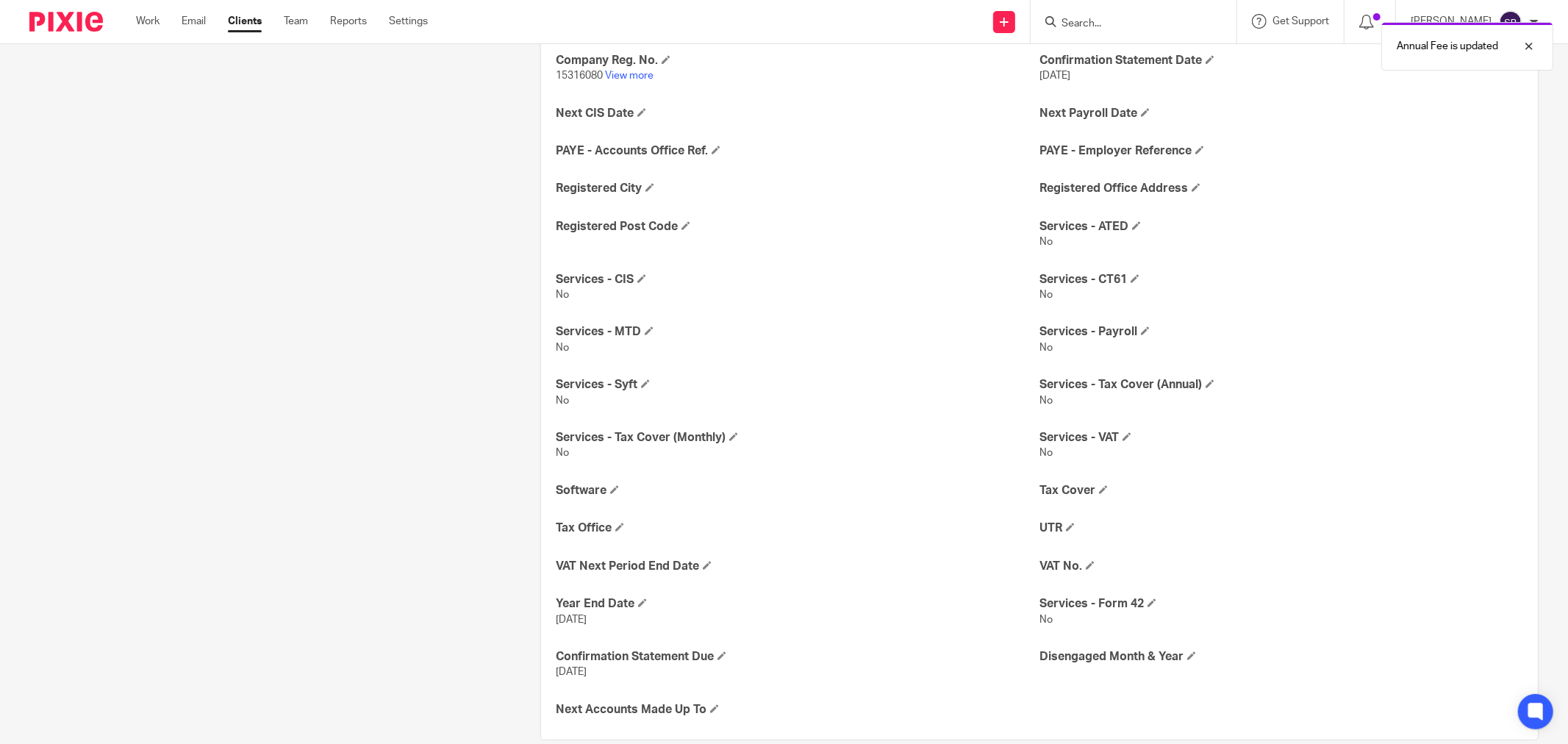
scroll to position [549, 0]
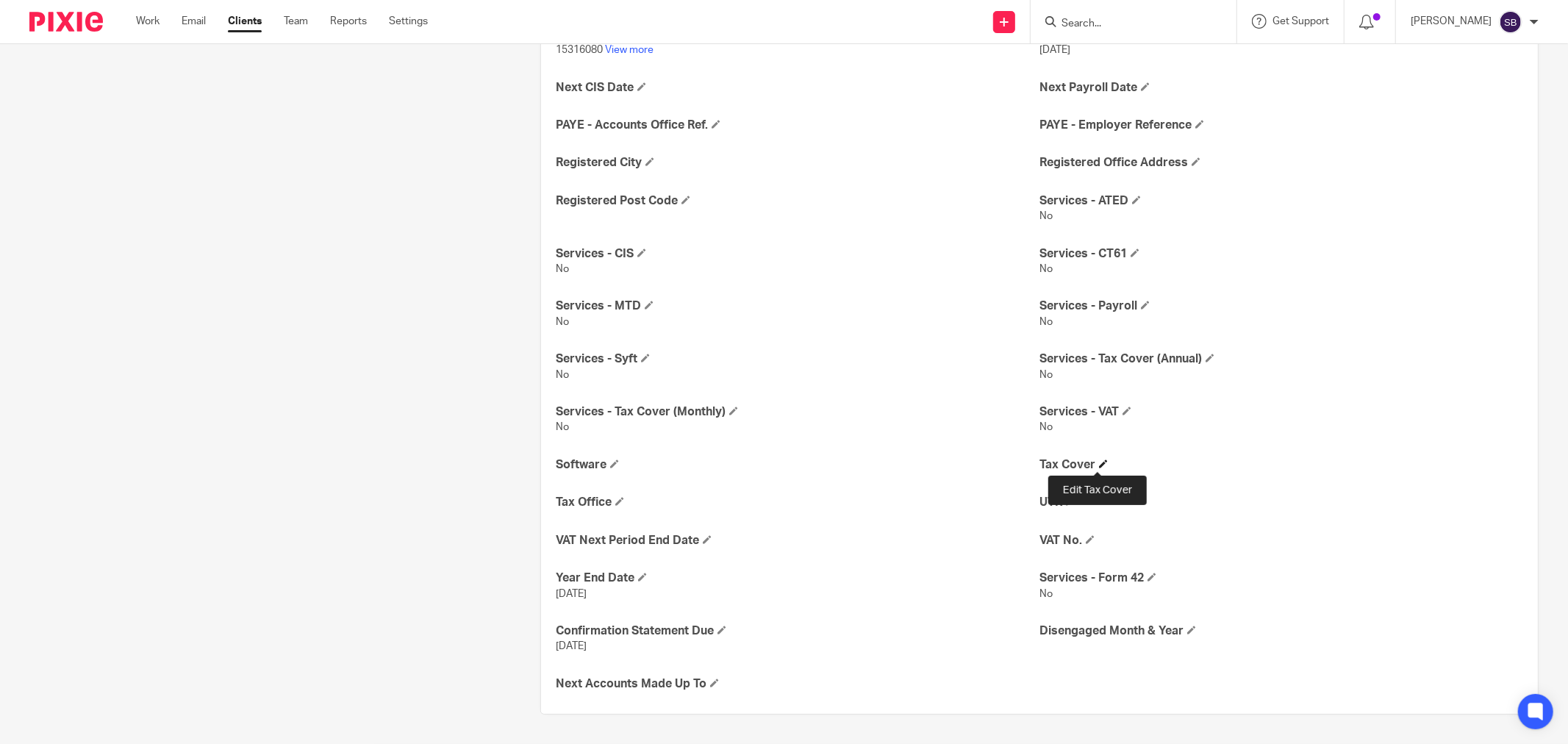
click at [1100, 461] on span at bounding box center [1104, 464] width 9 height 9
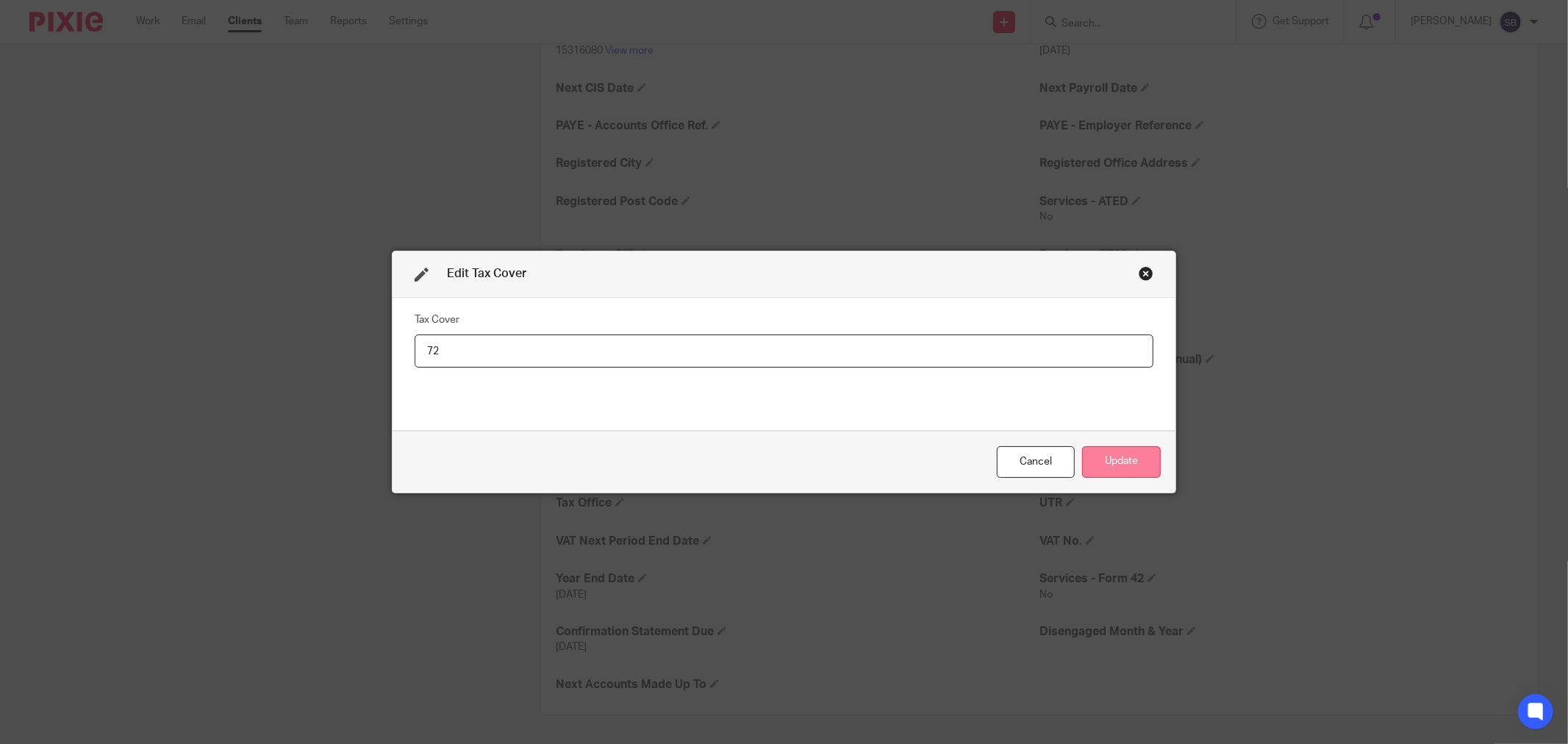
type input "72"
click at [1107, 455] on button "Update" at bounding box center [1121, 461] width 79 height 32
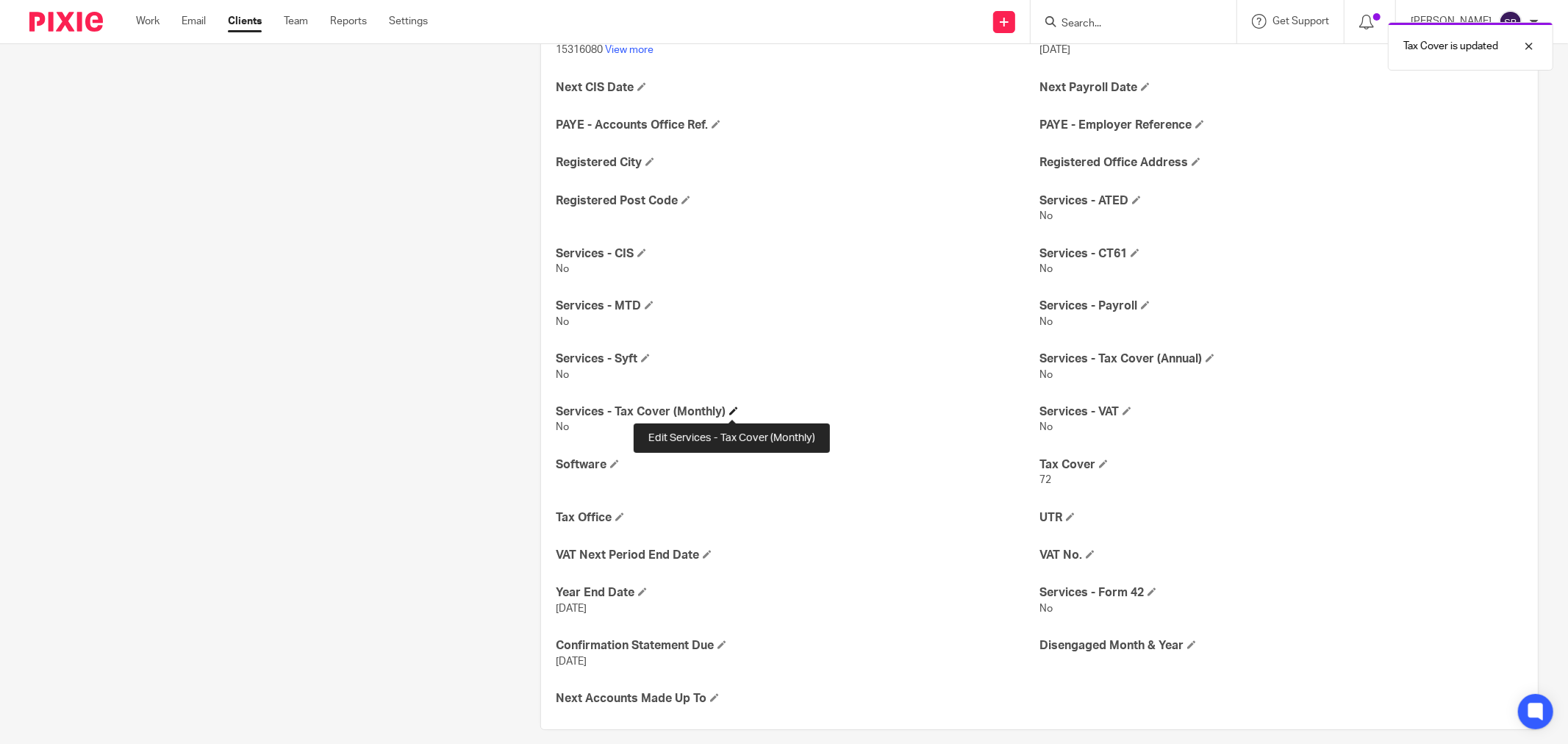
click at [730, 408] on span at bounding box center [734, 410] width 9 height 9
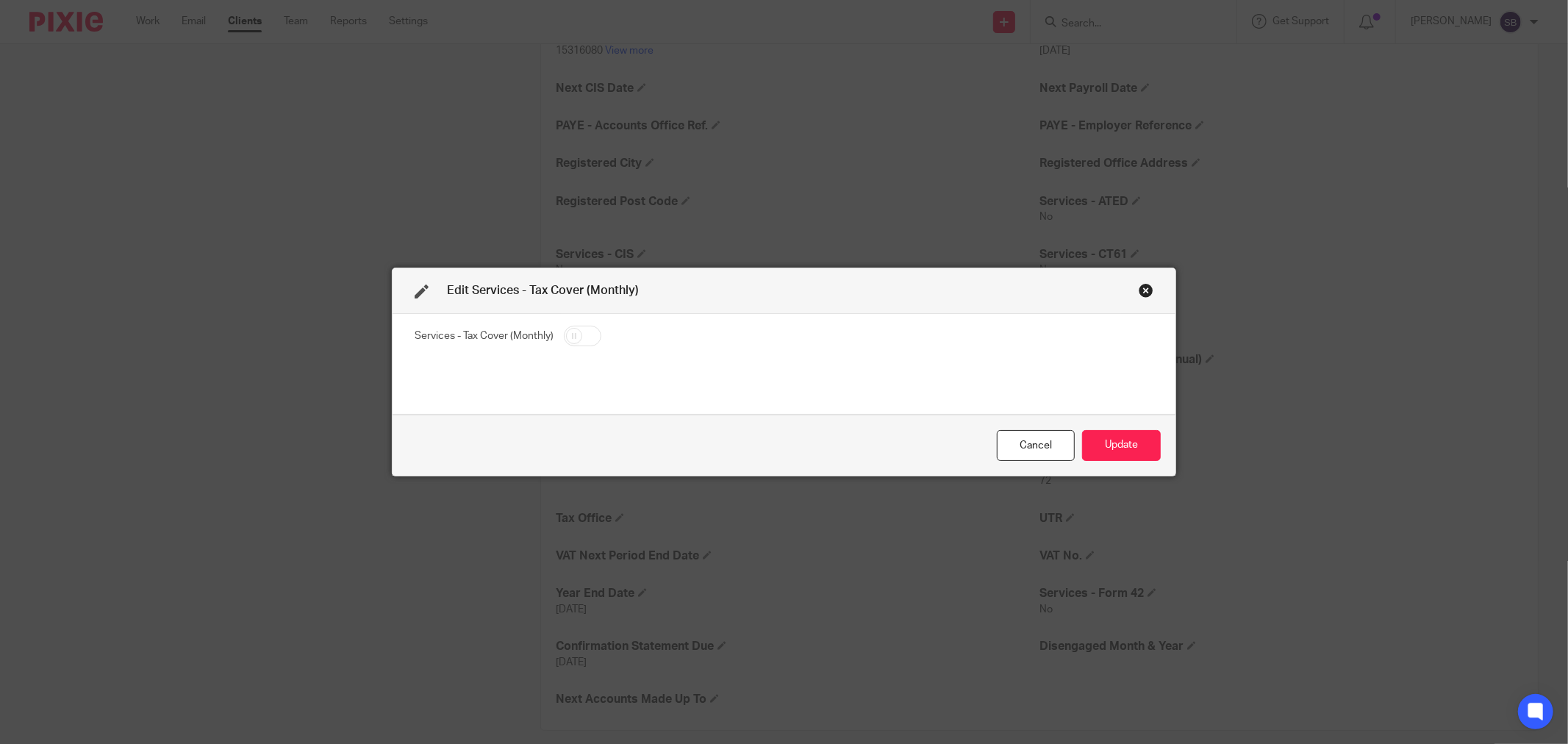
click at [584, 336] on input "checkbox" at bounding box center [582, 336] width 37 height 21
checkbox input "true"
click at [1115, 444] on button "Update" at bounding box center [1121, 446] width 79 height 32
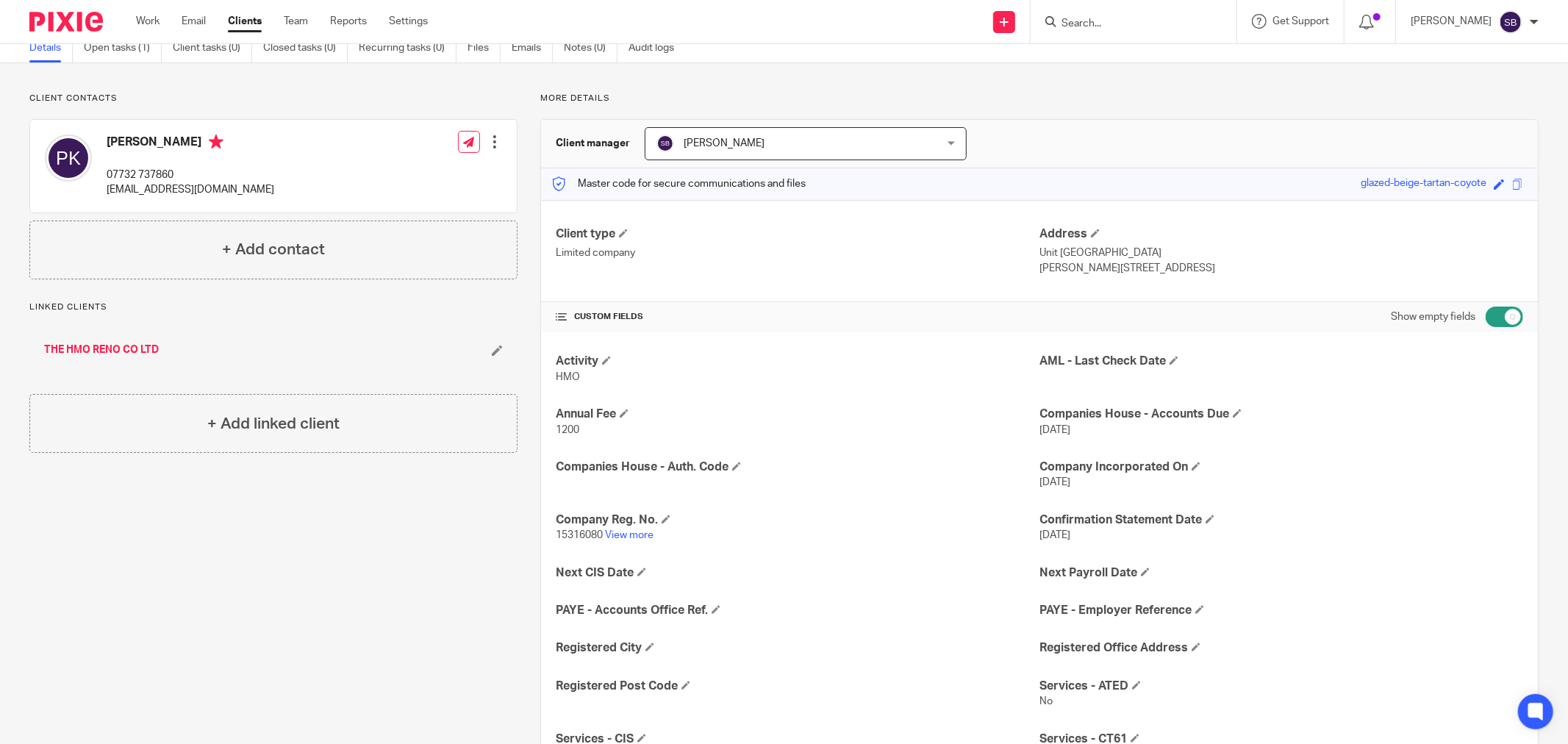
scroll to position [60, 0]
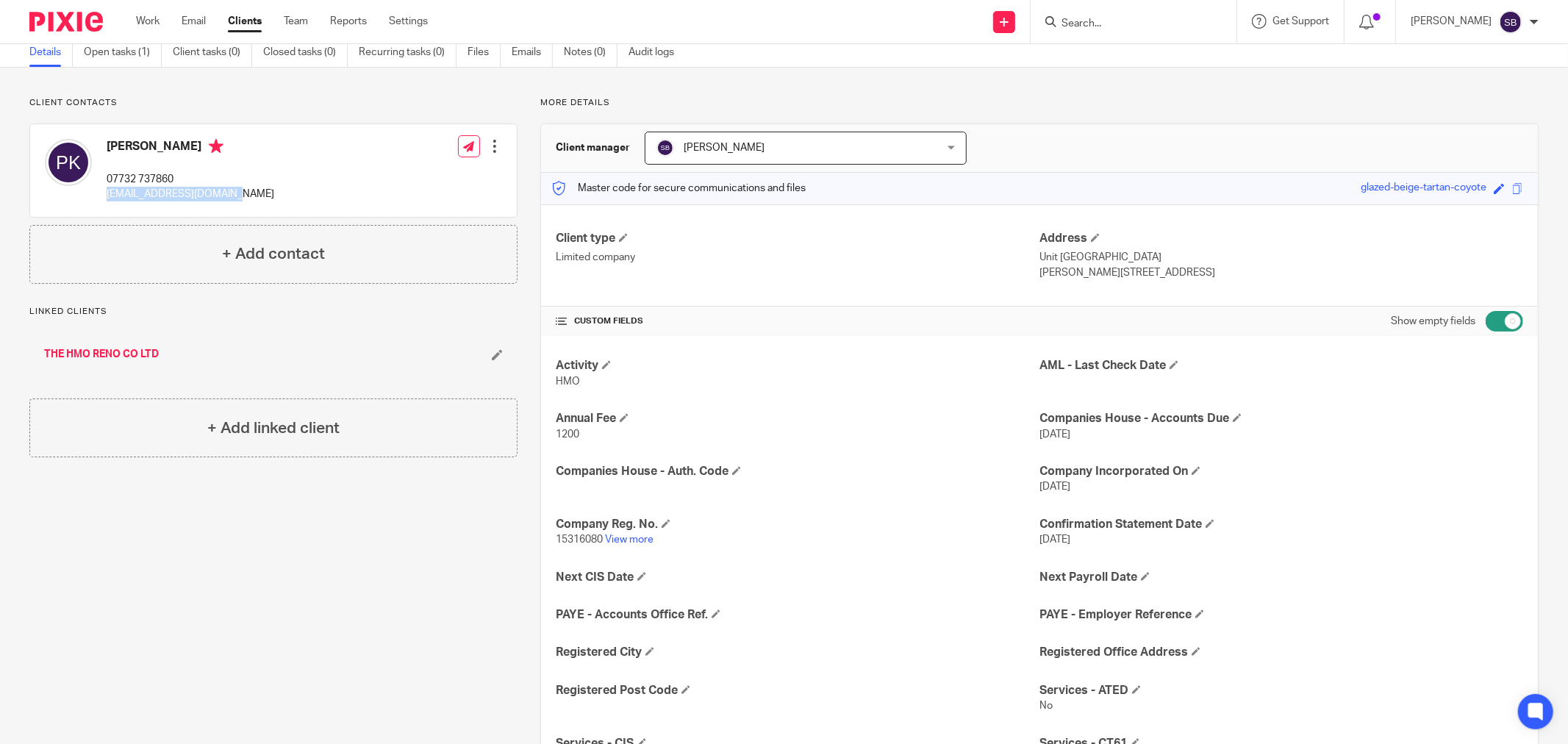
drag, startPoint x: 107, startPoint y: 197, endPoint x: 233, endPoint y: 194, distance: 126.0
click at [233, 194] on div "[PERSON_NAME] 07732 737860 [EMAIL_ADDRESS][DOMAIN_NAME] Edit contact Create cli…" at bounding box center [273, 170] width 487 height 92
copy p "[EMAIL_ADDRESS][DOMAIN_NAME]"
click at [112, 349] on link "THE HMO RENO CO LTD" at bounding box center [101, 353] width 115 height 15
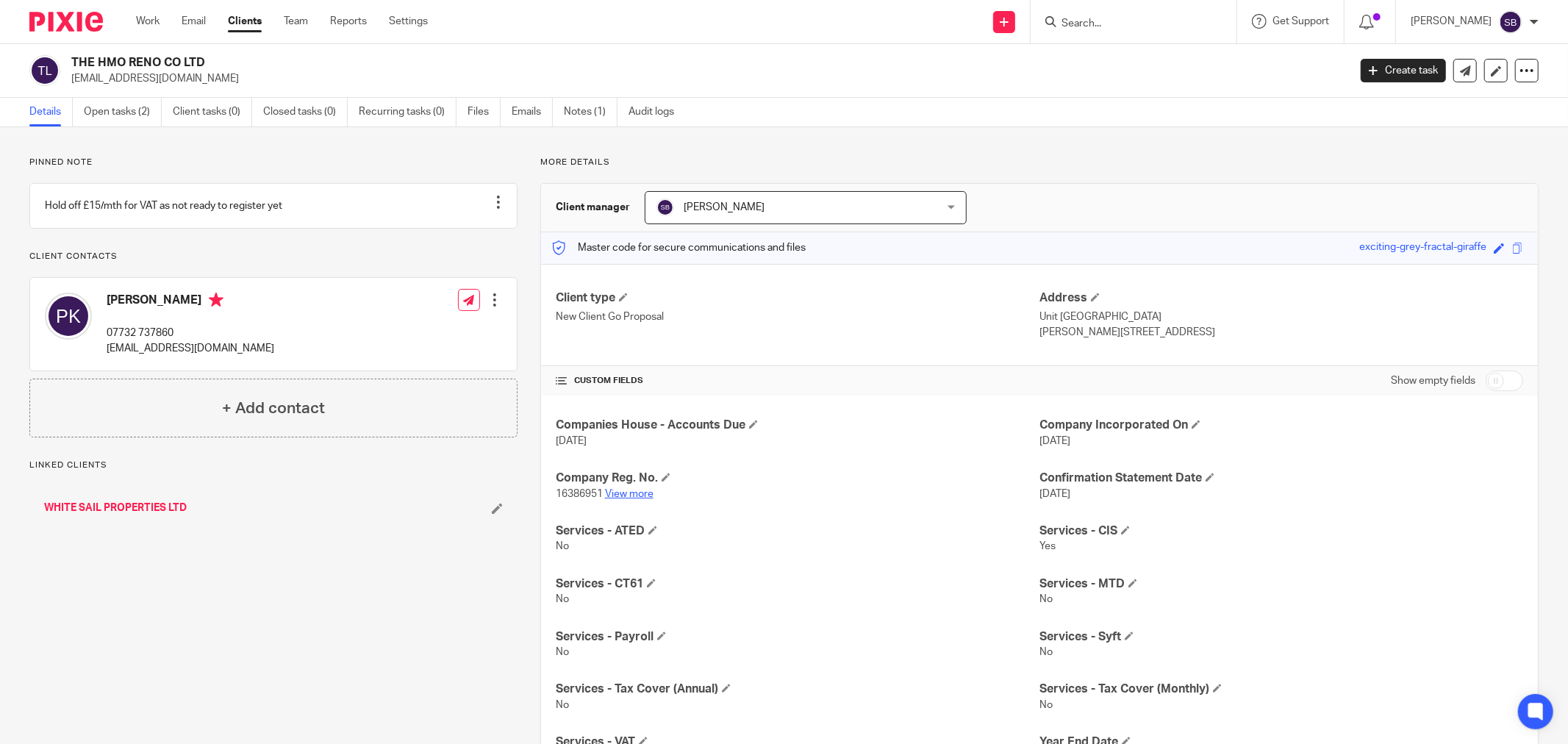
click at [621, 495] on link "View more" at bounding box center [629, 494] width 48 height 10
click at [1501, 384] on input "checkbox" at bounding box center [1504, 381] width 37 height 21
checkbox input "true"
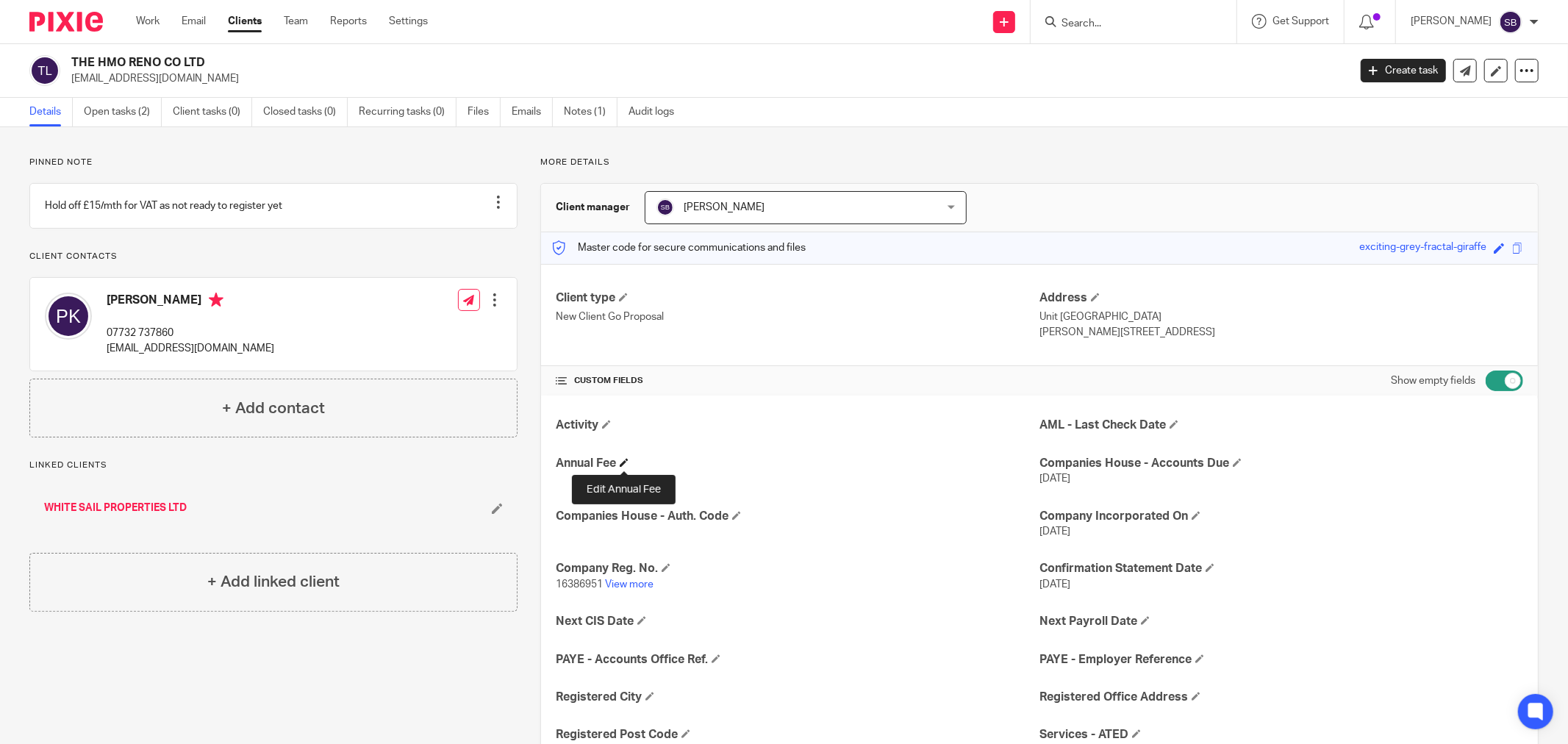
click at [626, 466] on span at bounding box center [624, 462] width 9 height 9
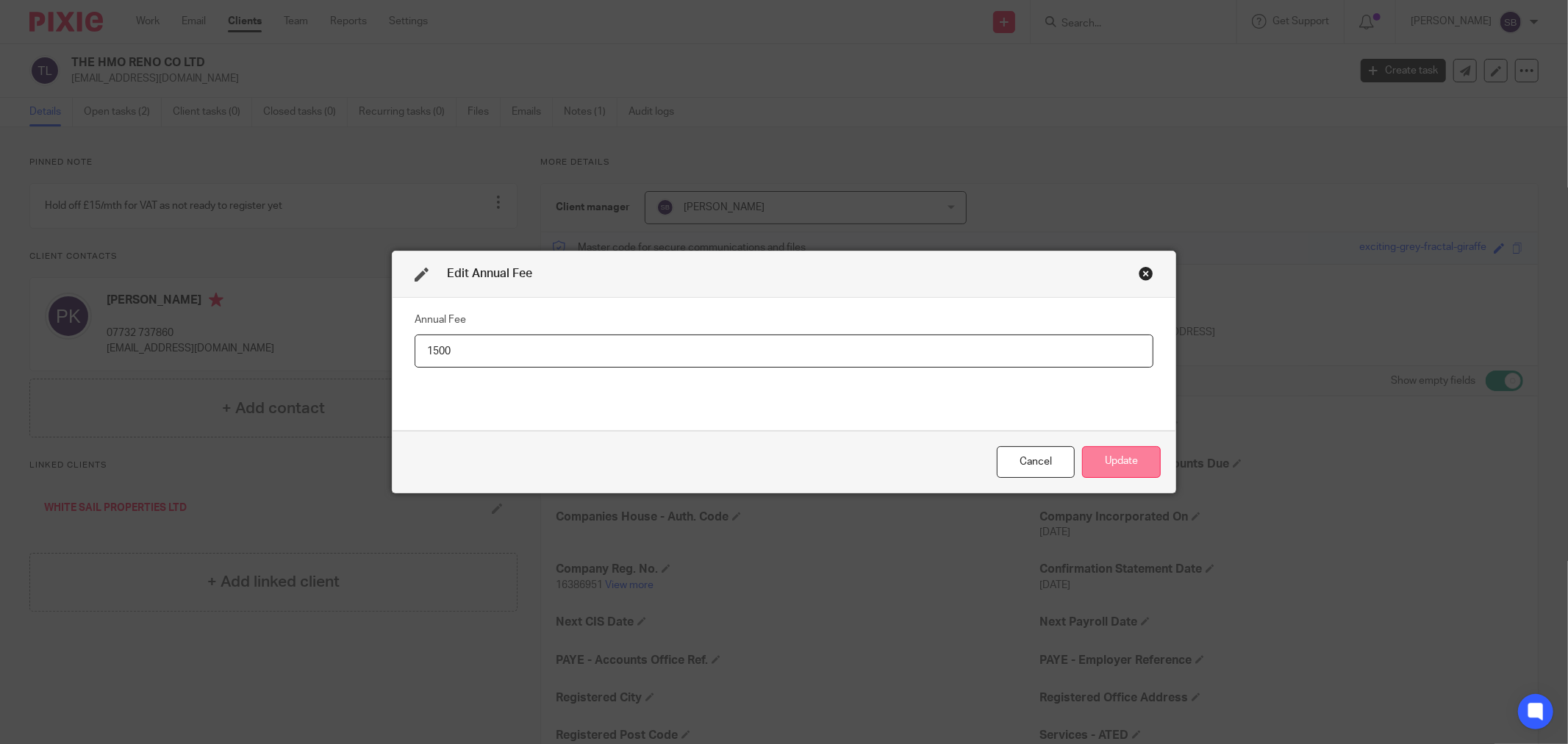
type input "1500"
click at [1112, 468] on button "Update" at bounding box center [1121, 461] width 79 height 32
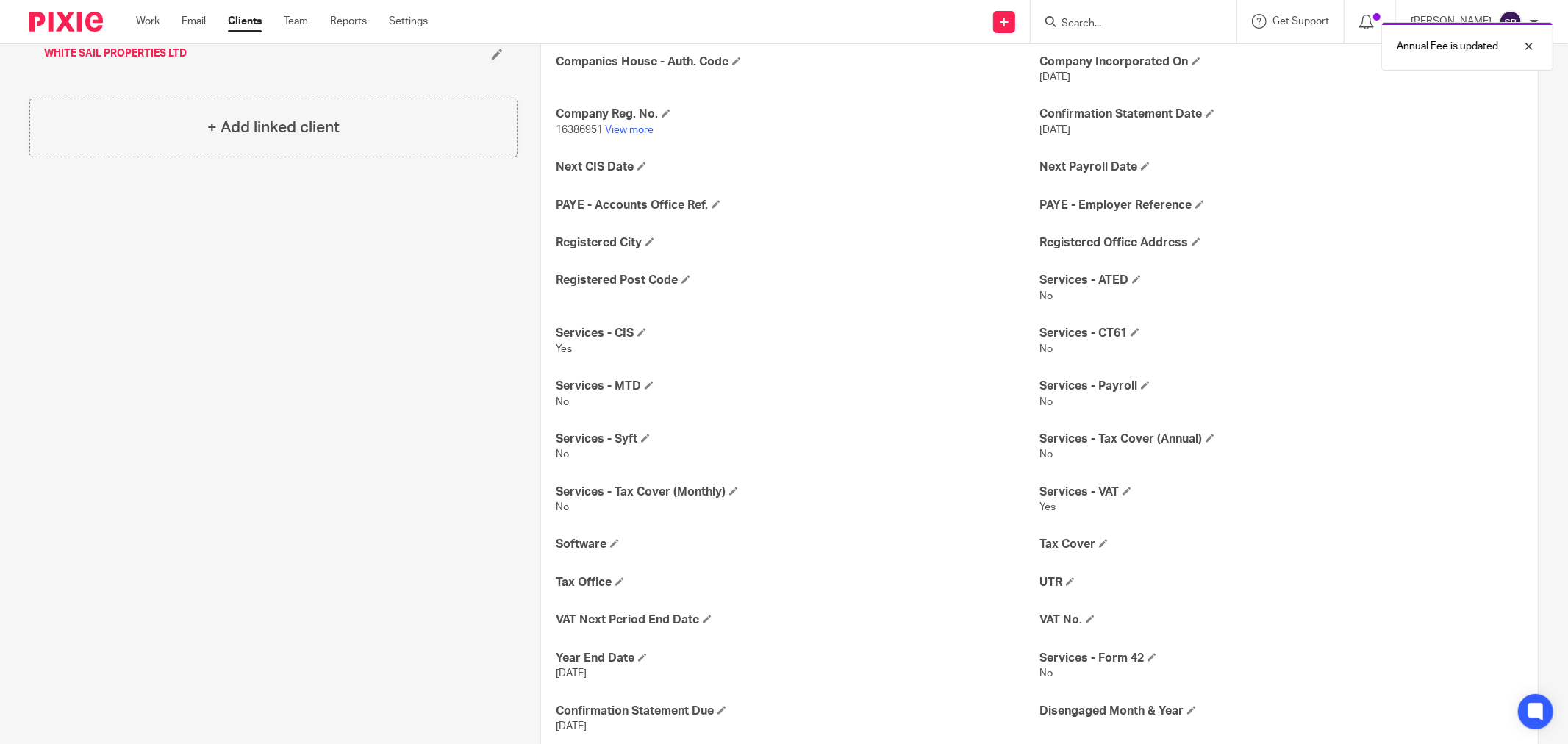
scroll to position [534, 0]
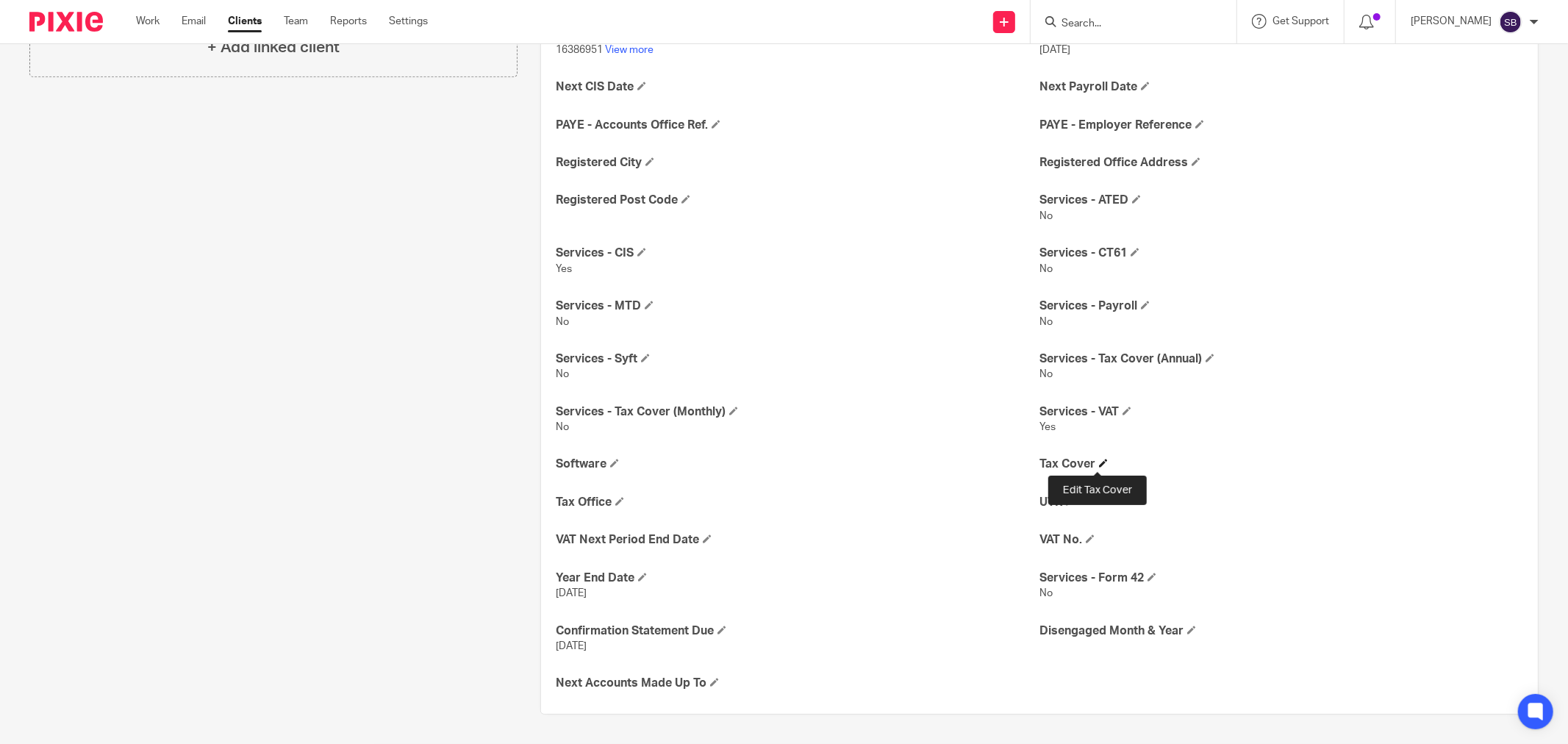
click at [1100, 465] on span at bounding box center [1104, 463] width 9 height 9
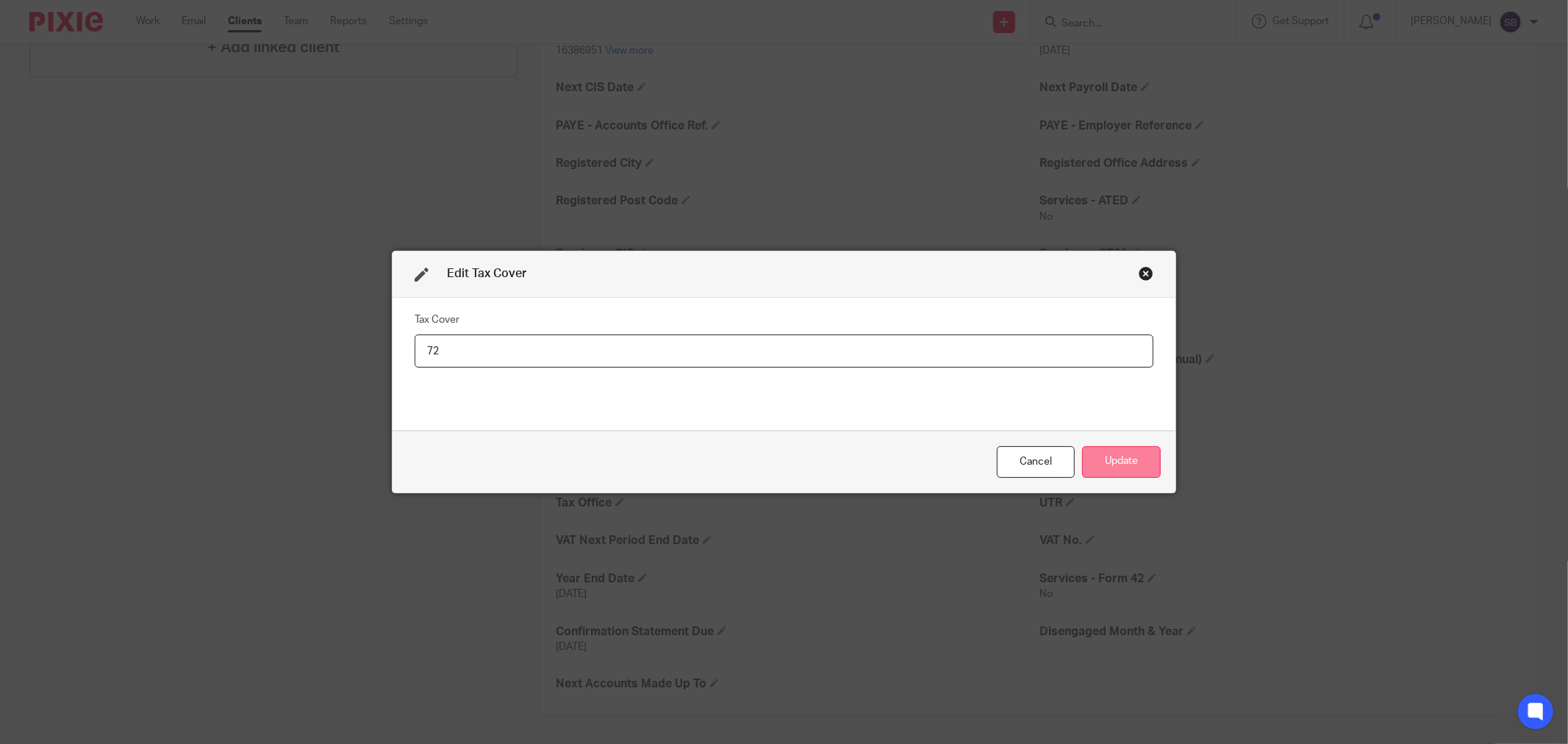
type input "72"
click at [1120, 460] on button "Update" at bounding box center [1121, 461] width 79 height 32
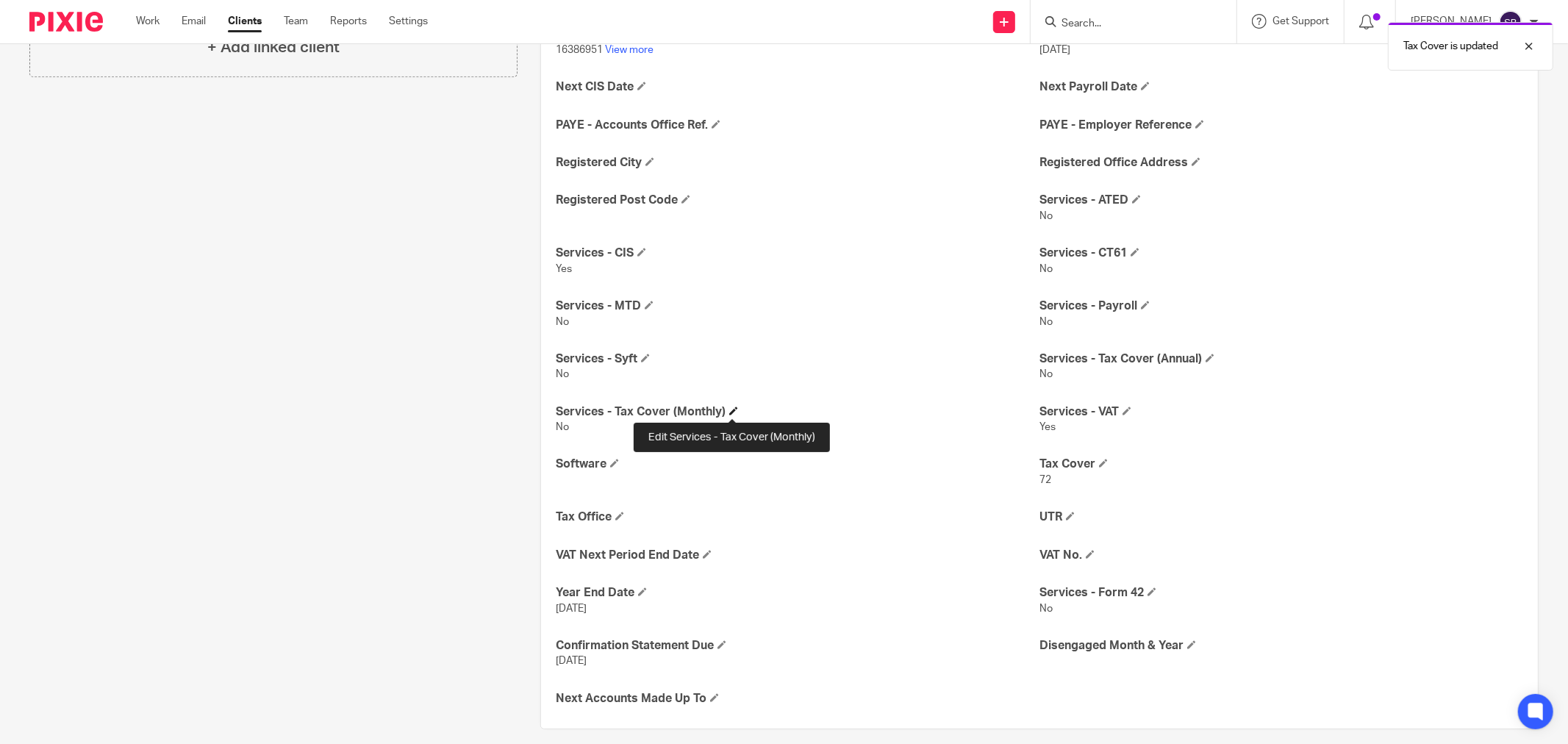
click at [730, 409] on span at bounding box center [734, 410] width 9 height 9
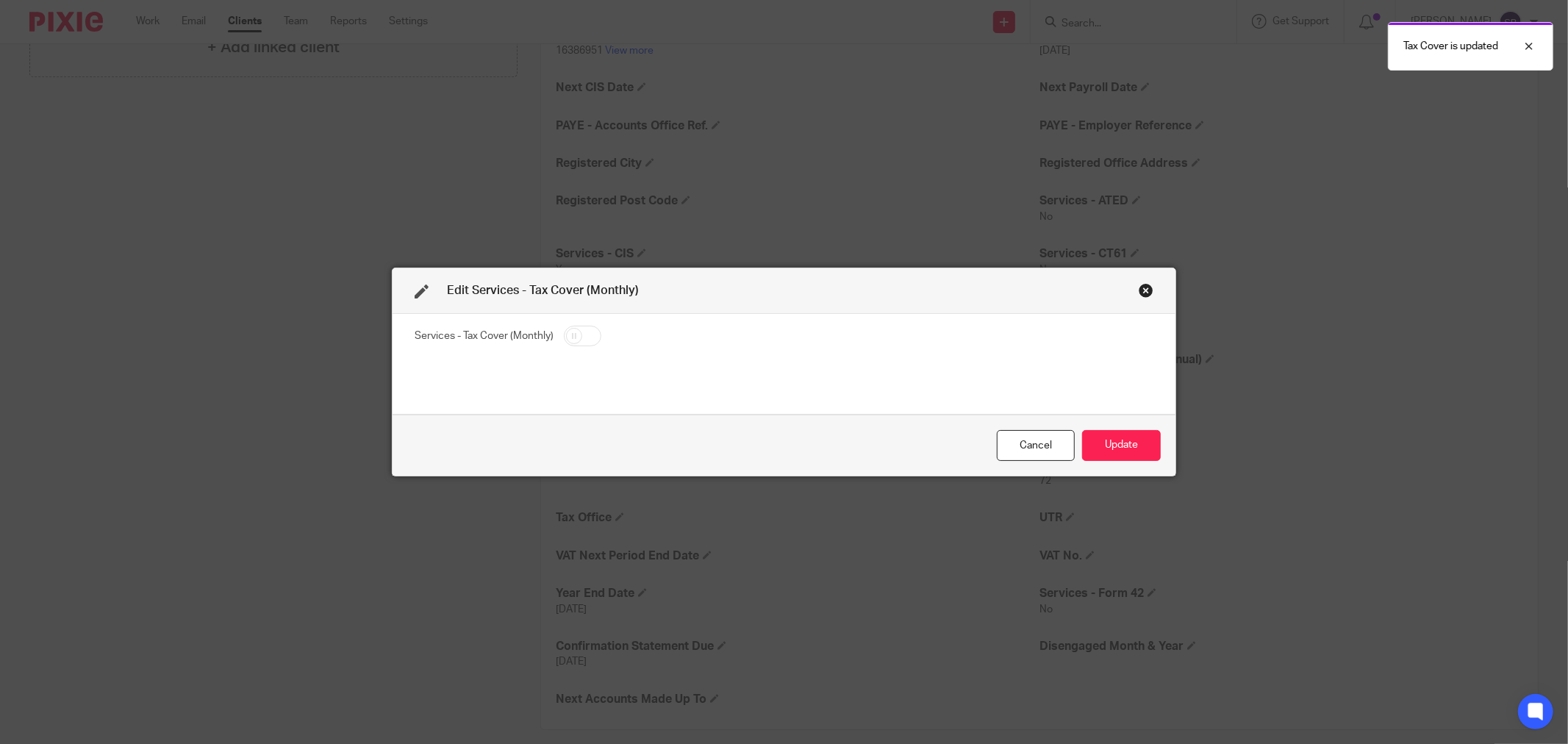
click at [578, 340] on input "checkbox" at bounding box center [582, 336] width 37 height 21
checkbox input "true"
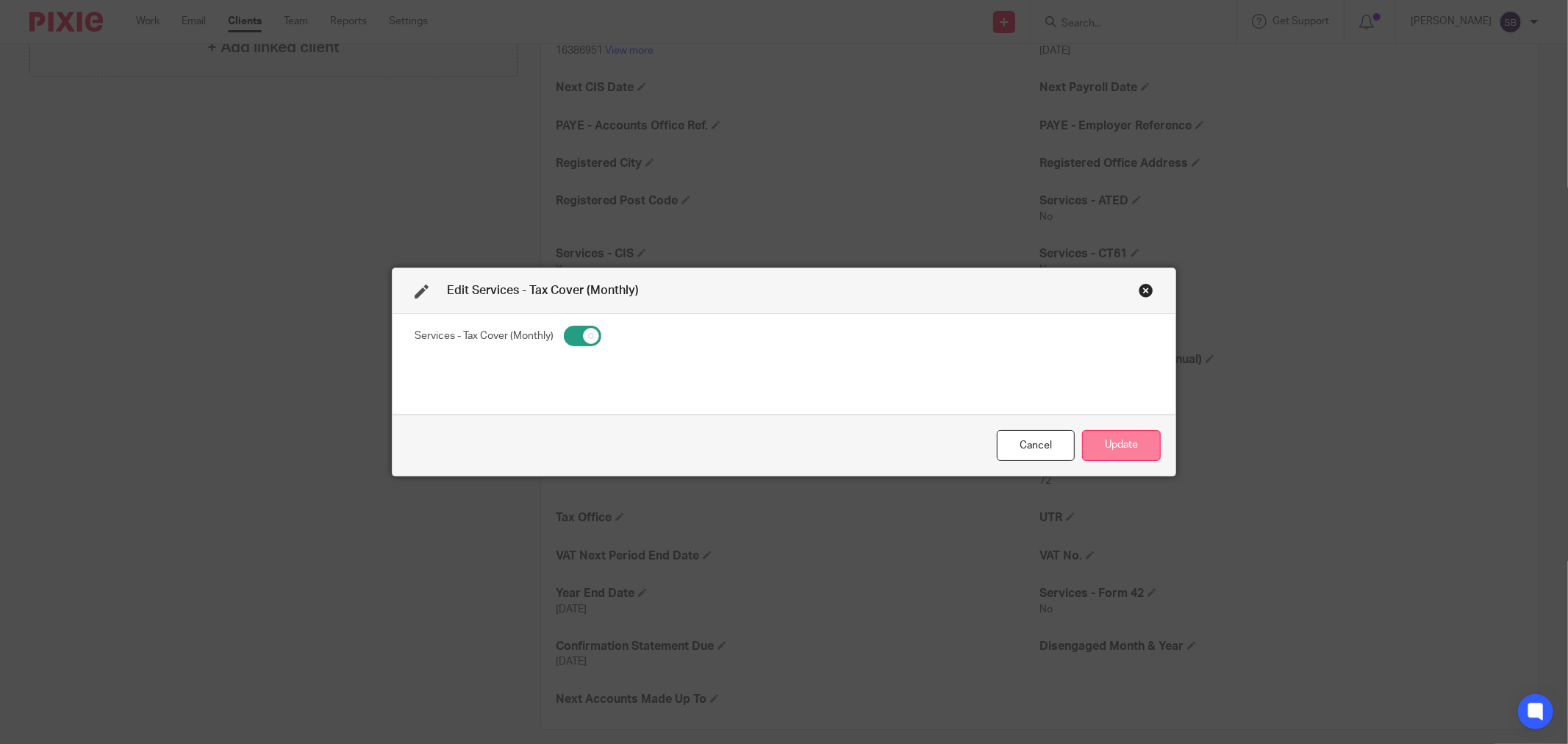
click at [1099, 447] on button "Update" at bounding box center [1121, 446] width 79 height 32
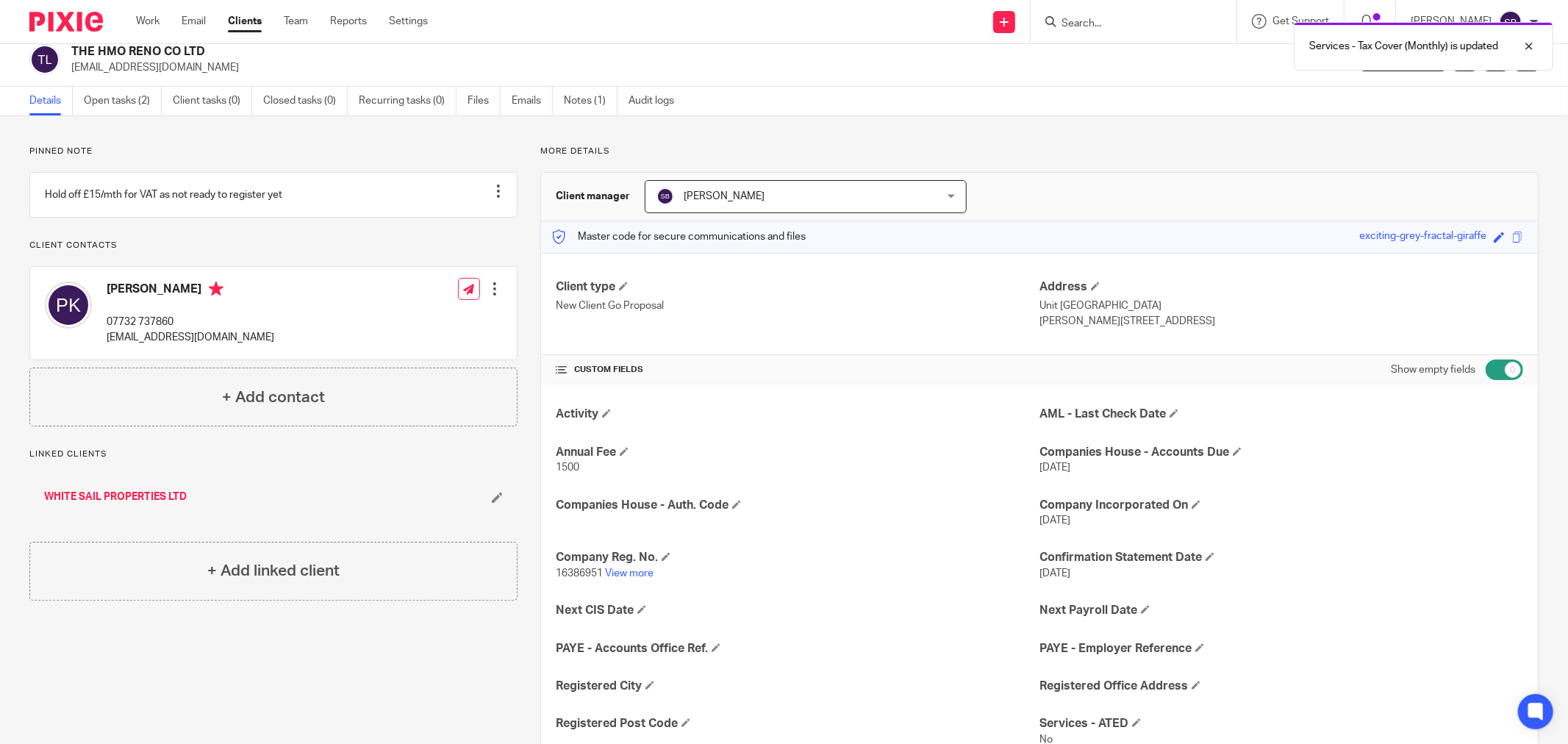
scroll to position [0, 0]
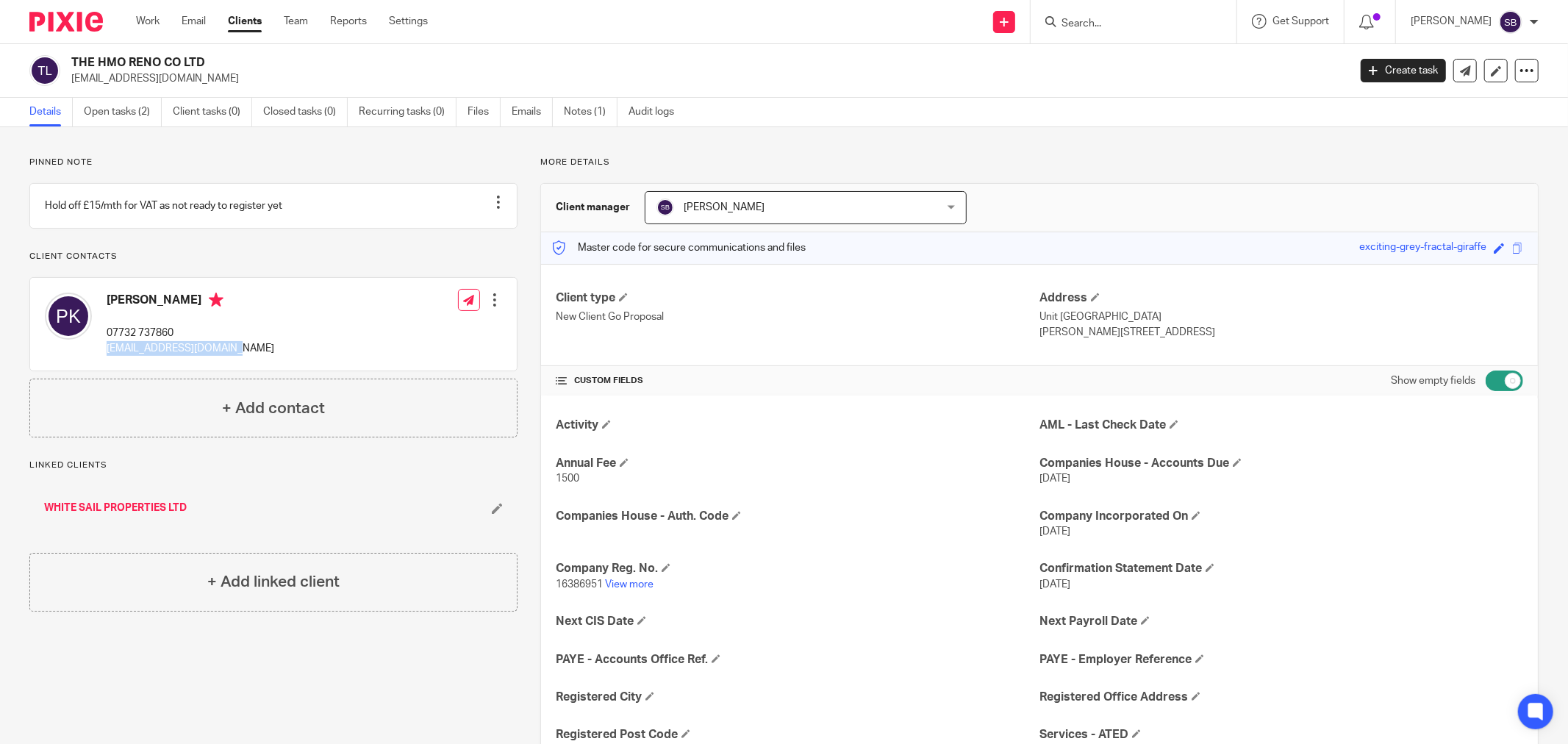
drag, startPoint x: 105, startPoint y: 367, endPoint x: 262, endPoint y: 357, distance: 157.3
click at [262, 357] on div "Phillip King 07732 737860 phil@wsproperties.co.uk Edit contact Create client fr…" at bounding box center [273, 324] width 487 height 92
copy p "phil@wsproperties.co.uk"
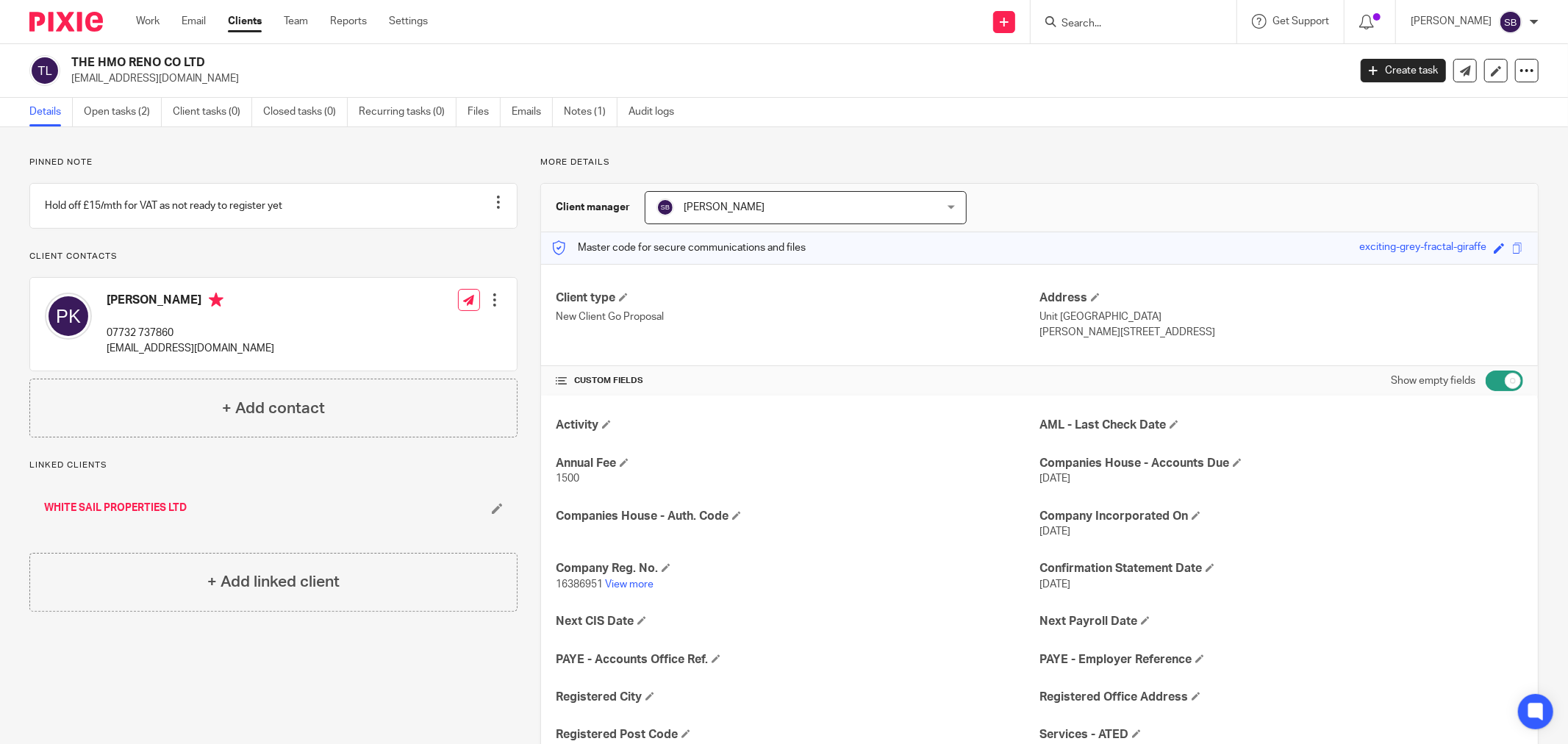
click at [1084, 19] on input "Search" at bounding box center [1125, 23] width 132 height 13
click at [1131, 22] on input "Search" at bounding box center [1125, 23] width 132 height 13
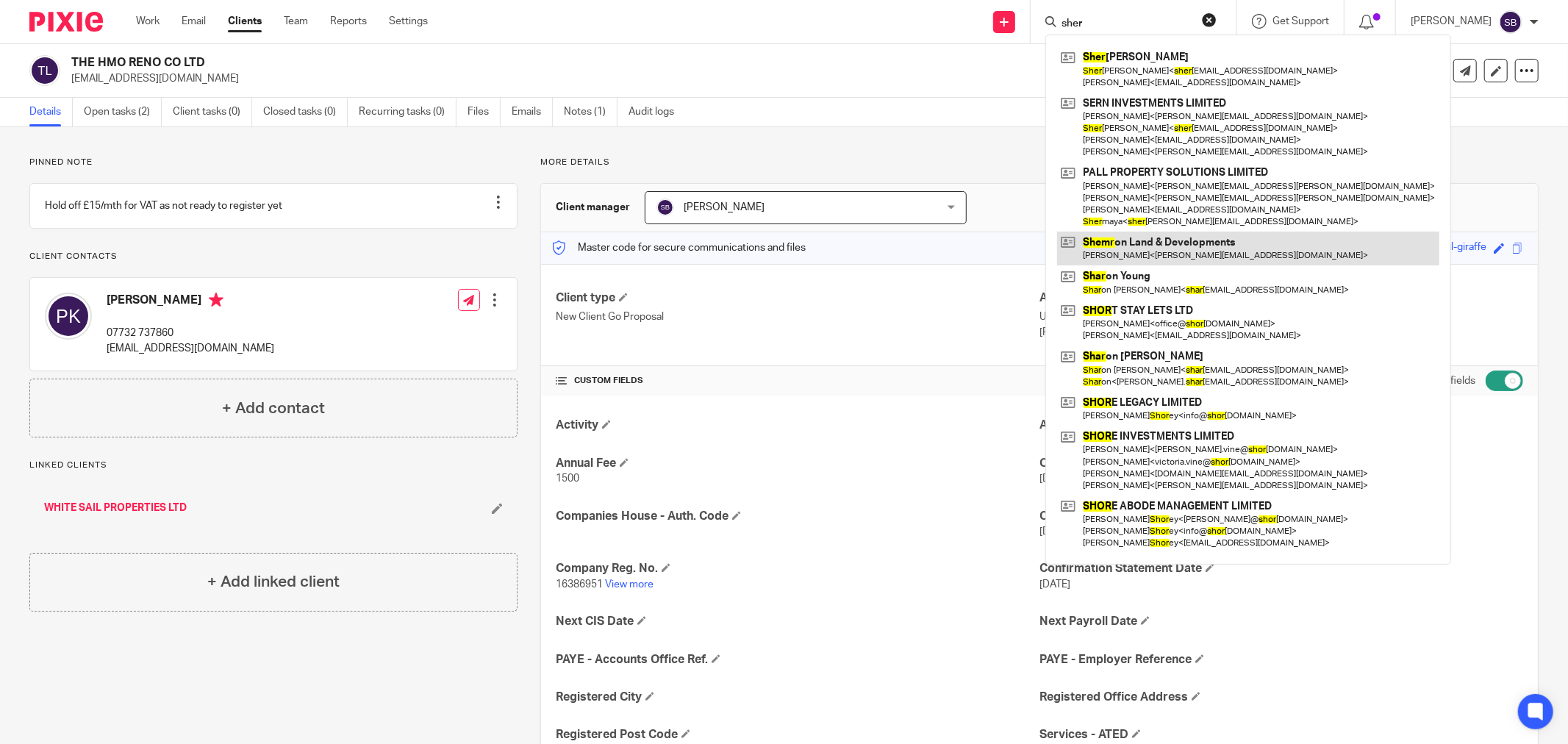
type input "sher"
click at [1182, 244] on link at bounding box center [1248, 248] width 382 height 34
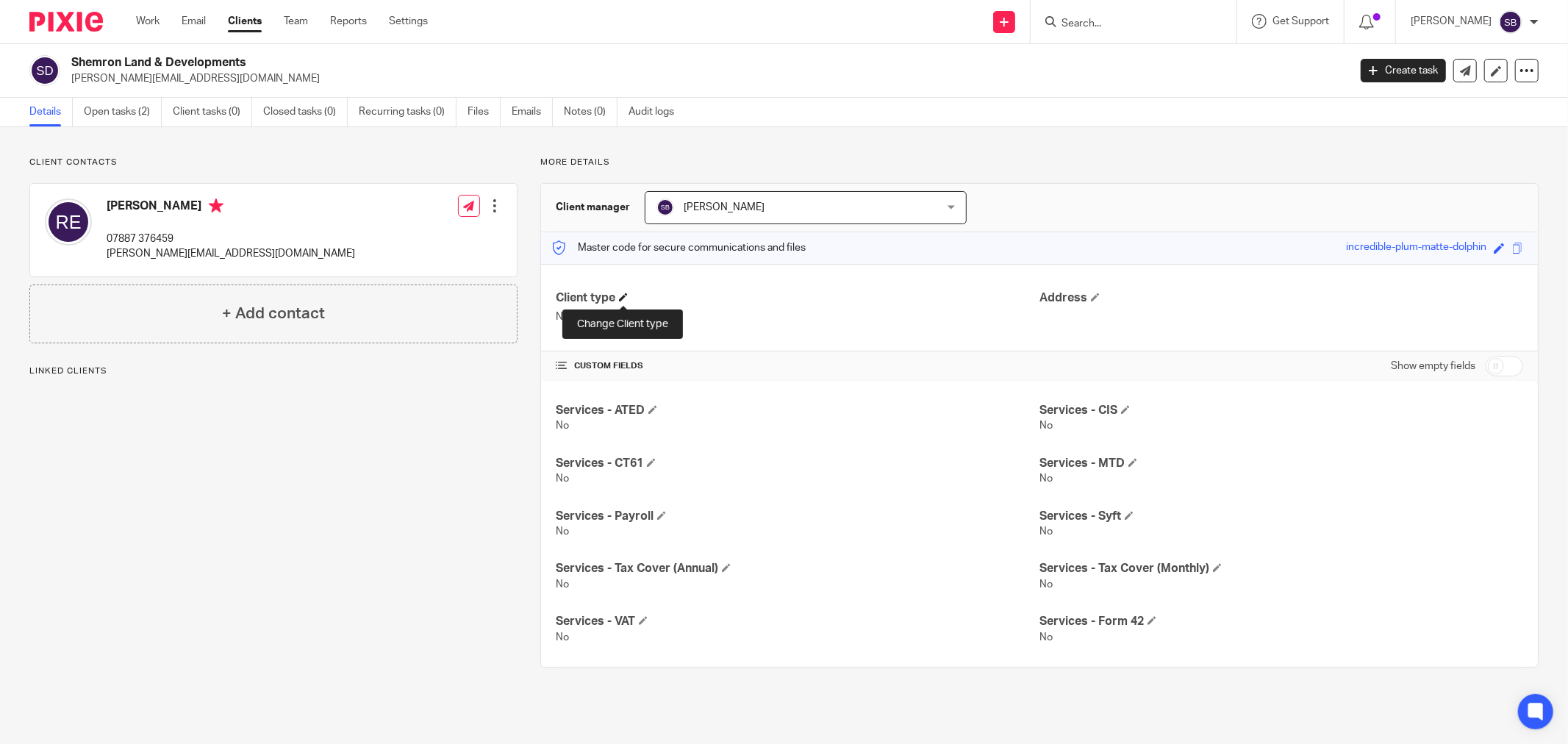
click at [622, 294] on span at bounding box center [623, 297] width 9 height 9
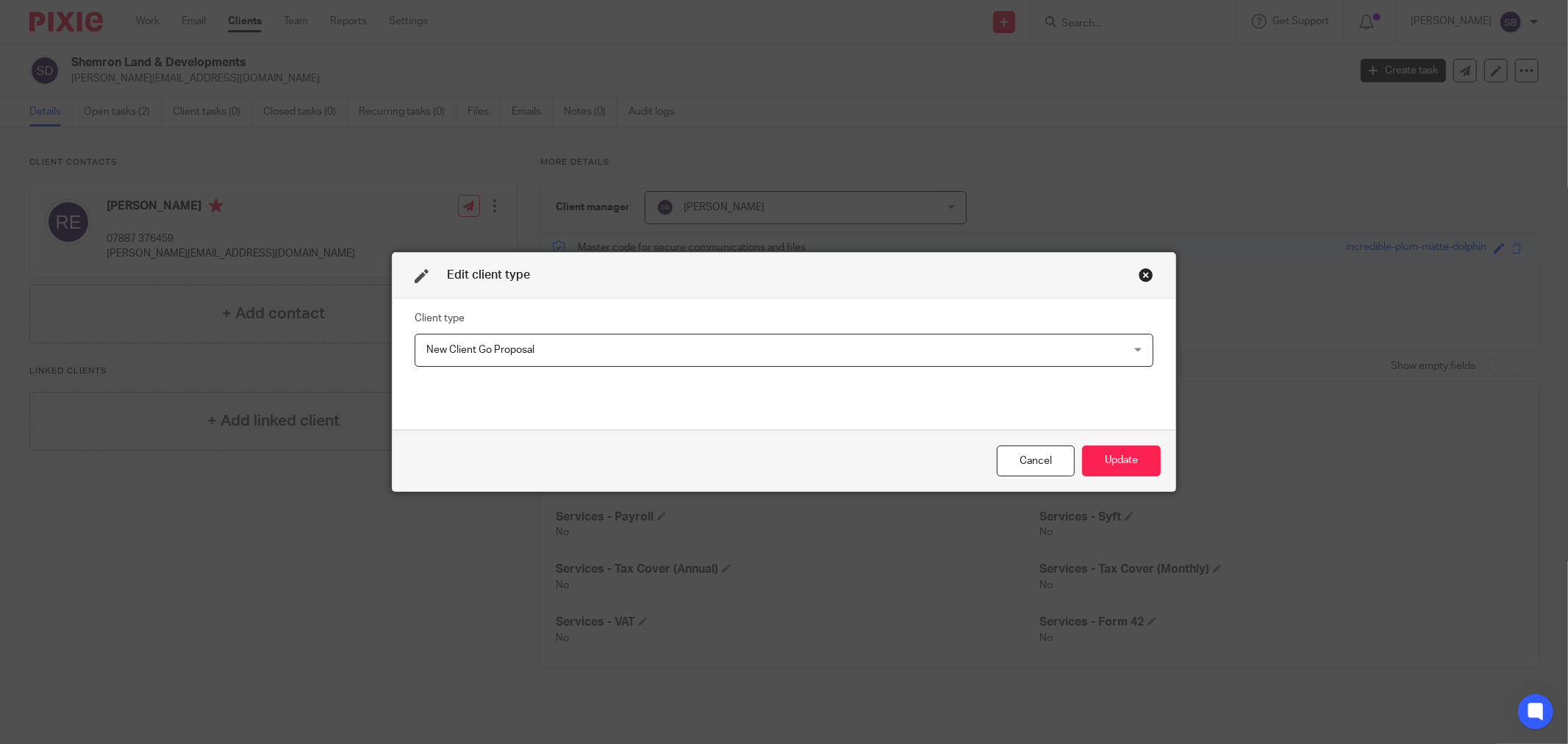
click at [590, 343] on span "New Client Go Proposal" at bounding box center [717, 350] width 581 height 31
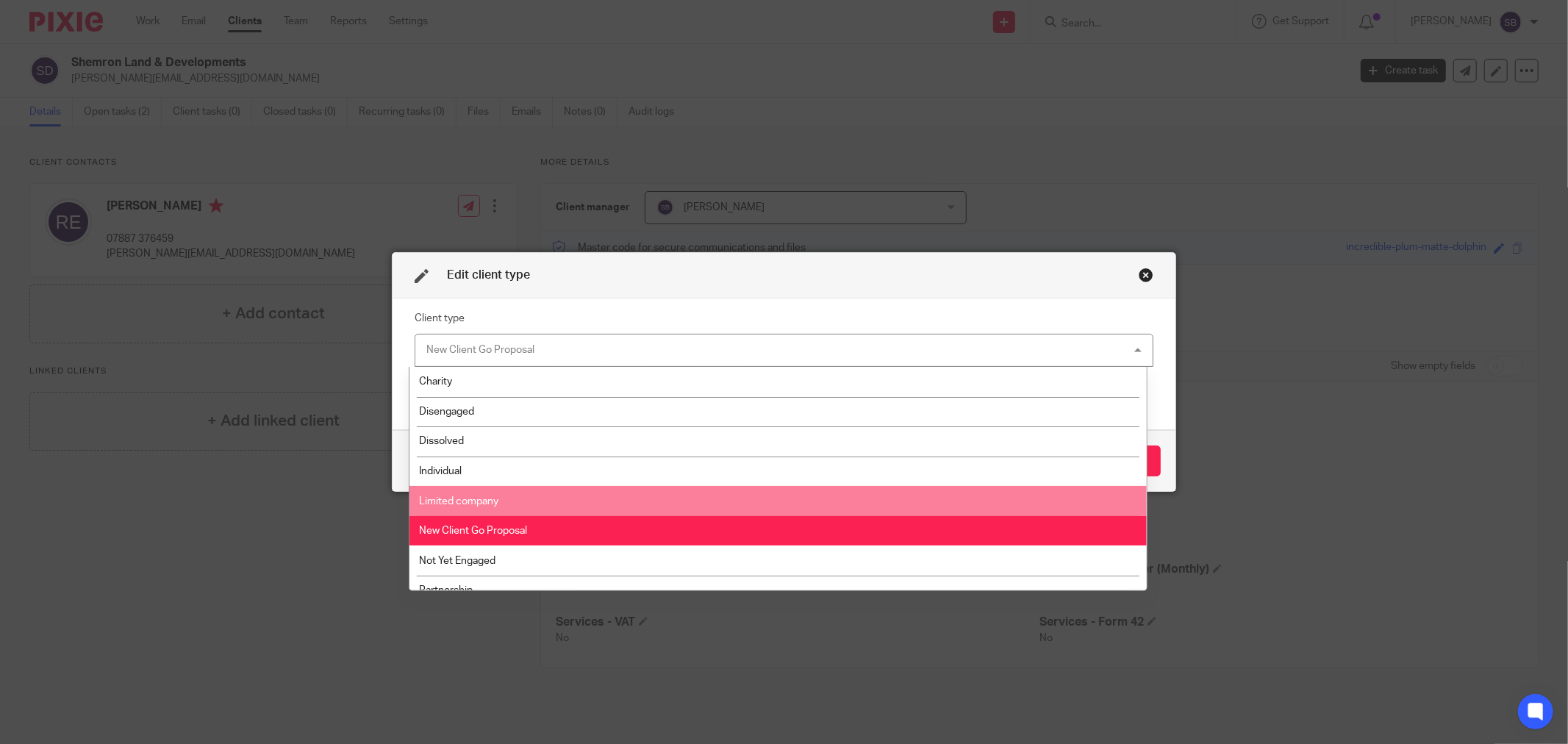
click at [577, 494] on li "Limited company" at bounding box center [778, 500] width 736 height 30
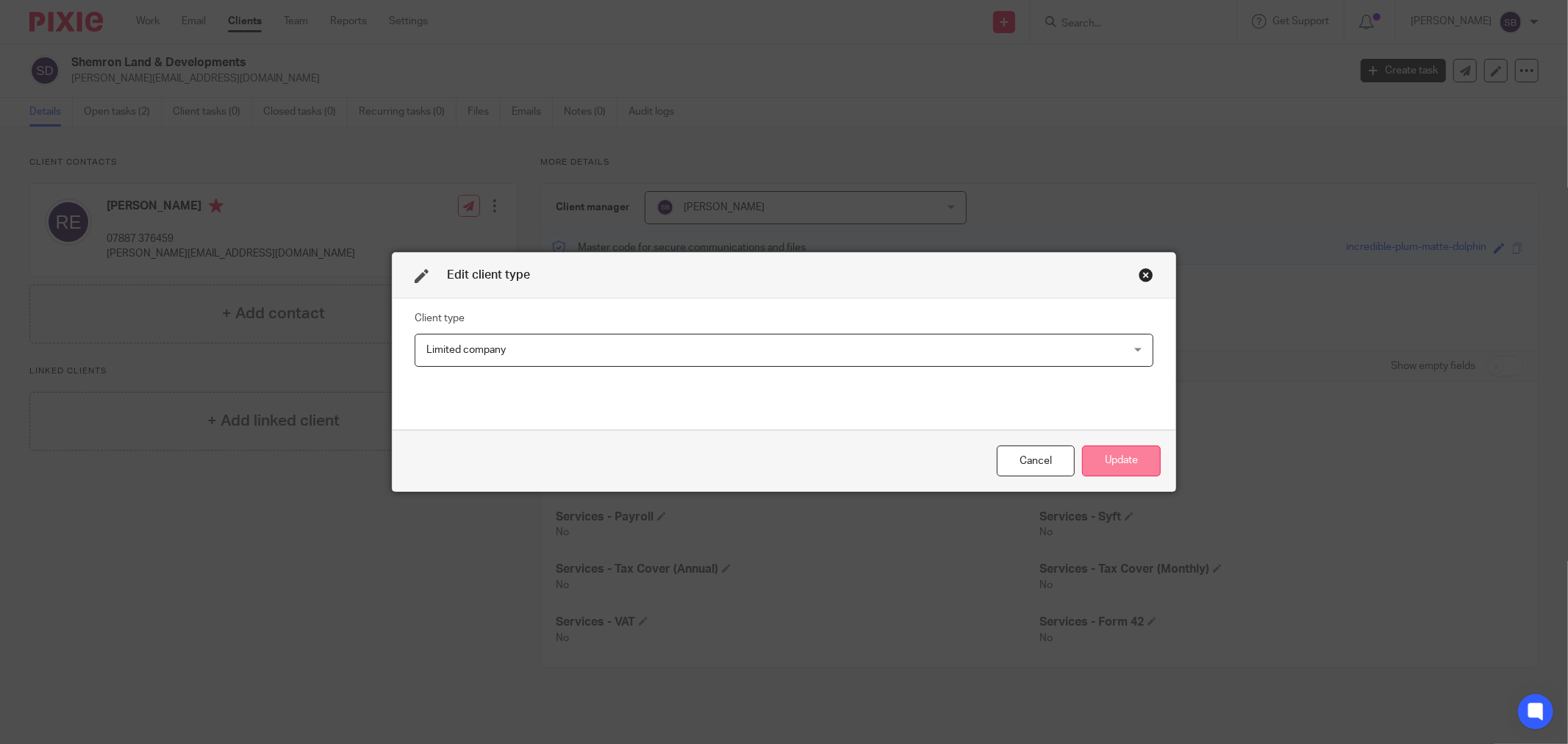
click at [1111, 450] on button "Update" at bounding box center [1121, 461] width 79 height 32
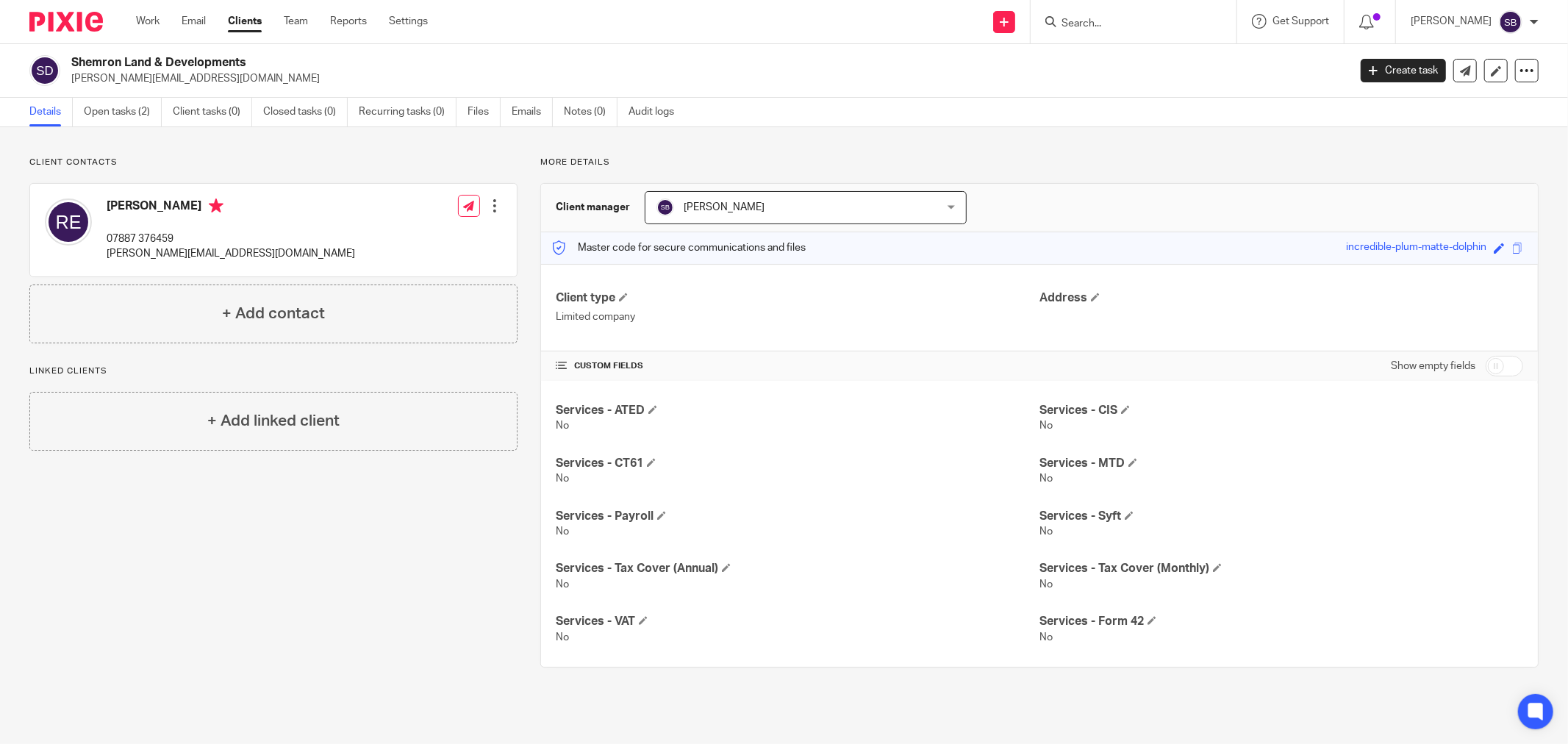
drag, startPoint x: 71, startPoint y: 57, endPoint x: 307, endPoint y: 41, distance: 236.5
click at [307, 41] on body "Work Email Clients Team Reports Settings Work Email Clients Team Reports Settin…" at bounding box center [784, 372] width 1568 height 744
click at [262, 60] on h2 "Shemron Land & Developments" at bounding box center [578, 63] width 1014 height 16
drag, startPoint x: 71, startPoint y: 57, endPoint x: 268, endPoint y: 55, distance: 197.0
click at [268, 55] on h2 "Shemron Land & Developments" at bounding box center [578, 63] width 1014 height 16
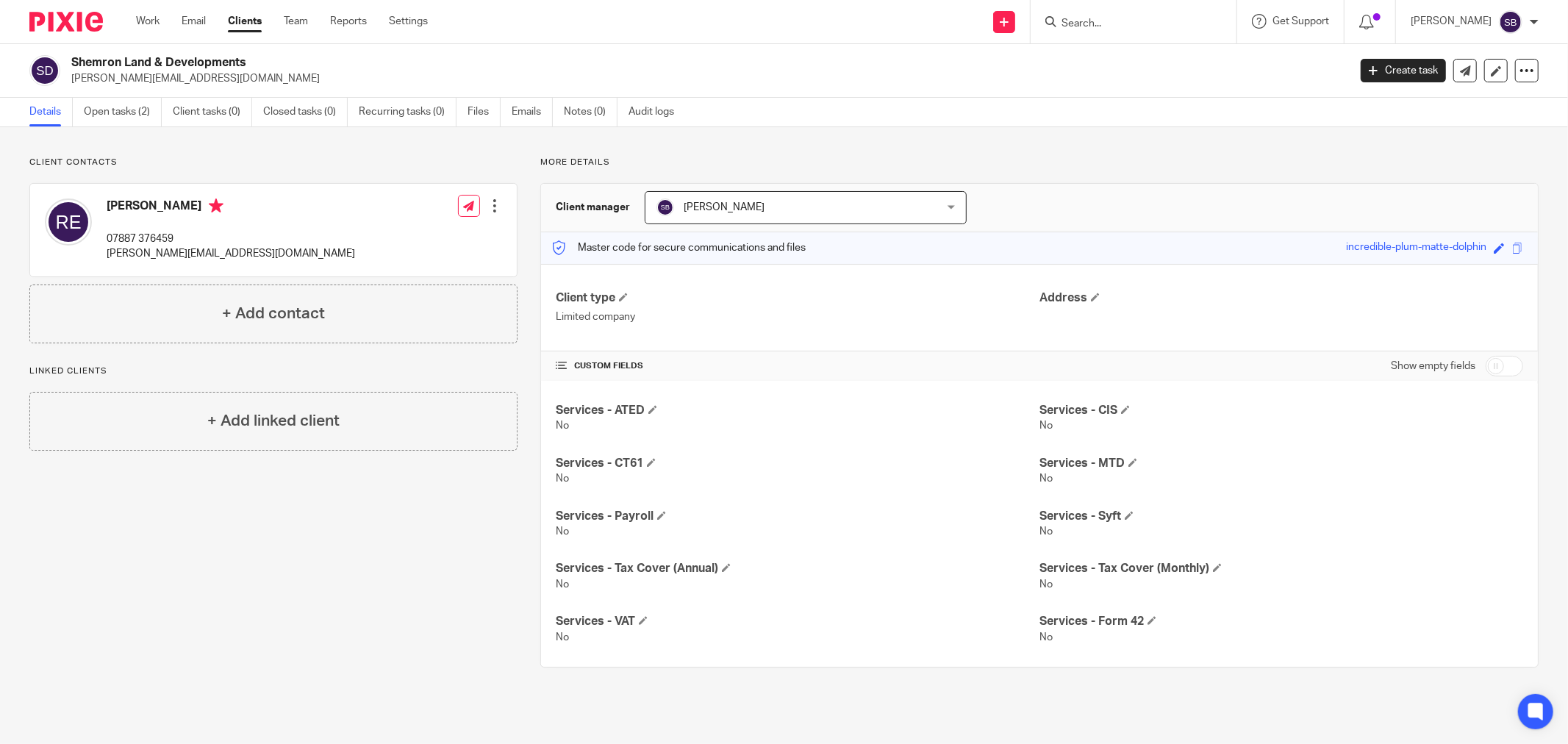
copy h2 "Shemron Land & Developments"
click at [1119, 21] on input "Search" at bounding box center [1125, 23] width 132 height 13
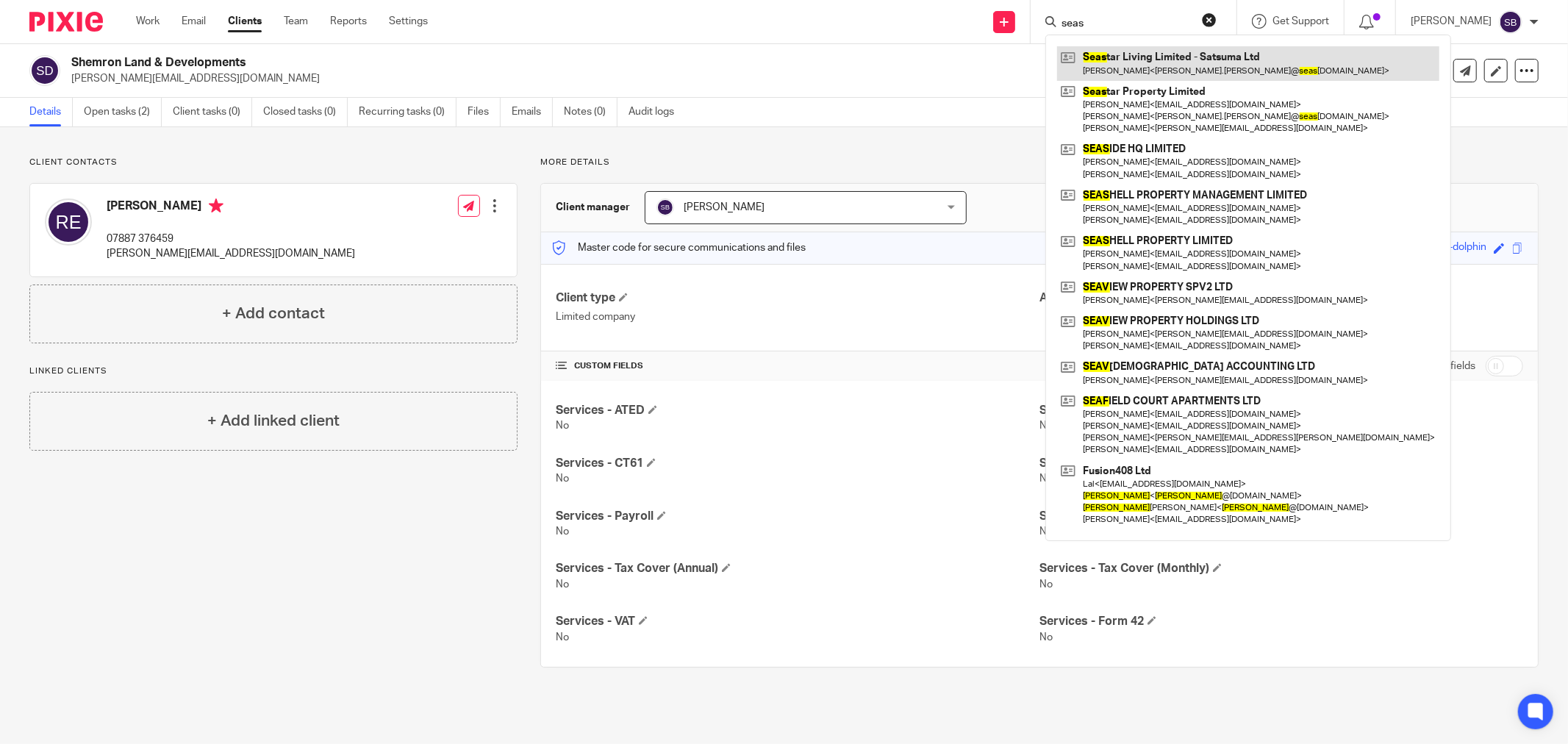
type input "seas"
click at [1180, 67] on link at bounding box center [1248, 63] width 382 height 34
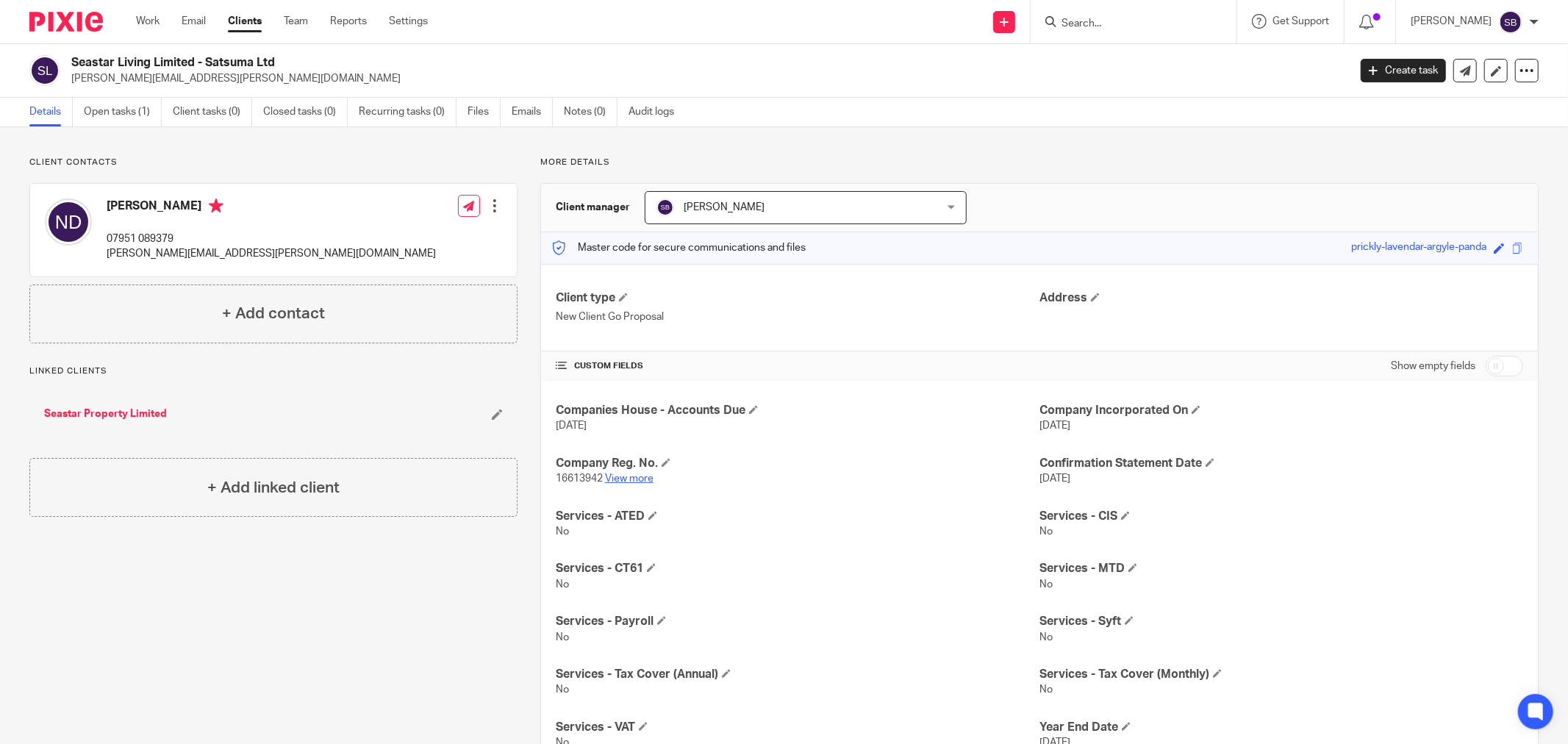
click at [621, 480] on link "View more" at bounding box center [629, 479] width 48 height 10
drag, startPoint x: 103, startPoint y: 253, endPoint x: 292, endPoint y: 256, distance: 189.0
click at [292, 256] on div "[PERSON_NAME] 07951 089379 [PERSON_NAME][EMAIL_ADDRESS][PERSON_NAME][DOMAIN_NAM…" at bounding box center [273, 230] width 487 height 92
copy p "[PERSON_NAME][EMAIL_ADDRESS][PERSON_NAME][DOMAIN_NAME]"
drag, startPoint x: 104, startPoint y: 233, endPoint x: 194, endPoint y: 226, distance: 90.3
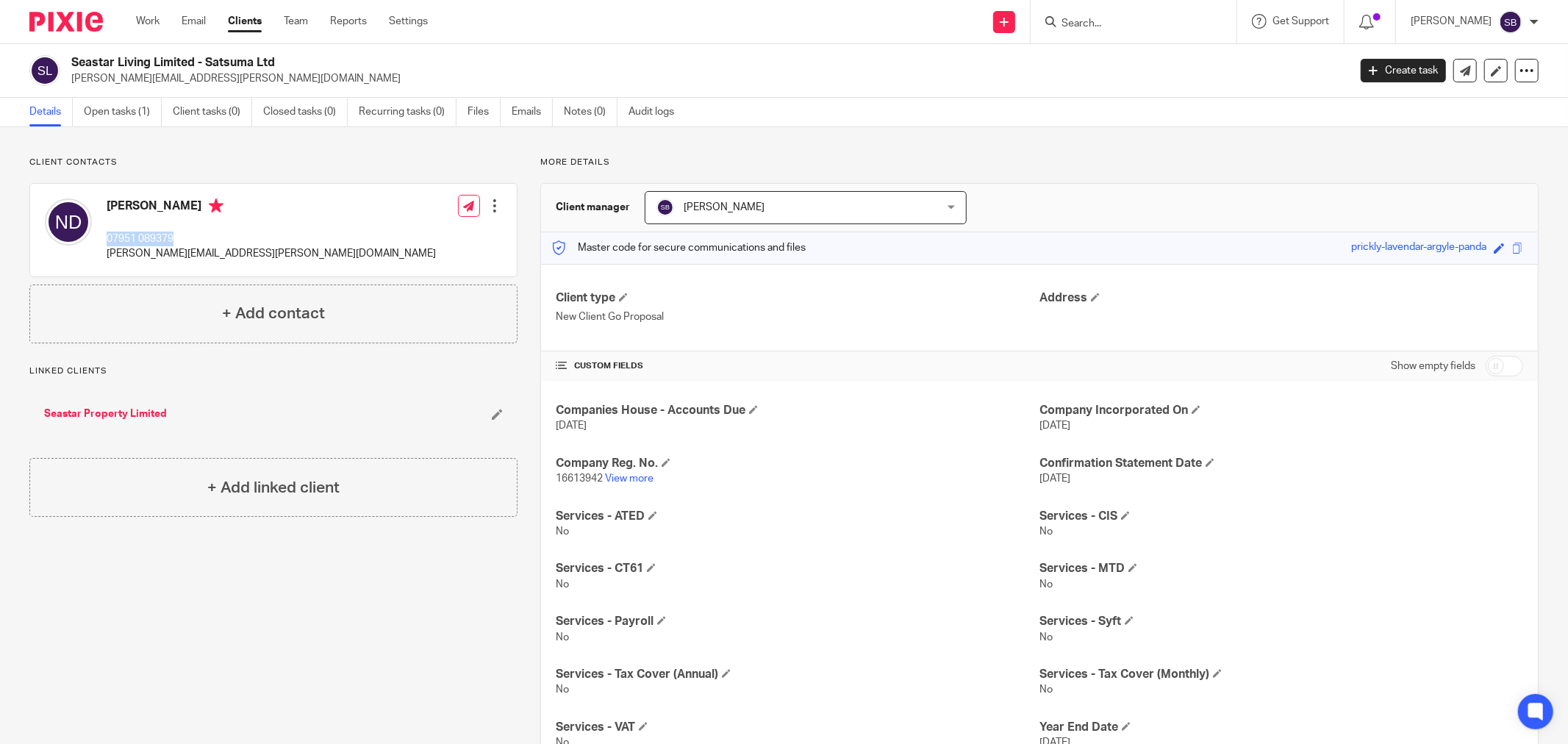
click at [194, 226] on div "[PERSON_NAME] 07951 089379 [PERSON_NAME][EMAIL_ADDRESS][PERSON_NAME][DOMAIN_NAM…" at bounding box center [240, 230] width 391 height 78
copy p "07951 089379"
click at [622, 297] on span at bounding box center [623, 297] width 9 height 9
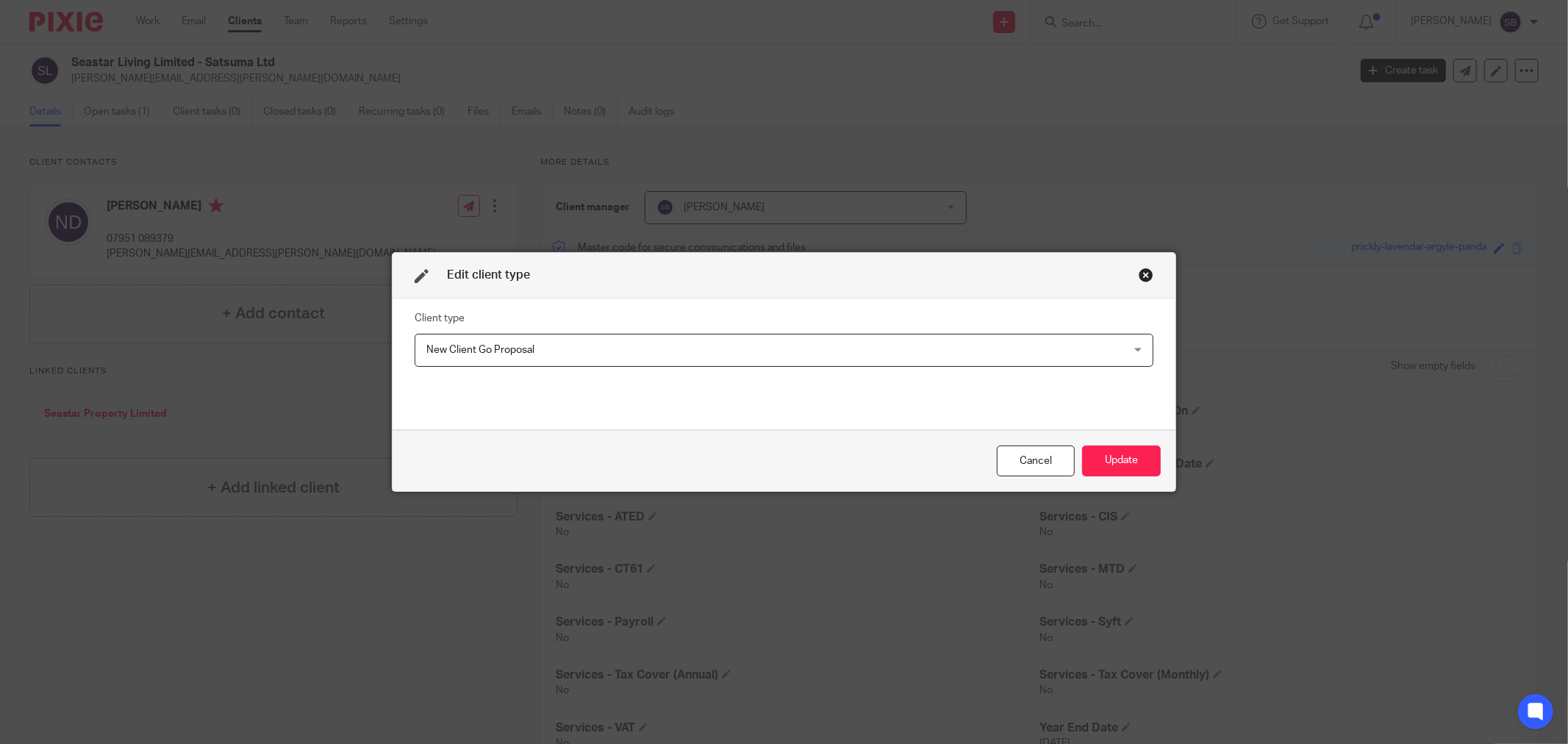
click at [597, 341] on span "New Client Go Proposal" at bounding box center [717, 350] width 581 height 31
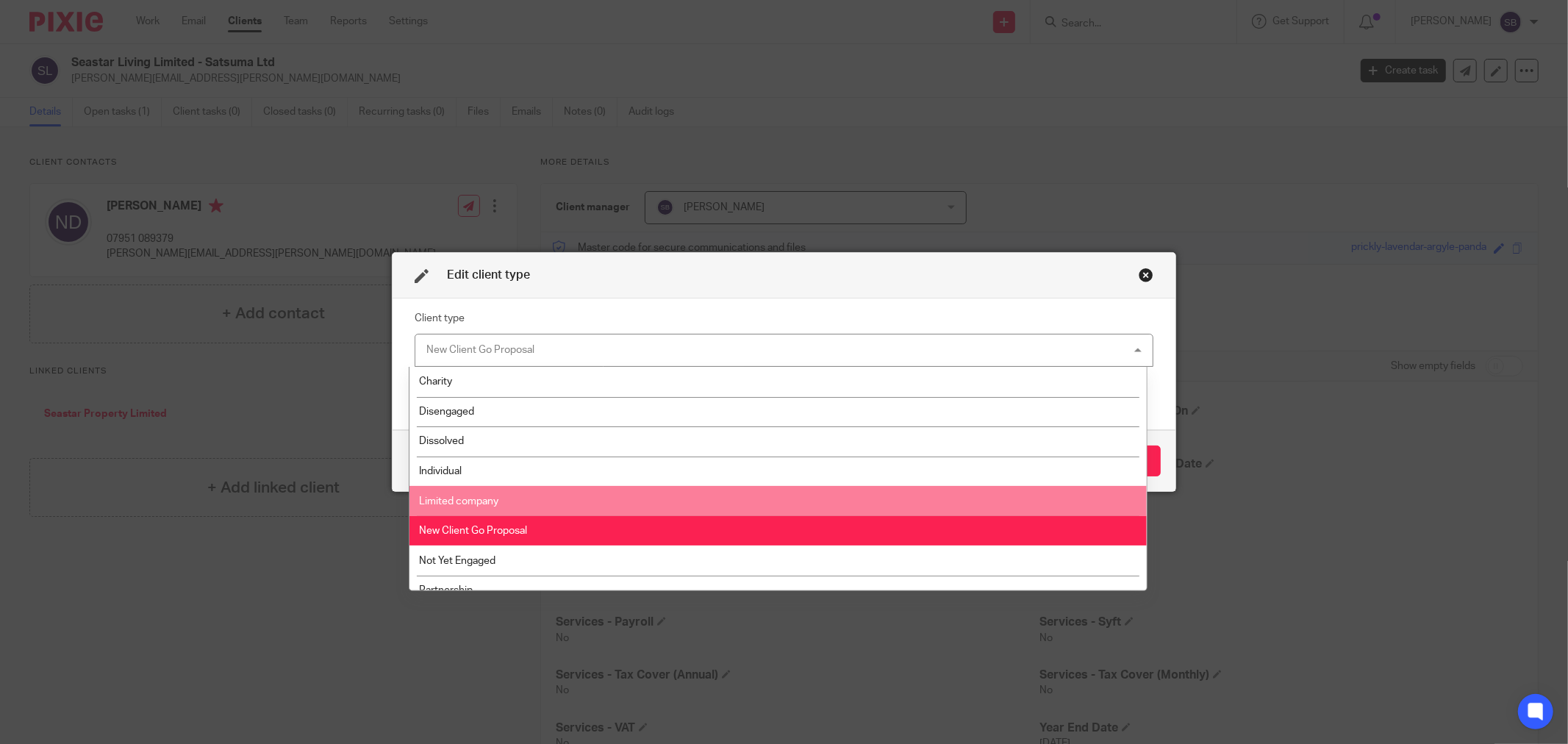
click at [526, 493] on li "Limited company" at bounding box center [778, 500] width 736 height 30
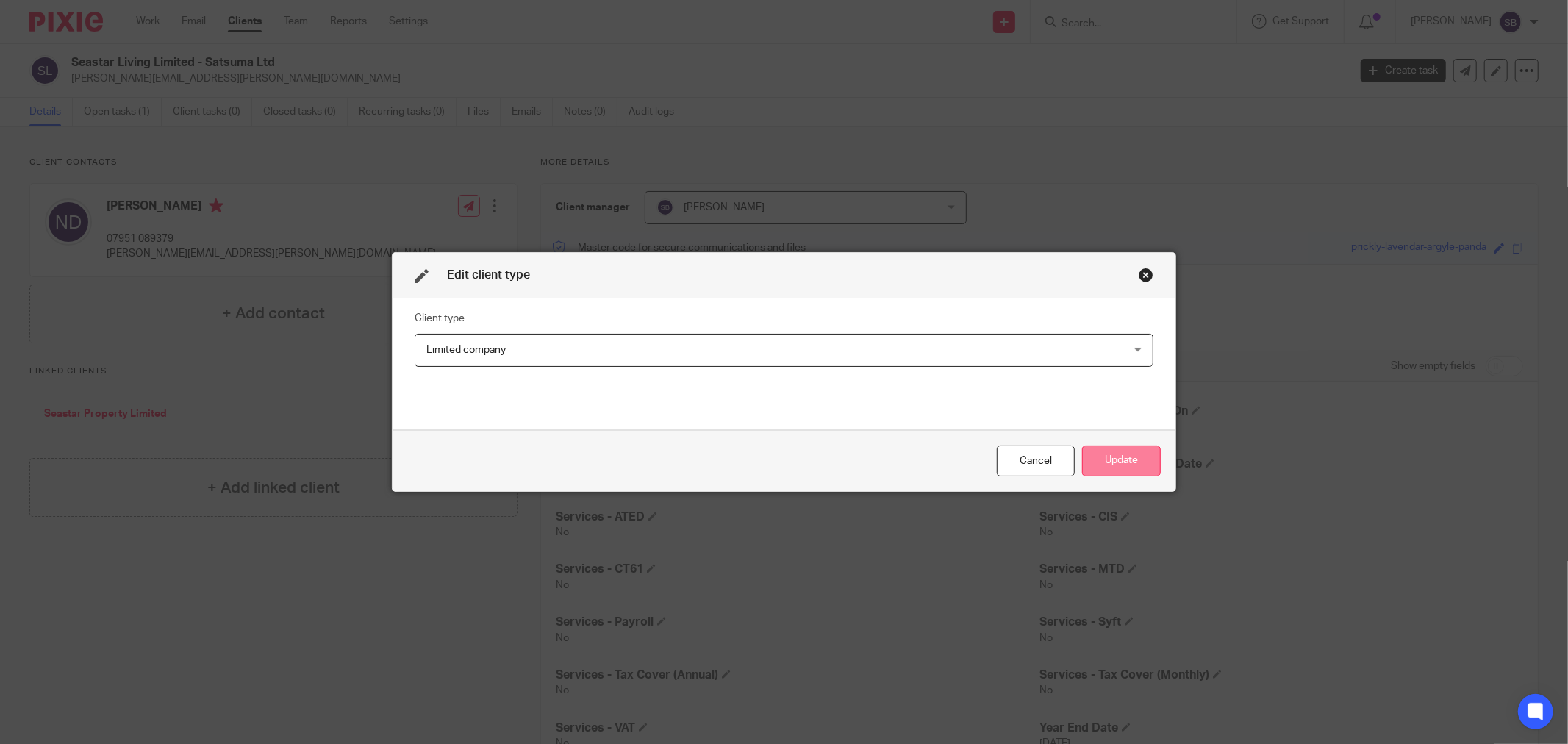
click at [1128, 464] on button "Update" at bounding box center [1121, 461] width 79 height 32
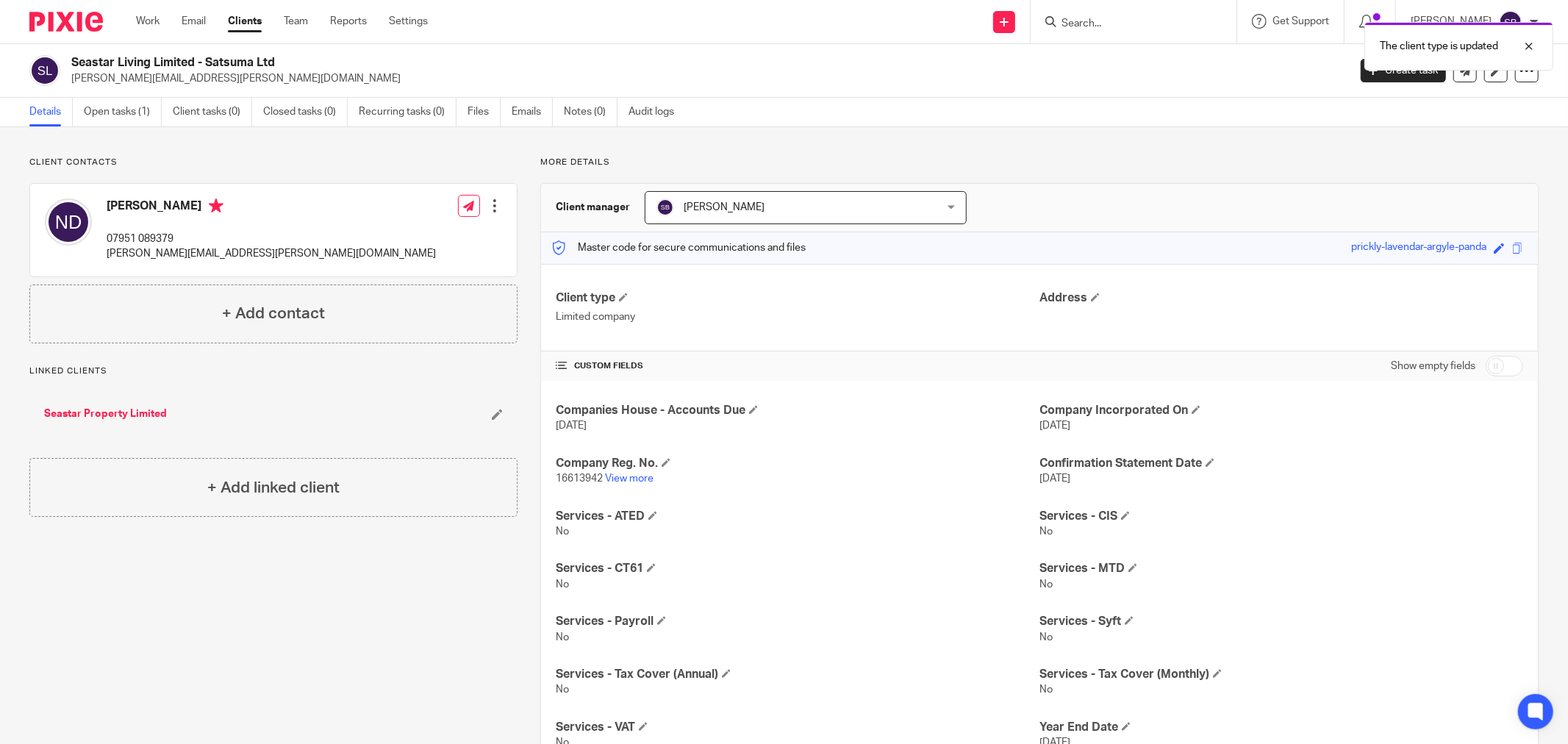
click at [1504, 367] on input "checkbox" at bounding box center [1504, 366] width 37 height 21
checkbox input "true"
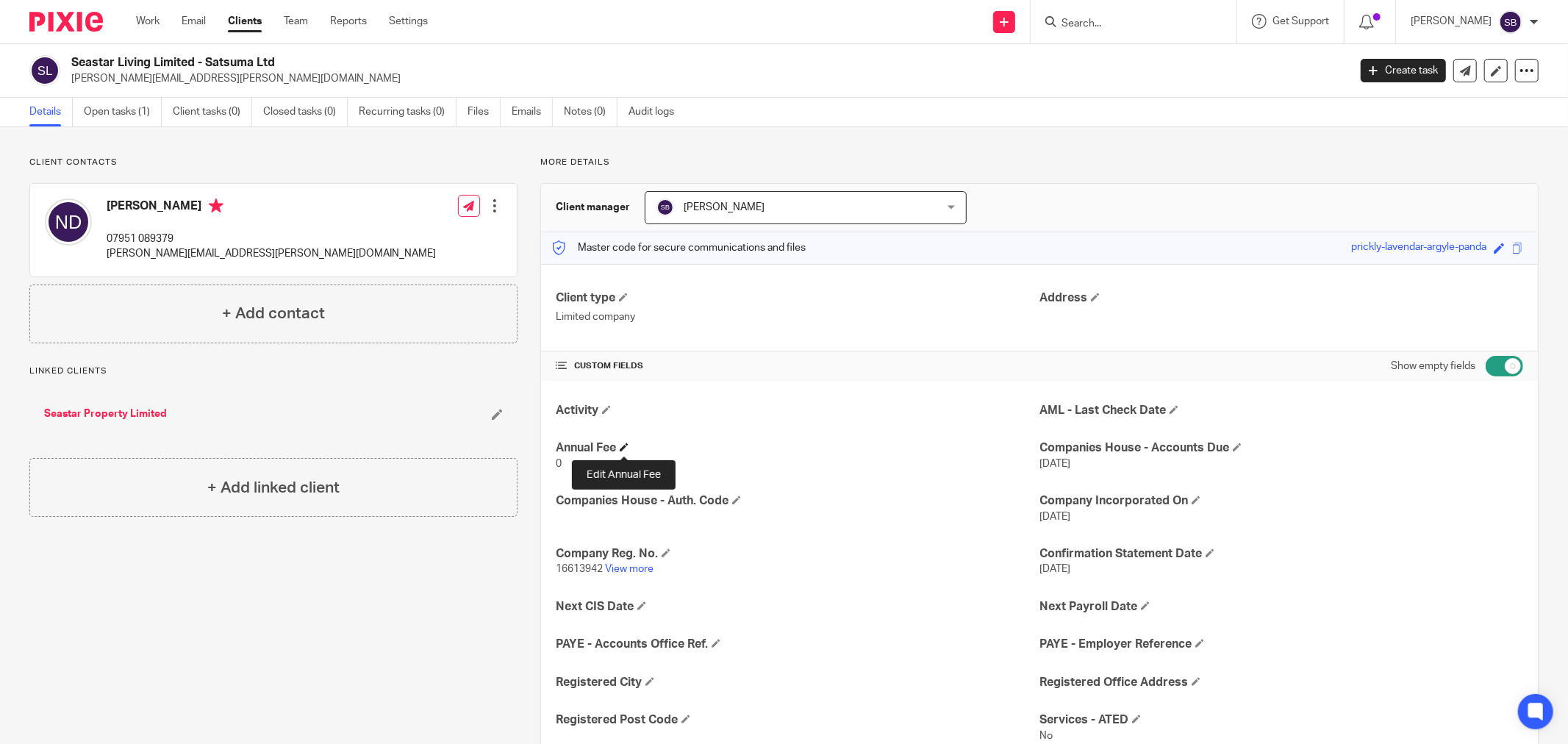
click at [623, 447] on span at bounding box center [624, 447] width 9 height 9
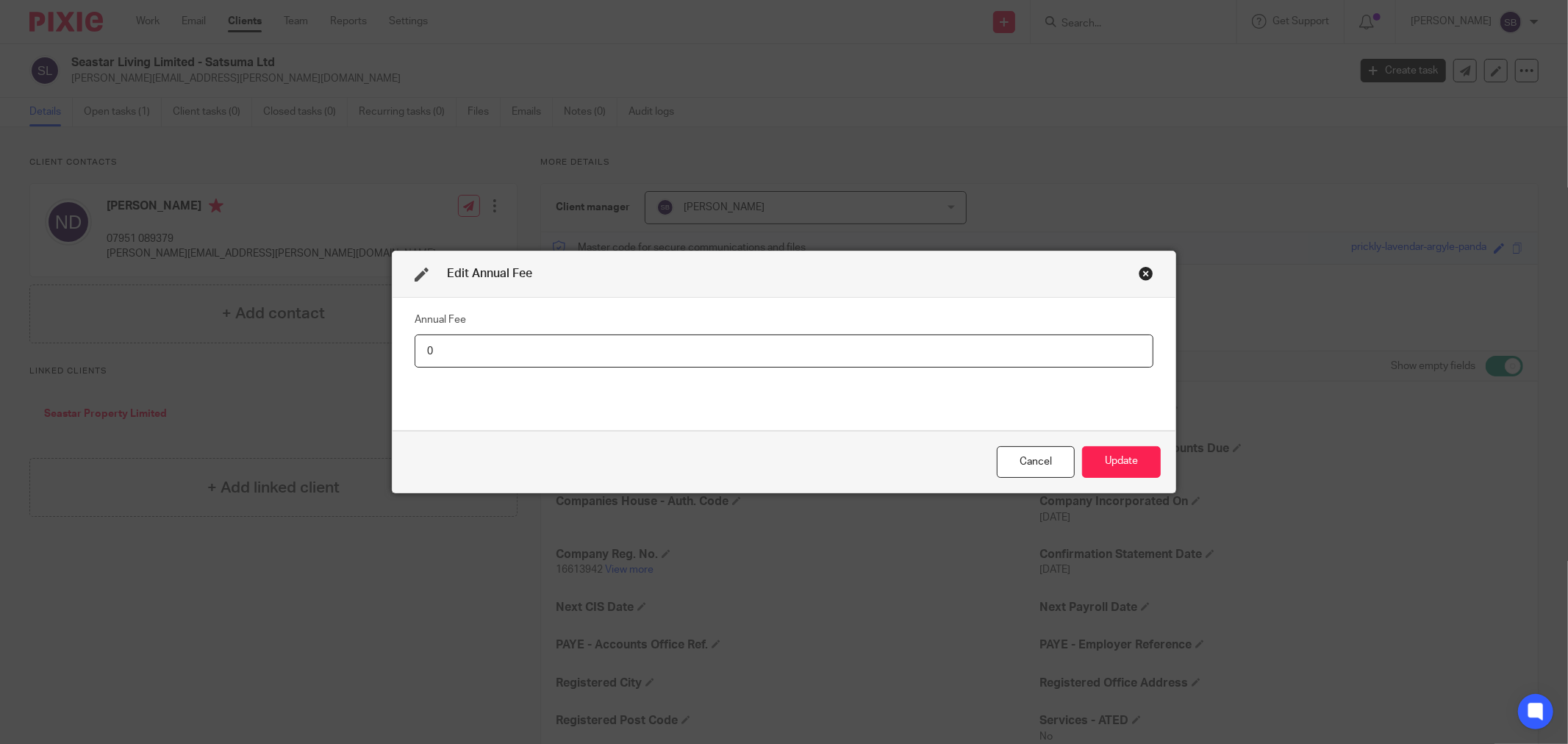
drag, startPoint x: 415, startPoint y: 352, endPoint x: 454, endPoint y: 347, distance: 39.3
click at [454, 347] on input "0" at bounding box center [784, 351] width 739 height 33
type input "240"
click at [1106, 450] on button "Update" at bounding box center [1121, 461] width 79 height 32
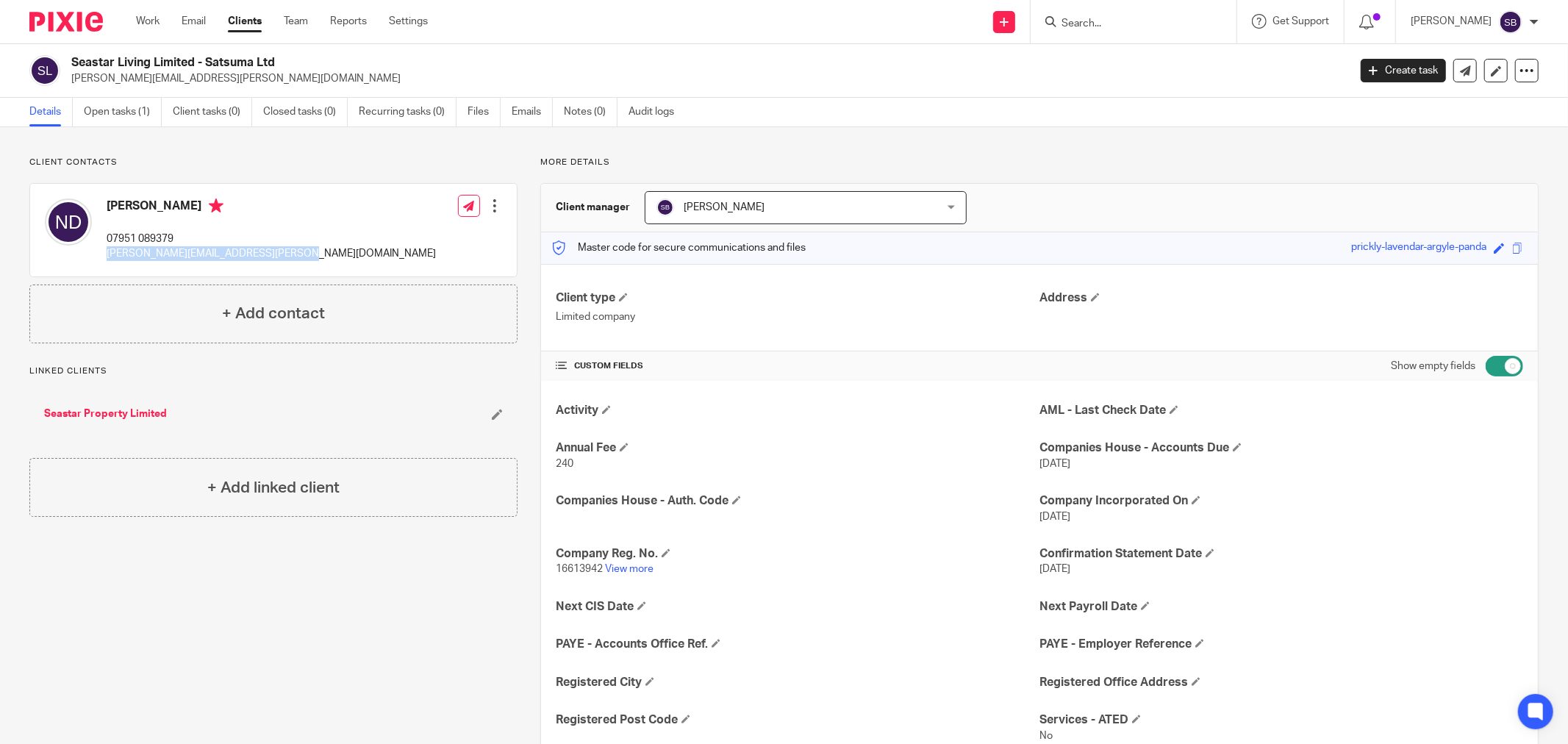
drag, startPoint x: 106, startPoint y: 251, endPoint x: 298, endPoint y: 248, distance: 192.0
click at [298, 248] on div "Nicola Deighton 07951 089379 niki.deighton@seastarproperty.co.uk Edit contact C…" at bounding box center [273, 230] width 487 height 92
copy p "niki.deighton@seastarproperty.co.uk"
click at [1138, 27] on input "Search" at bounding box center [1125, 23] width 132 height 13
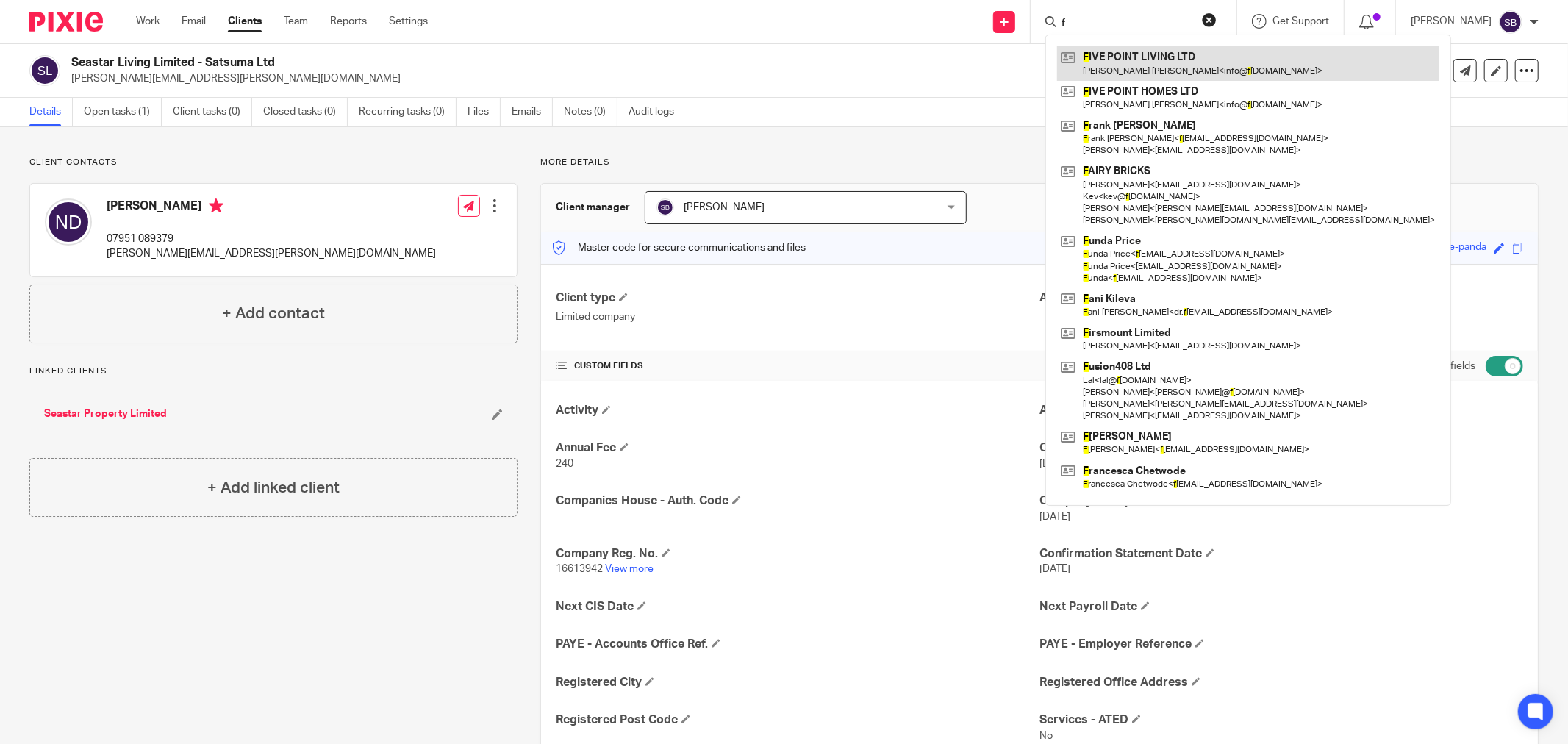
type input "f"
click at [1206, 70] on link at bounding box center [1248, 63] width 382 height 34
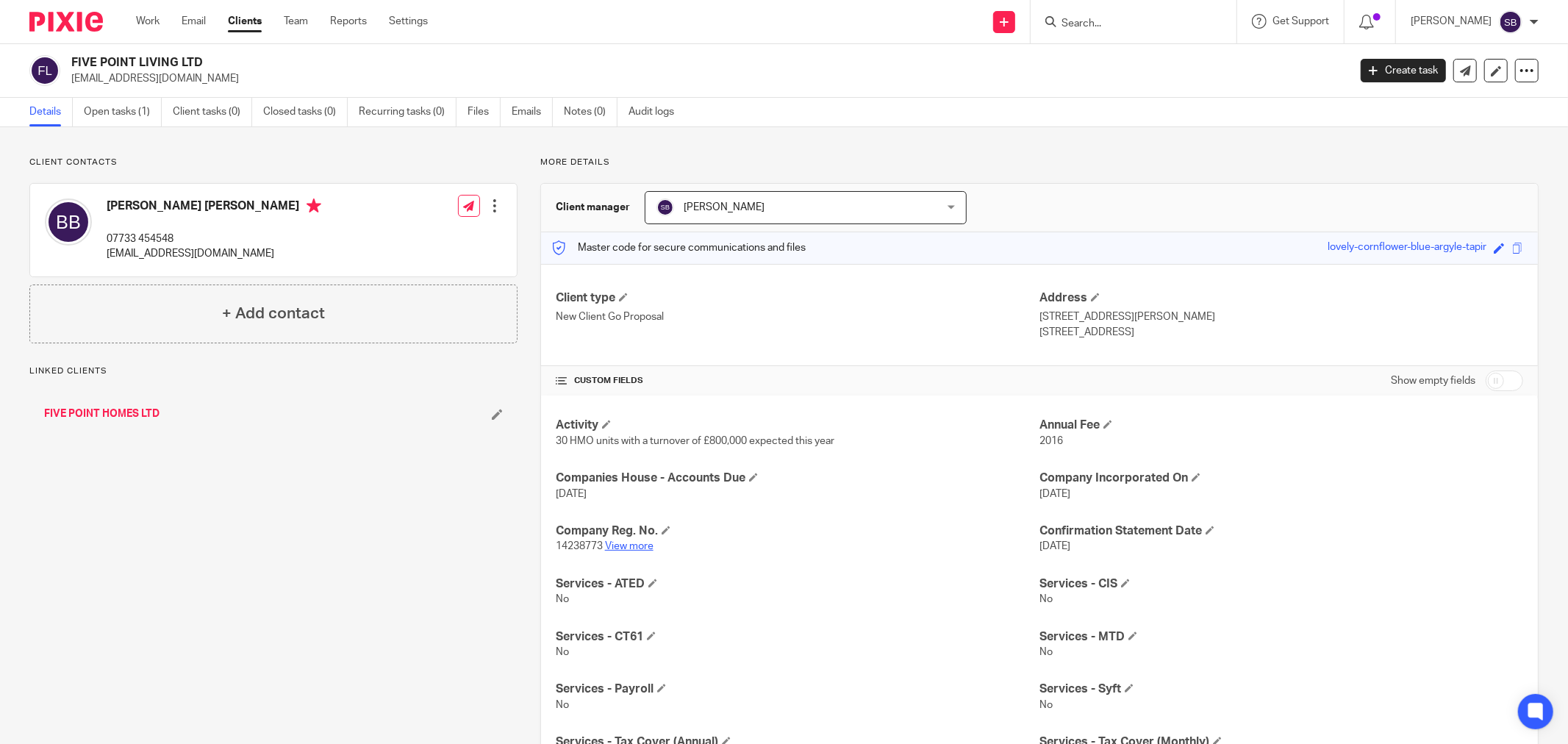
click at [632, 549] on link "View more" at bounding box center [629, 546] width 48 height 10
drag, startPoint x: 105, startPoint y: 258, endPoint x: 236, endPoint y: 261, distance: 131.0
click at [236, 261] on div "[PERSON_NAME] [PERSON_NAME] 07733 454548 [EMAIL_ADDRESS][DOMAIN_NAME] Edit cont…" at bounding box center [273, 230] width 487 height 92
copy p "[EMAIL_ADDRESS][DOMAIN_NAME]"
drag, startPoint x: 108, startPoint y: 236, endPoint x: 176, endPoint y: 236, distance: 68.0
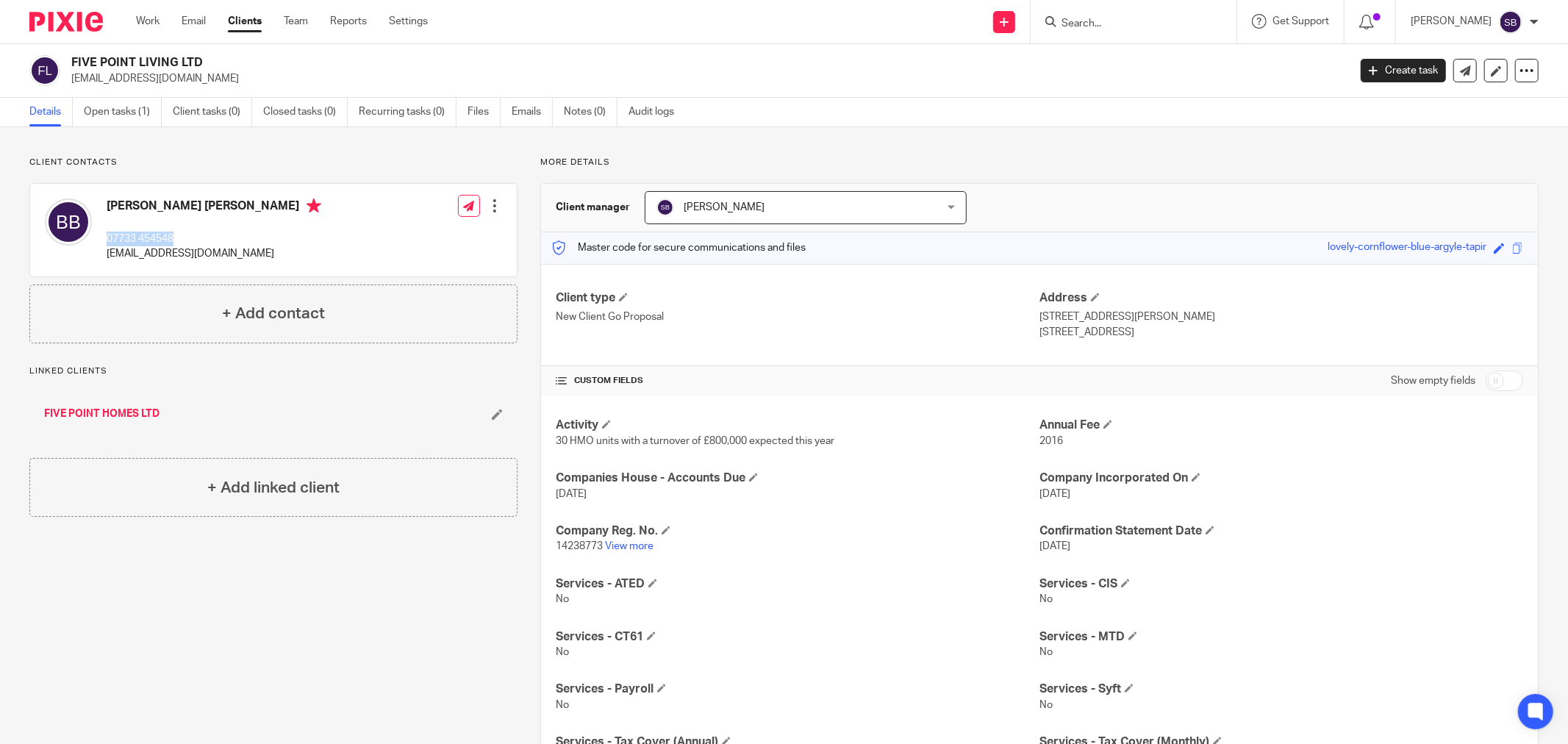
click at [176, 236] on p "07733 454548" at bounding box center [214, 238] width 214 height 15
copy p "07733 454548"
drag, startPoint x: 105, startPoint y: 201, endPoint x: 201, endPoint y: 196, distance: 96.1
click at [201, 196] on div "[PERSON_NAME] [PERSON_NAME] 07733 454548 [EMAIL_ADDRESS][DOMAIN_NAME]" at bounding box center [183, 230] width 277 height 78
drag, startPoint x: 106, startPoint y: 253, endPoint x: 258, endPoint y: 259, distance: 152.1
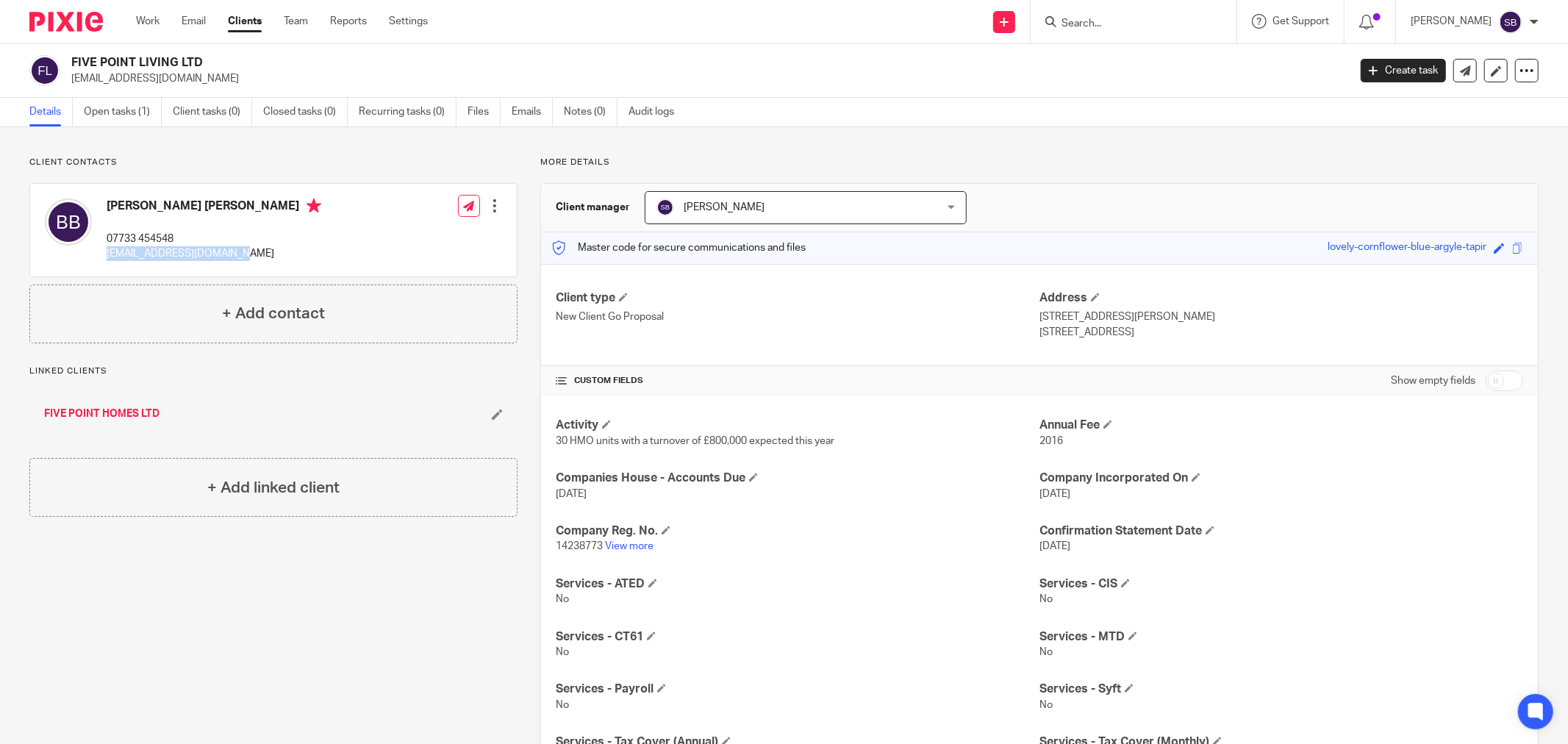
click at [258, 259] on div "[PERSON_NAME] [PERSON_NAME] 07733 454548 [EMAIL_ADDRESS][DOMAIN_NAME] Edit cont…" at bounding box center [273, 230] width 487 height 92
copy p "[EMAIL_ADDRESS][DOMAIN_NAME]"
click at [111, 417] on link "FIVE POINT HOMES LTD" at bounding box center [102, 413] width 116 height 15
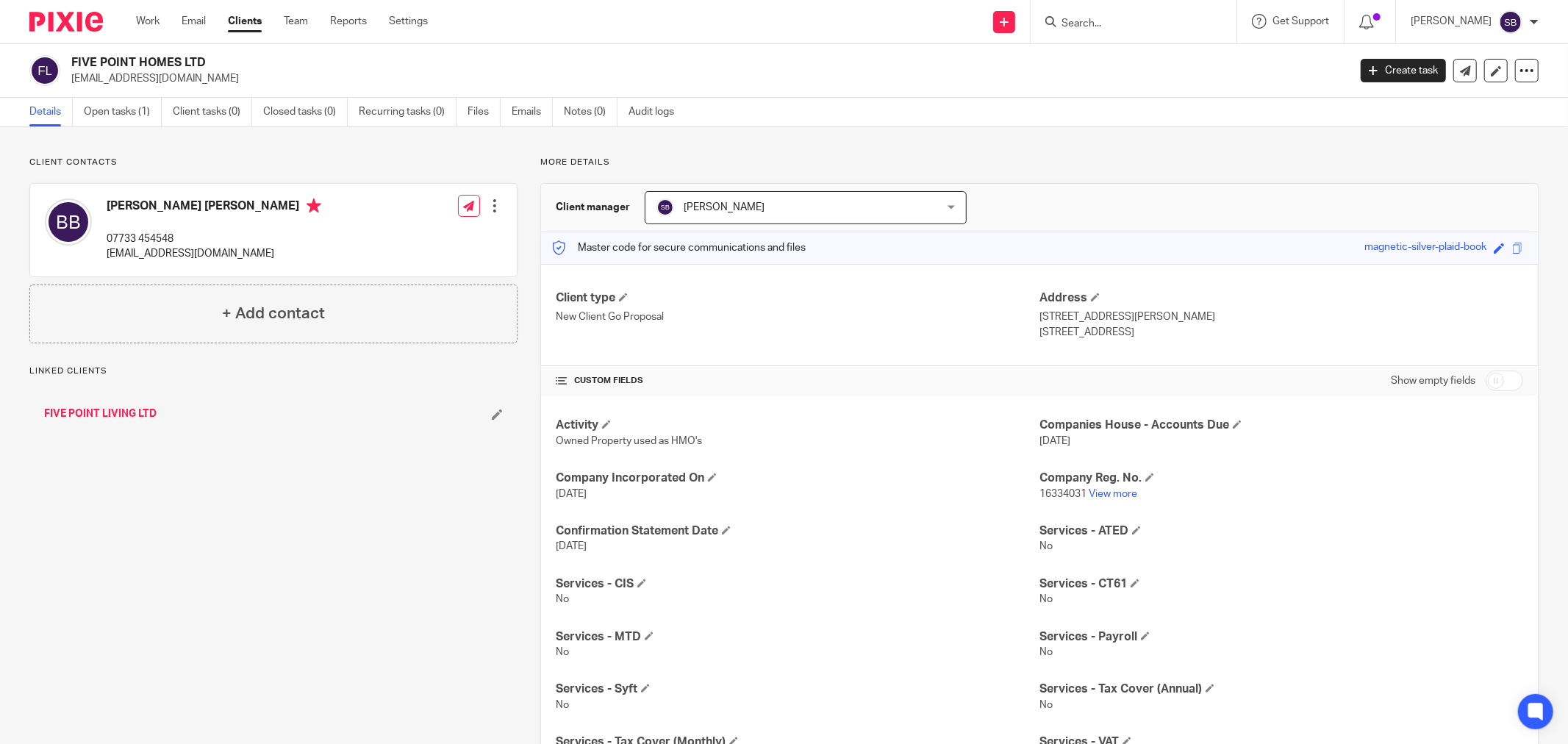
click at [69, 413] on link "FIVE POINT LIVING LTD" at bounding box center [100, 413] width 112 height 15
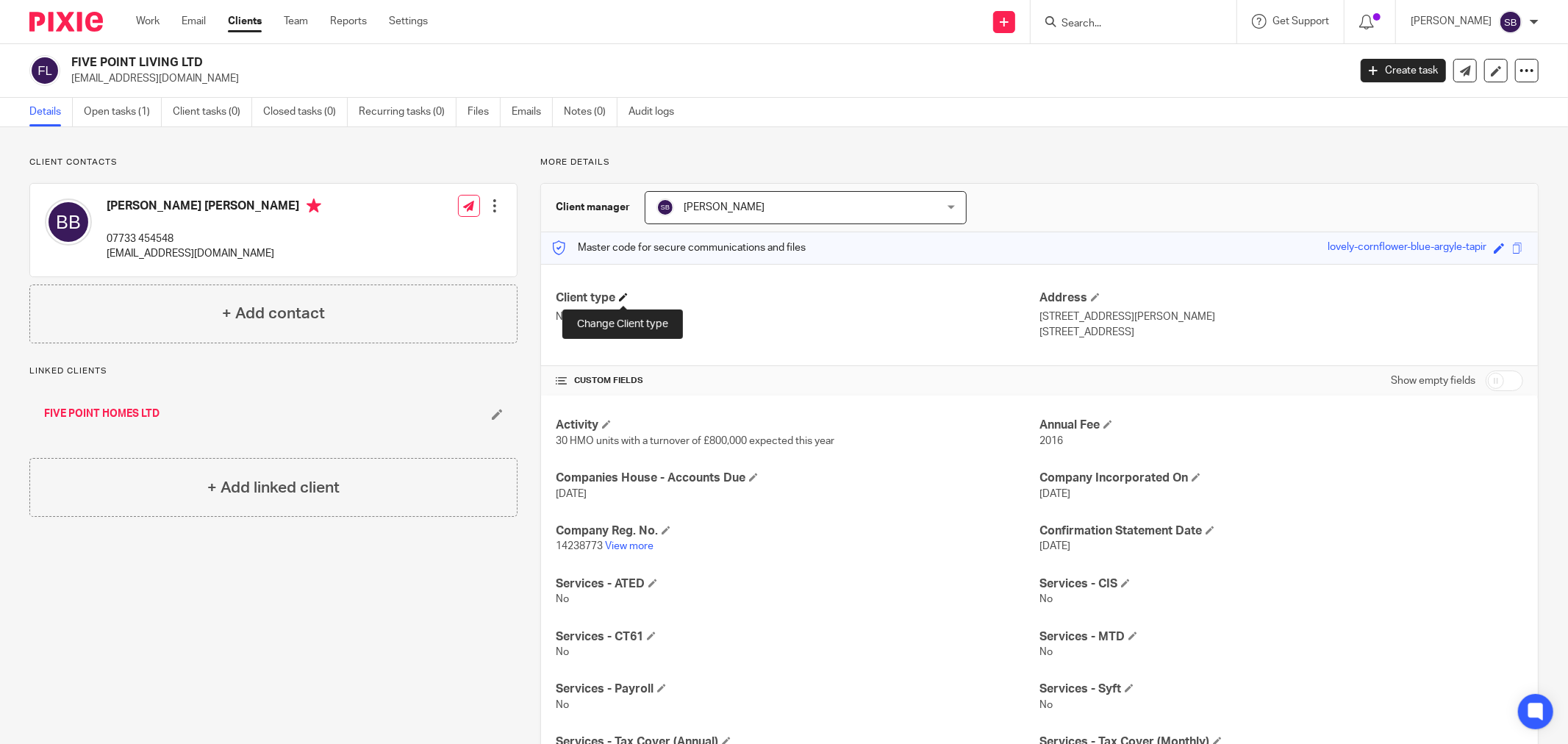
click at [621, 293] on span at bounding box center [623, 297] width 9 height 9
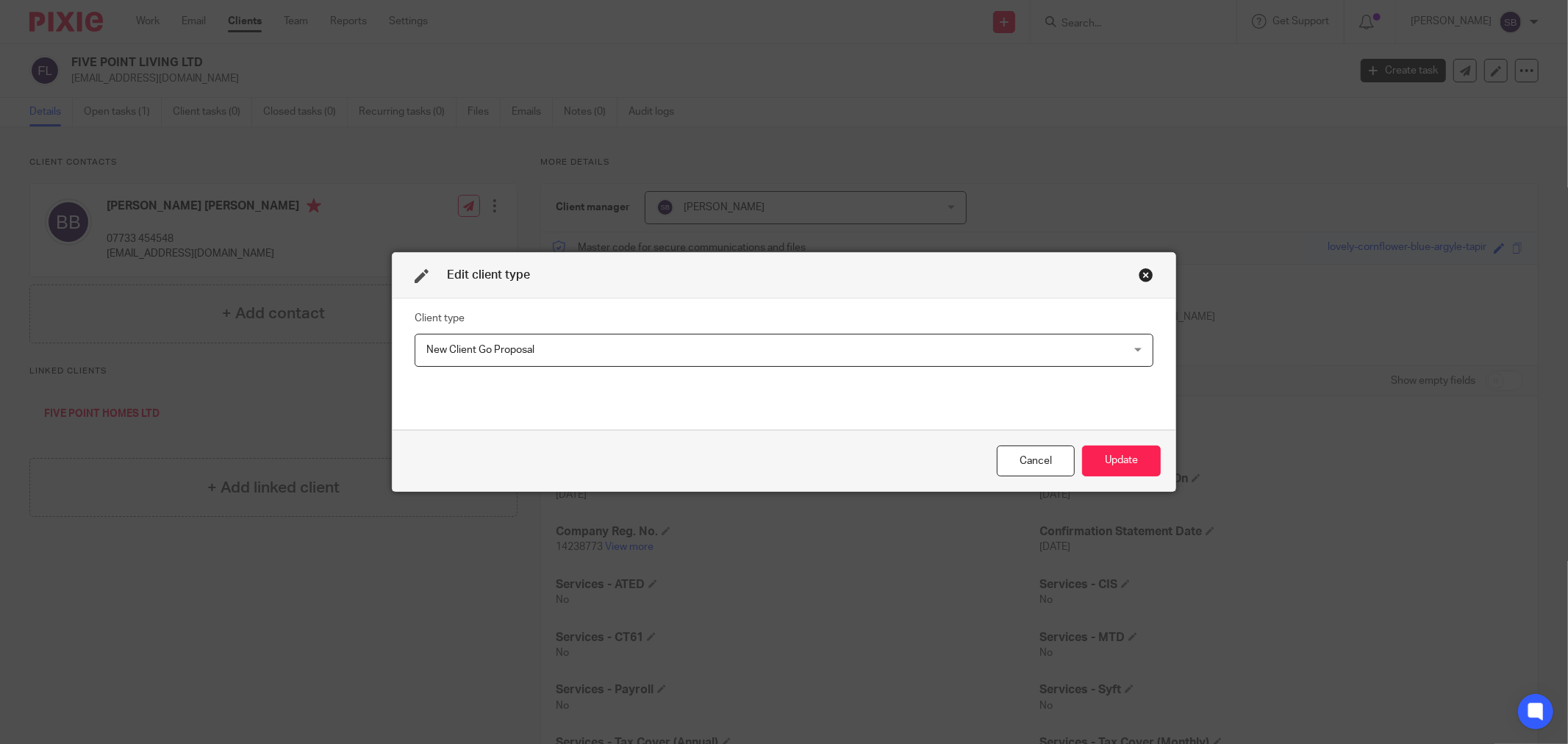
click at [583, 342] on span "New Client Go Proposal" at bounding box center [717, 350] width 581 height 31
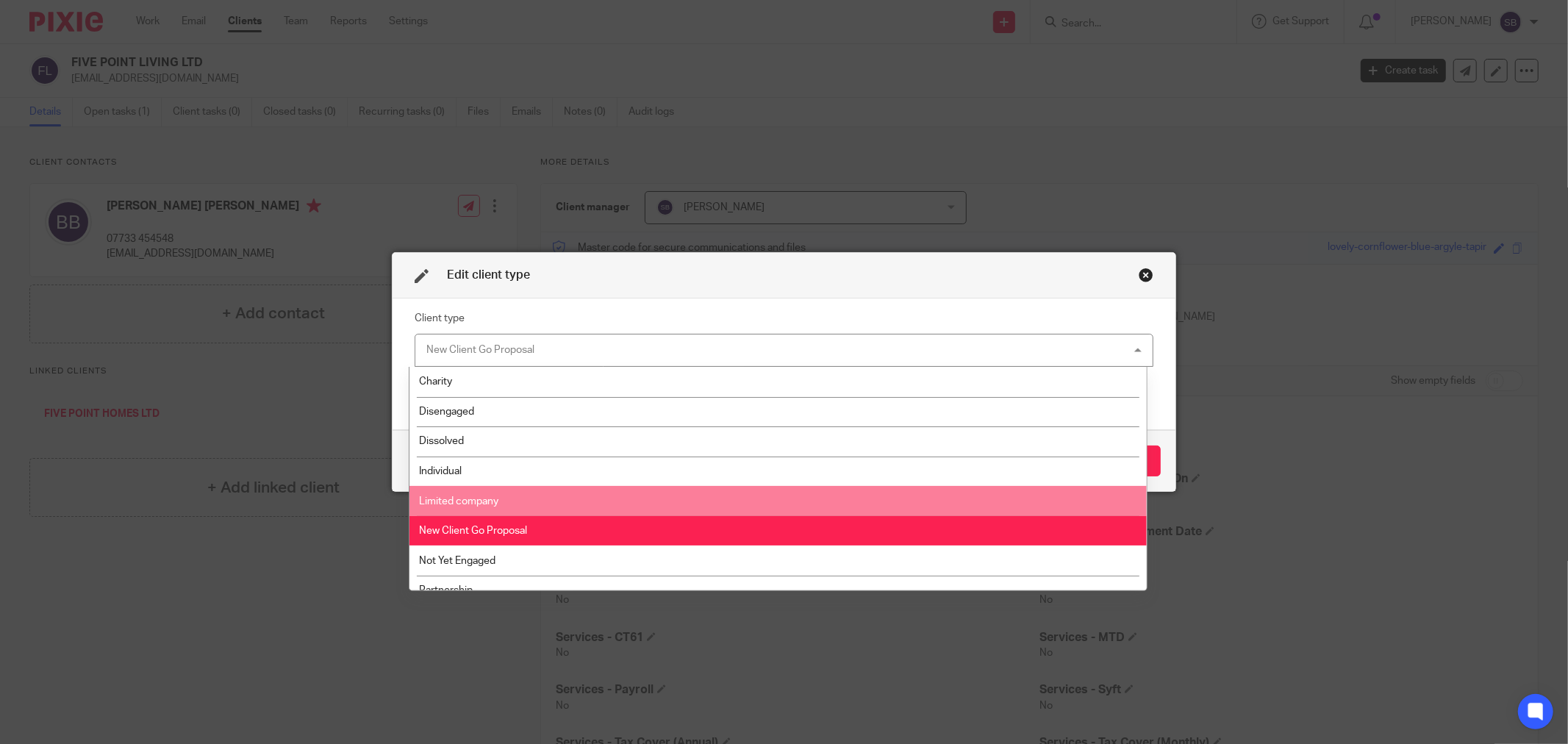
click at [514, 496] on li "Limited company" at bounding box center [778, 500] width 736 height 30
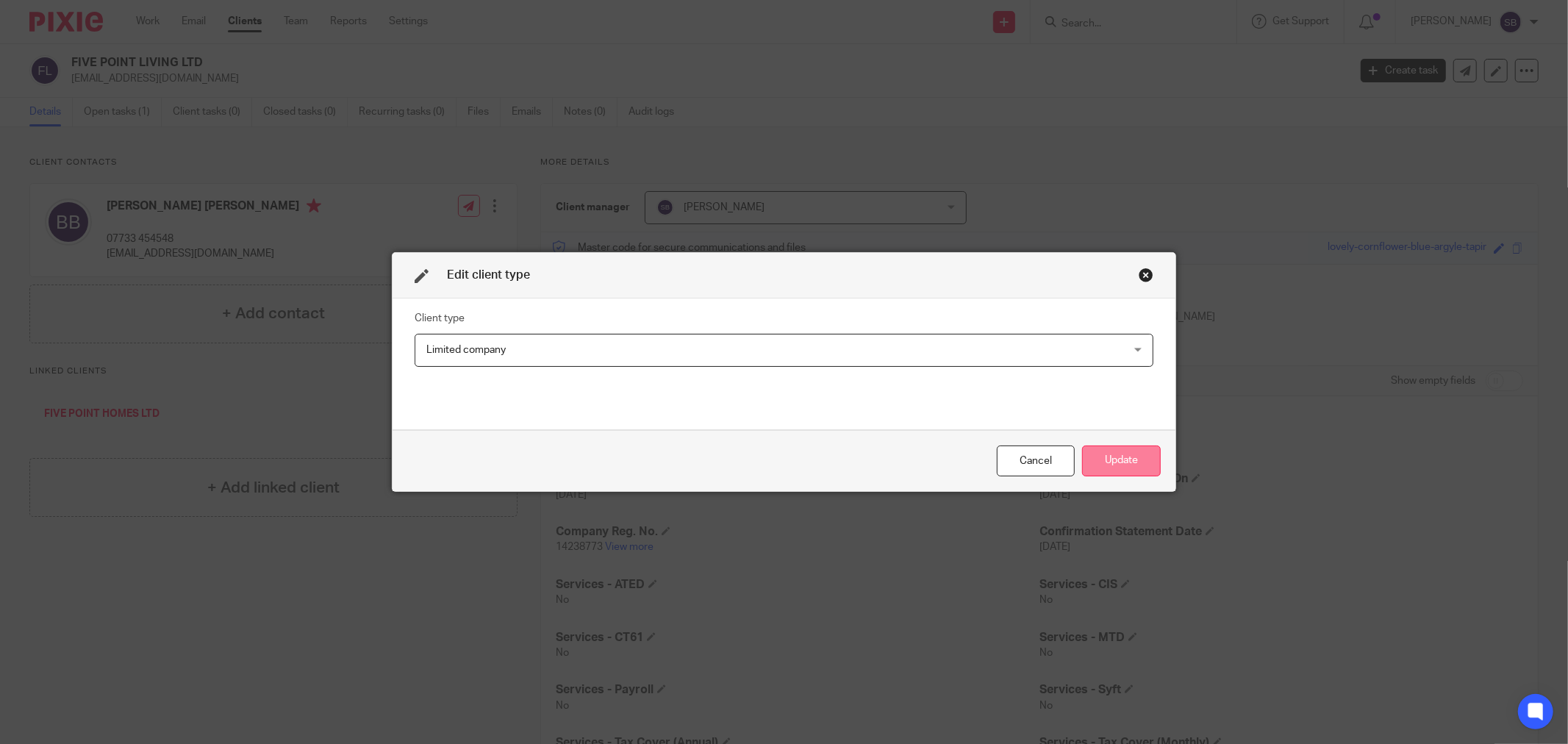
click at [1124, 460] on button "Update" at bounding box center [1121, 461] width 79 height 32
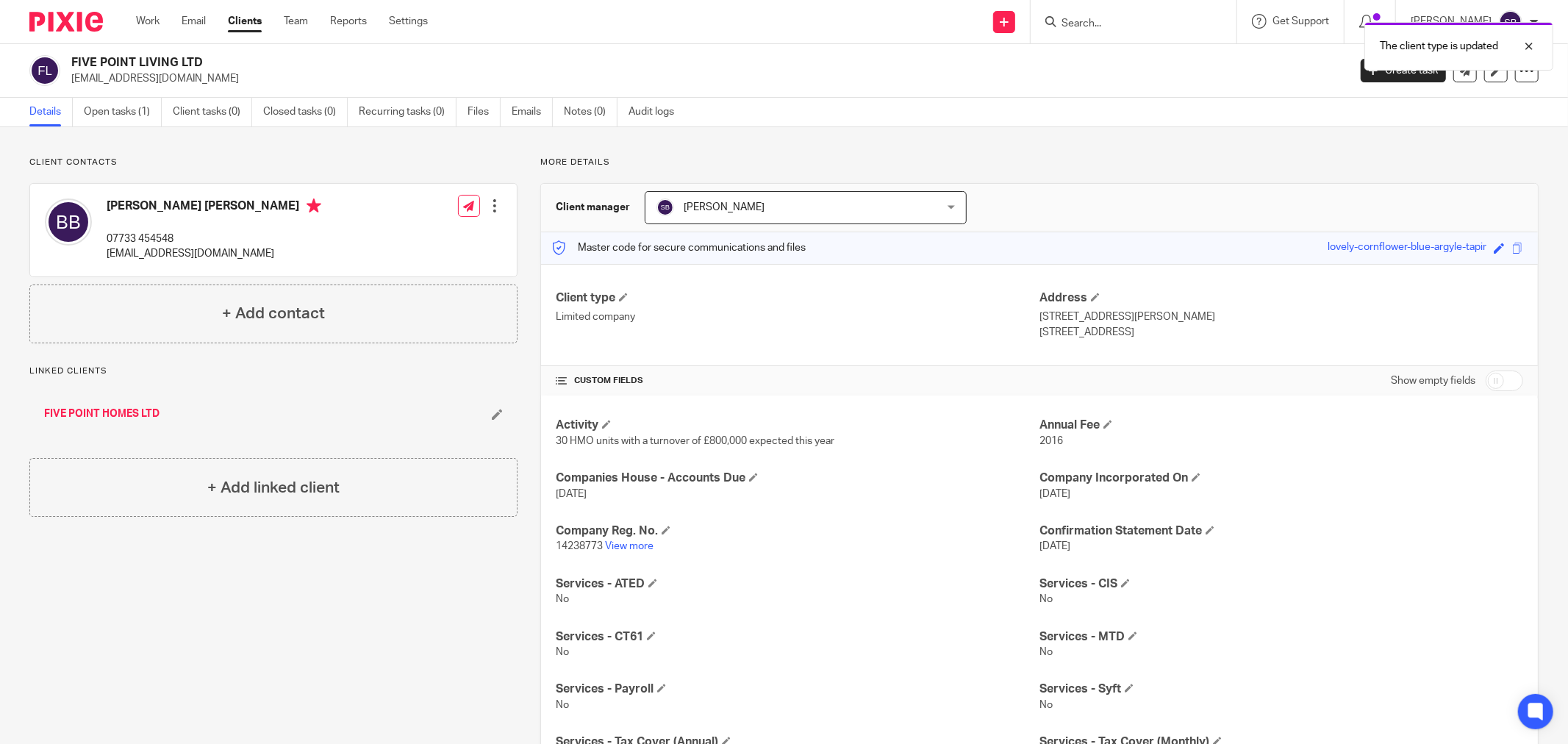
click at [144, 408] on link "FIVE POINT HOMES LTD" at bounding box center [102, 413] width 116 height 15
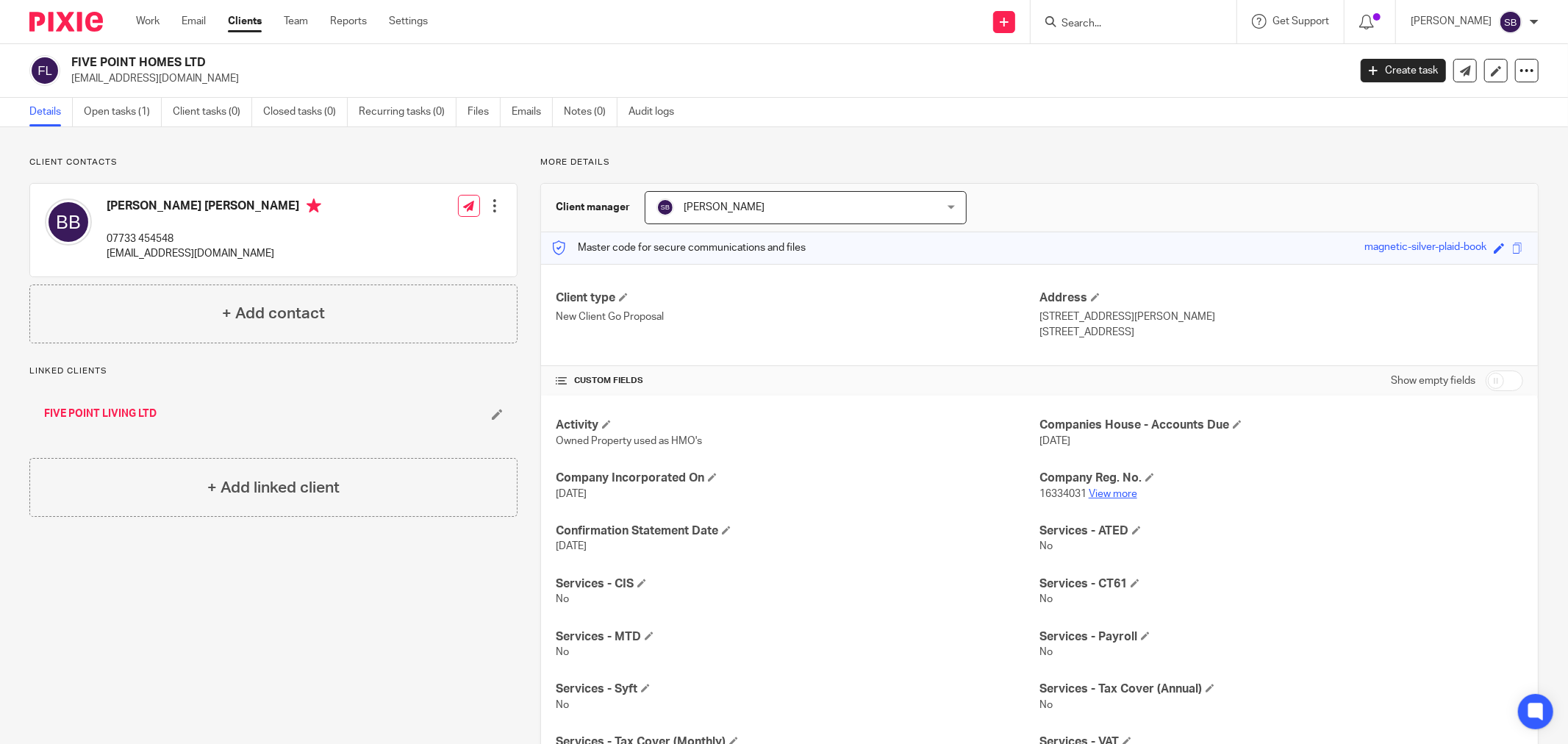
click at [1106, 491] on link "View more" at bounding box center [1113, 494] width 48 height 10
click at [622, 297] on span at bounding box center [623, 297] width 9 height 9
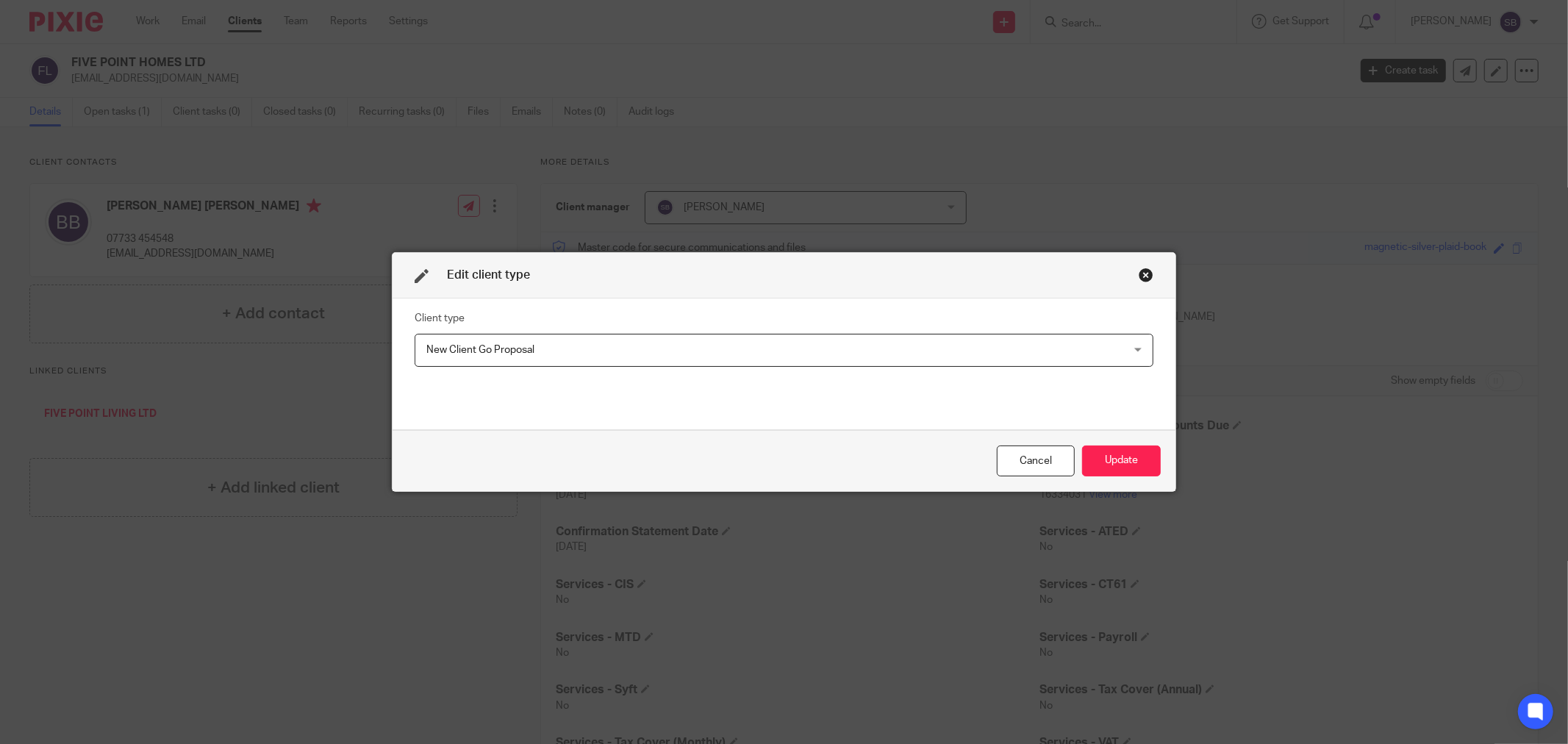
click at [602, 341] on span "New Client Go Proposal" at bounding box center [717, 350] width 581 height 31
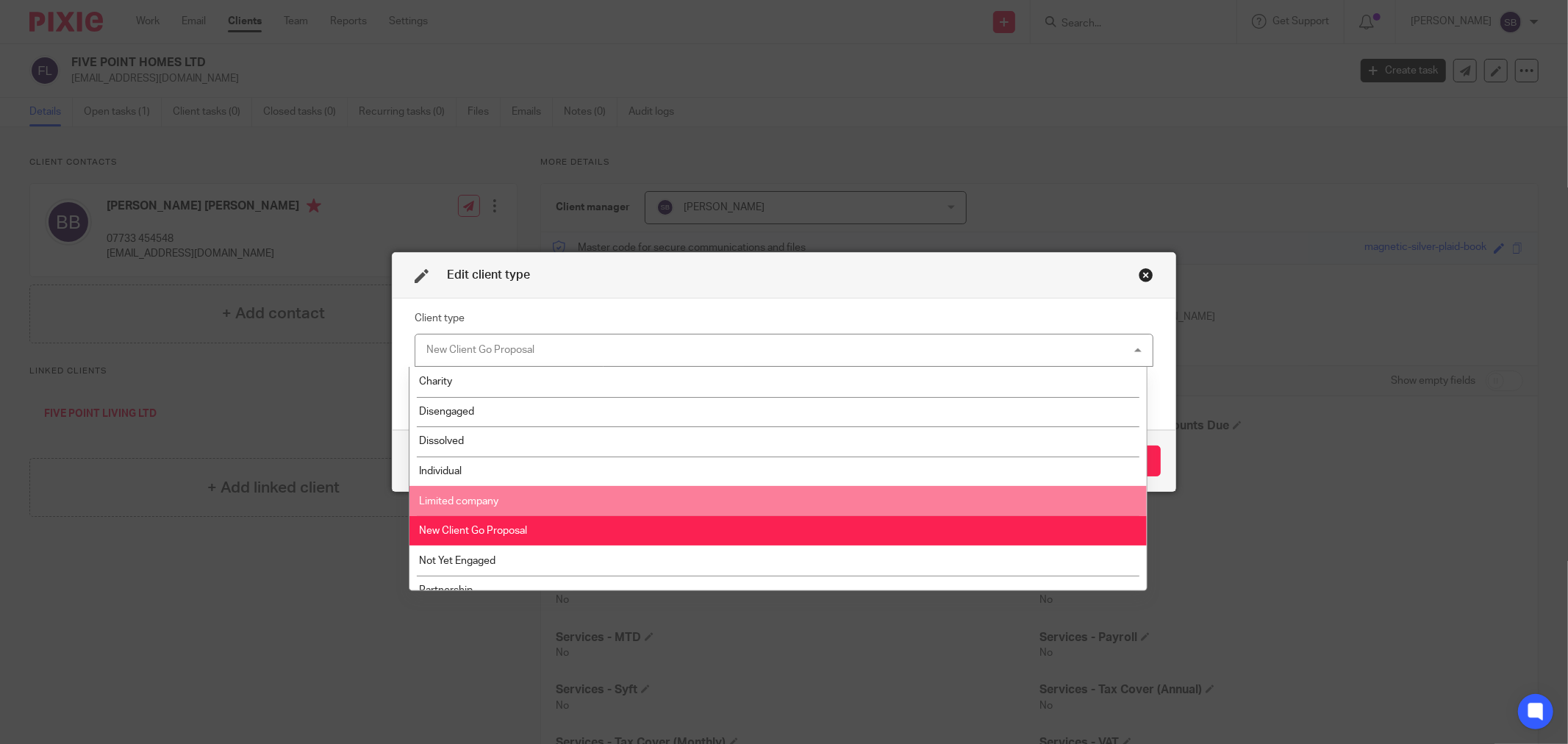
click at [534, 506] on li "Limited company" at bounding box center [778, 500] width 736 height 30
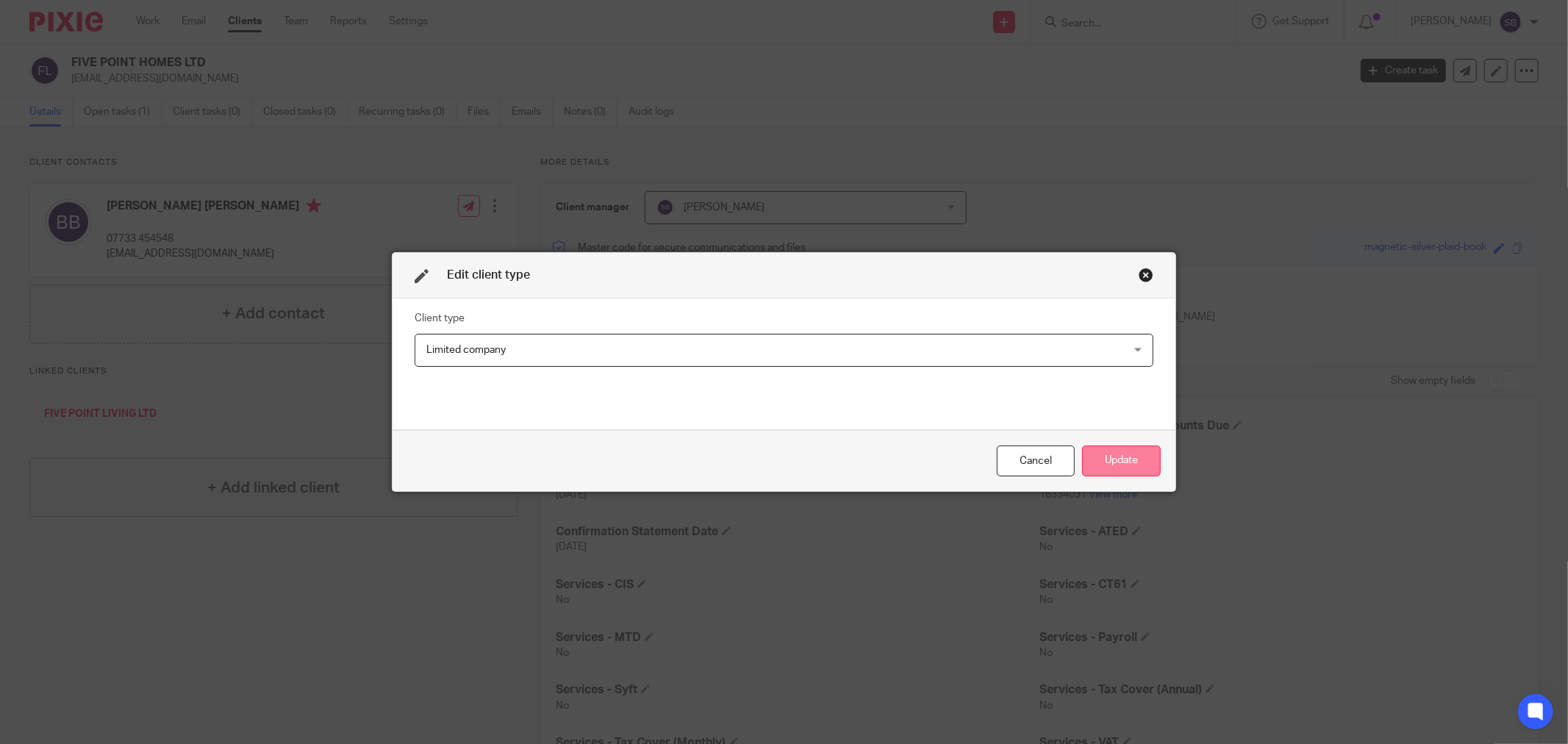
click at [1111, 466] on button "Update" at bounding box center [1121, 461] width 79 height 32
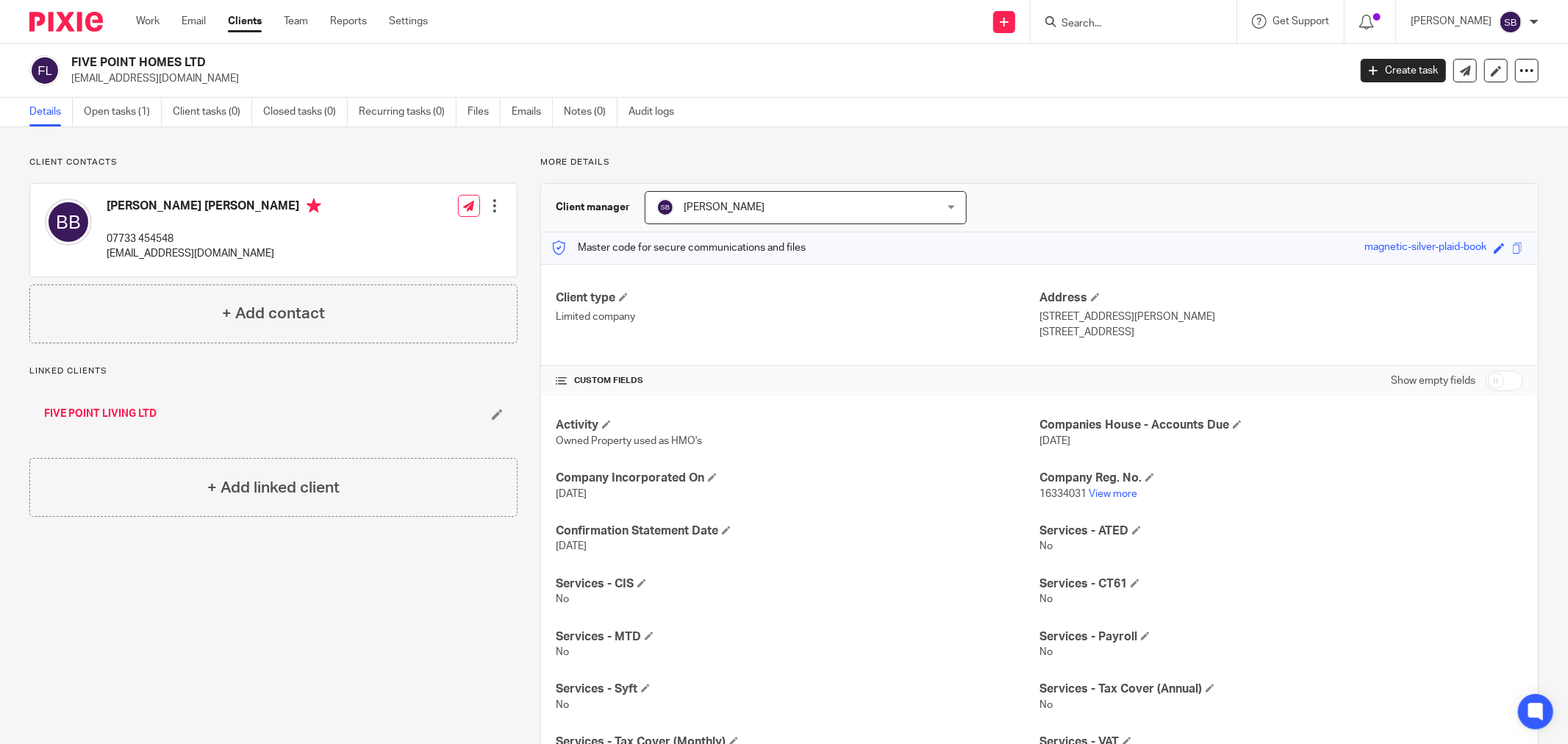
click at [1498, 382] on input "checkbox" at bounding box center [1504, 381] width 37 height 21
checkbox input "true"
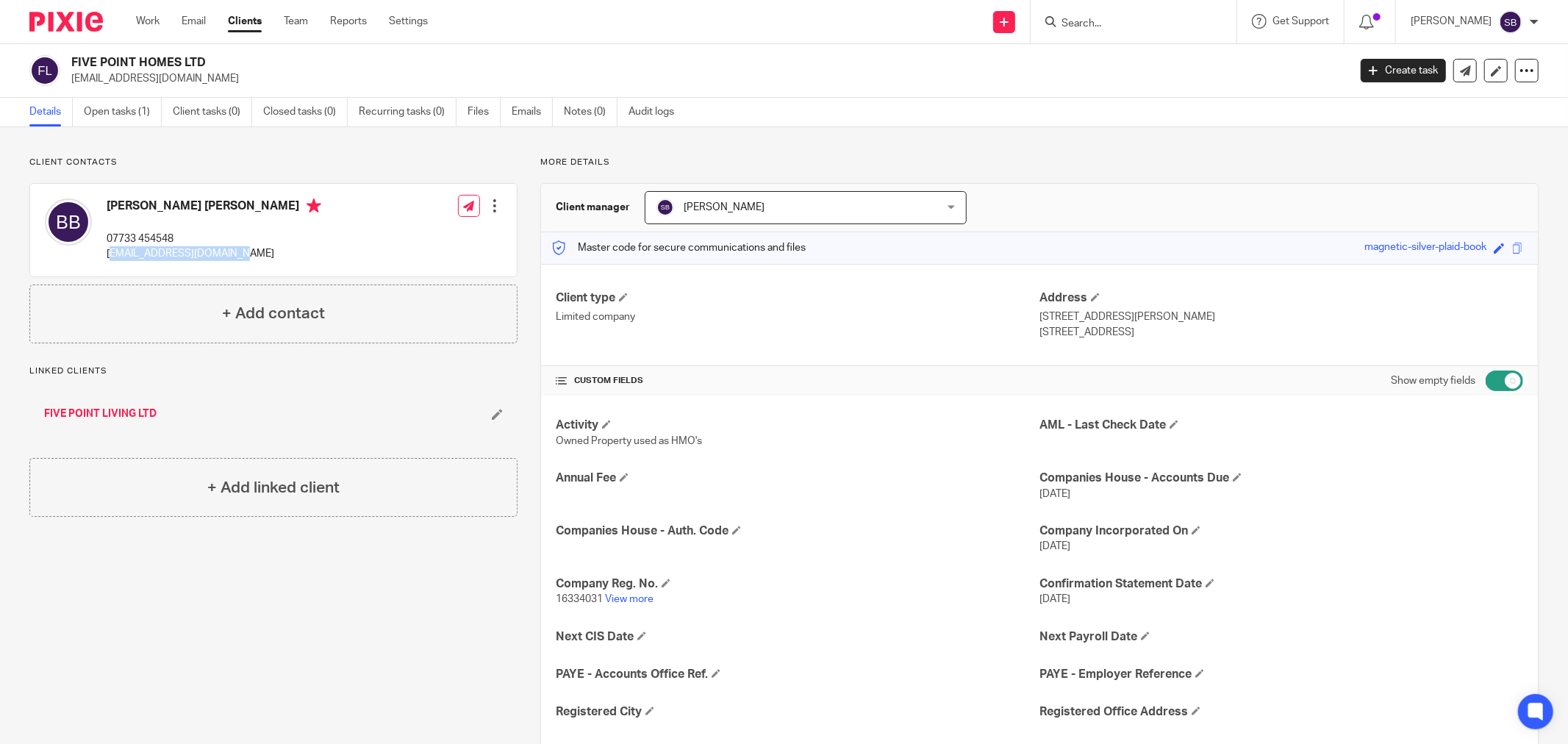
drag, startPoint x: 107, startPoint y: 263, endPoint x: 245, endPoint y: 252, distance: 138.4
click at [245, 252] on div "[PERSON_NAME] [PERSON_NAME] 07733 454548 [EMAIL_ADDRESS][DOMAIN_NAME] Edit cont…" at bounding box center [273, 230] width 487 height 92
copy p "[EMAIL_ADDRESS][DOMAIN_NAME]"
click at [1122, 26] on input "Search" at bounding box center [1125, 23] width 132 height 13
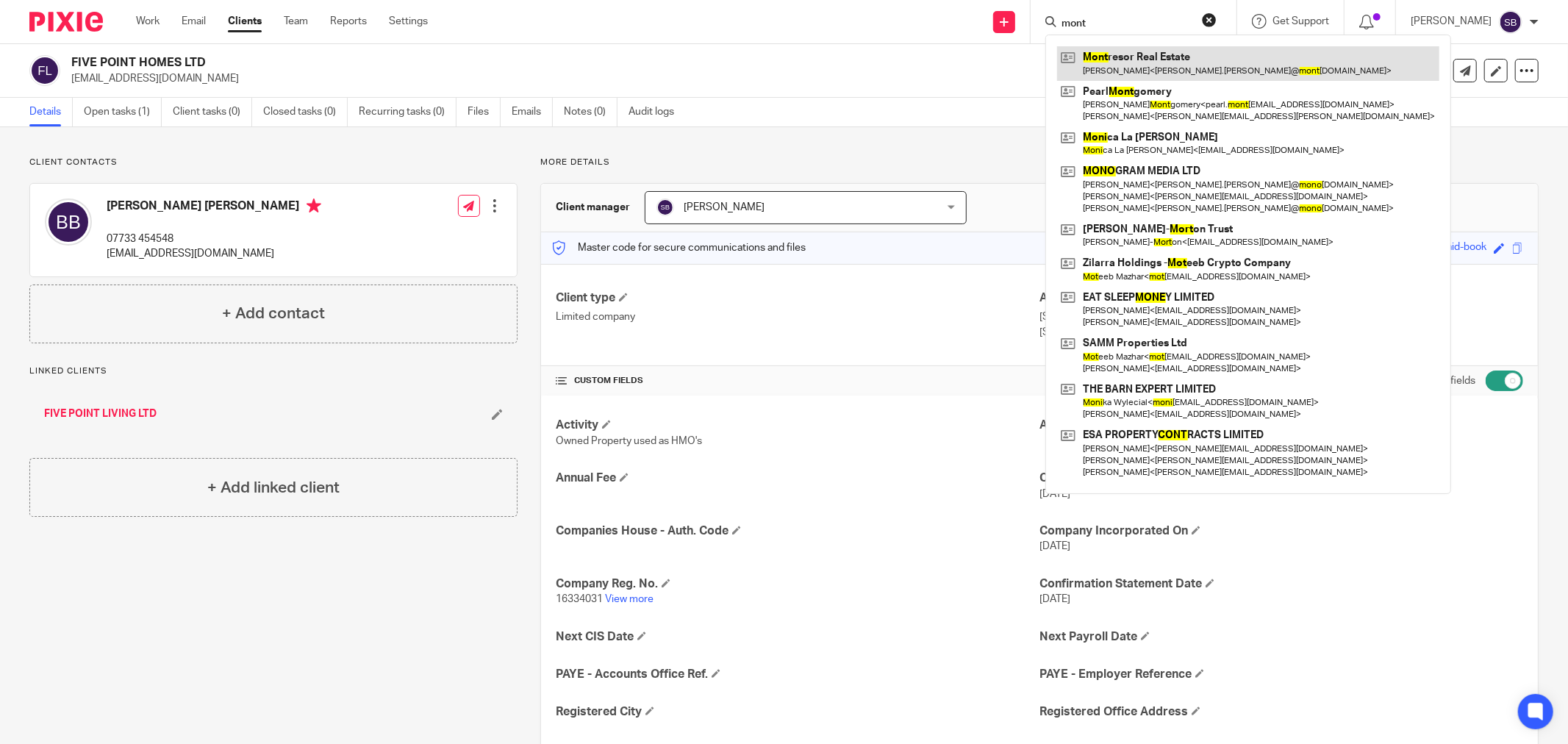
type input "mont"
click at [1154, 60] on link at bounding box center [1248, 63] width 382 height 34
